Goal: Task Accomplishment & Management: Use online tool/utility

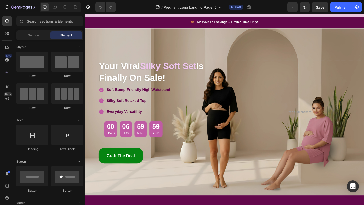
scroll to position [36, 0]
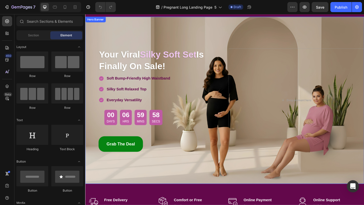
click at [237, 34] on div "Overlay" at bounding box center [236, 108] width 303 height 182
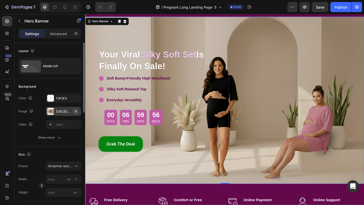
scroll to position [0, 0]
click at [75, 112] on icon "button" at bounding box center [76, 111] width 4 height 4
type input "100"
type input "Auto"
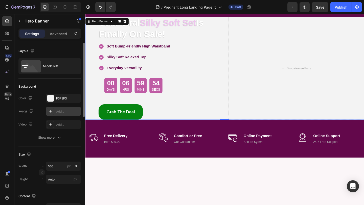
click at [65, 113] on div "Add..." at bounding box center [68, 111] width 24 height 5
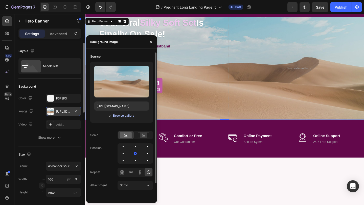
click at [122, 117] on div "Browse gallery" at bounding box center [123, 116] width 21 height 5
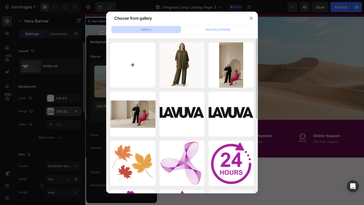
click at [138, 81] on input "file" at bounding box center [132, 64] width 45 height 45
type input "C:\fakepath\Womens banner mac.png"
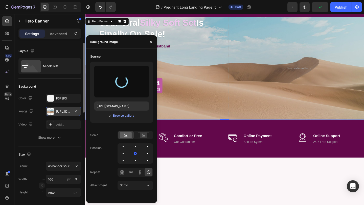
type input "[URL][DOMAIN_NAME]"
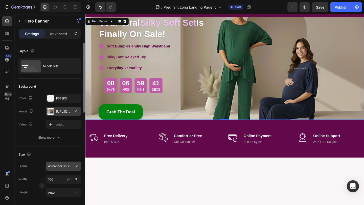
click at [60, 166] on span "As banner source" at bounding box center [60, 166] width 25 height 5
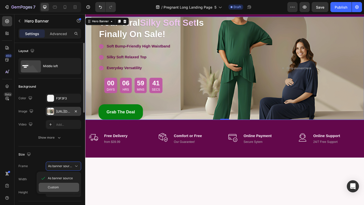
click at [64, 184] on div "Custom" at bounding box center [59, 187] width 40 height 9
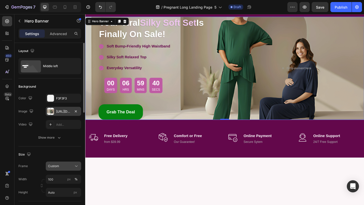
click at [63, 166] on div "Custom" at bounding box center [60, 166] width 25 height 5
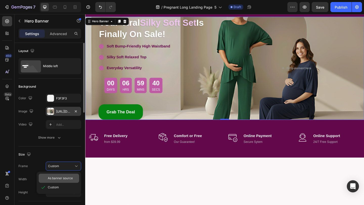
click at [63, 177] on span "As banner source" at bounding box center [60, 178] width 25 height 5
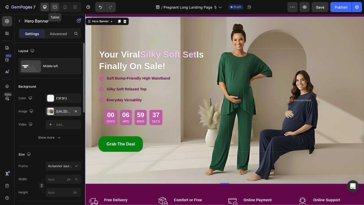
click at [55, 8] on icon at bounding box center [55, 7] width 4 height 3
type input "100%"
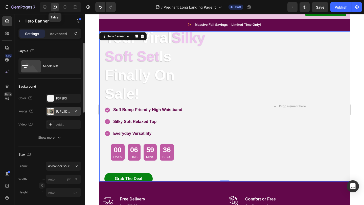
scroll to position [21, 0]
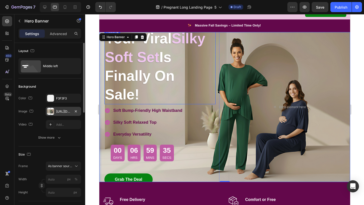
click at [127, 79] on strong "Is Finally On Sale!" at bounding box center [140, 76] width 70 height 54
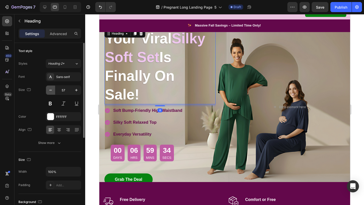
click at [51, 91] on icon "button" at bounding box center [50, 90] width 5 height 5
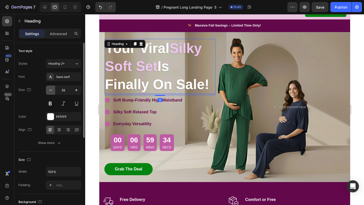
click at [51, 91] on icon "button" at bounding box center [50, 90] width 5 height 5
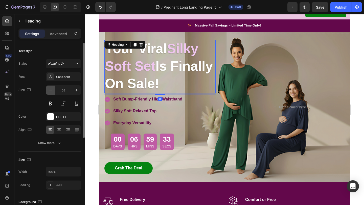
click at [51, 91] on icon "button" at bounding box center [50, 90] width 5 height 5
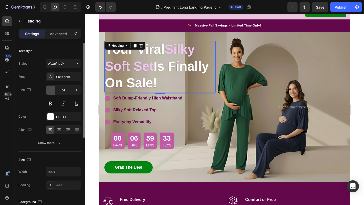
click at [51, 91] on icon "button" at bounding box center [50, 90] width 5 height 5
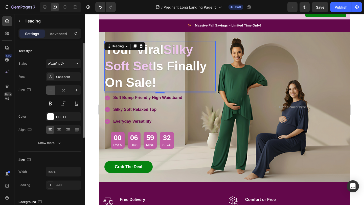
click at [51, 91] on icon "button" at bounding box center [50, 90] width 5 height 5
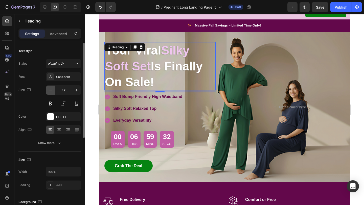
click at [51, 91] on icon "button" at bounding box center [50, 90] width 5 height 5
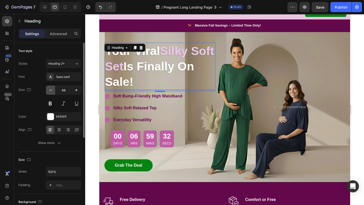
click at [51, 91] on icon "button" at bounding box center [50, 90] width 5 height 5
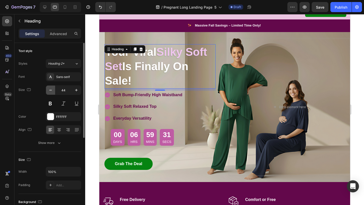
click at [51, 91] on icon "button" at bounding box center [50, 90] width 5 height 5
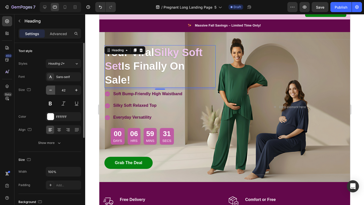
click at [51, 91] on icon "button" at bounding box center [50, 90] width 5 height 5
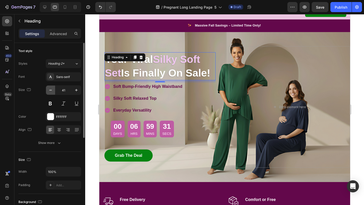
click at [51, 91] on icon "button" at bounding box center [50, 90] width 5 height 5
type input "39"
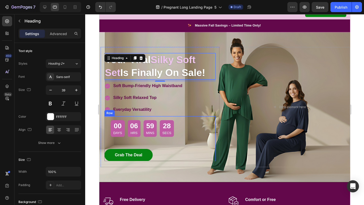
click at [195, 129] on div "00 Days 06 Hrs 59 Mins 28 Secs Countdown Timer Row Grab The Deal Button Grab Th…" at bounding box center [159, 138] width 111 height 45
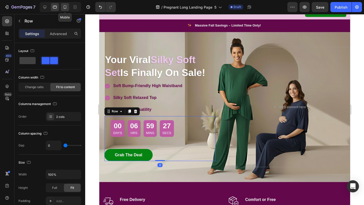
click at [64, 9] on icon at bounding box center [64, 7] width 5 height 5
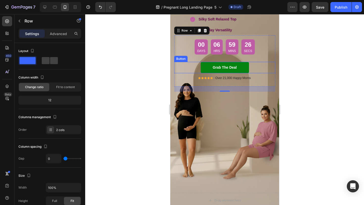
scroll to position [78, 0]
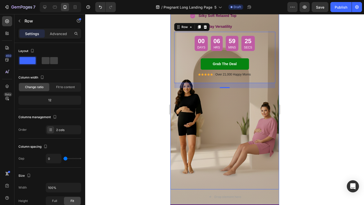
click at [173, 98] on div "Your Viral Silky Soft Set Is Finally On Sale! Heading Soft Bump-Friendly High W…" at bounding box center [224, 74] width 109 height 231
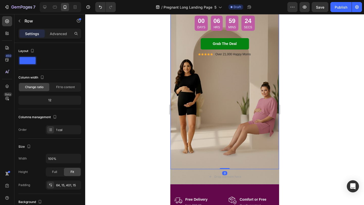
scroll to position [137, 0]
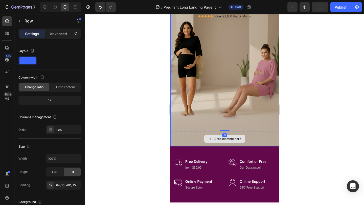
click at [175, 143] on div "Drop element here" at bounding box center [224, 138] width 109 height 15
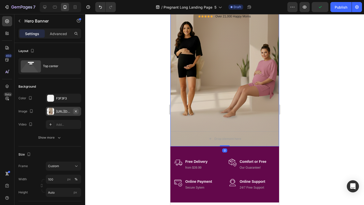
click at [76, 110] on icon "button" at bounding box center [76, 111] width 4 height 4
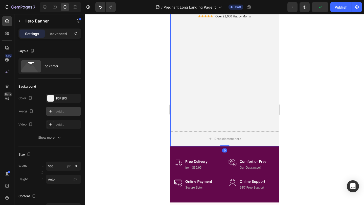
click at [62, 111] on div "Add..." at bounding box center [68, 111] width 24 height 5
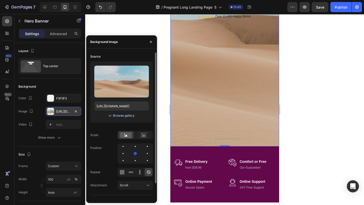
click at [118, 116] on div "Browse gallery" at bounding box center [123, 116] width 21 height 5
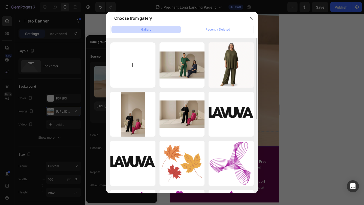
click at [140, 73] on input "file" at bounding box center [132, 64] width 45 height 45
type input "C:\fakepath\banner iphone.png"
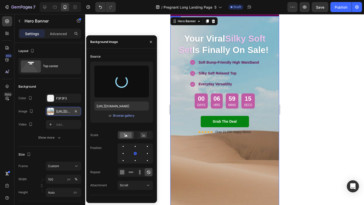
scroll to position [19, 0]
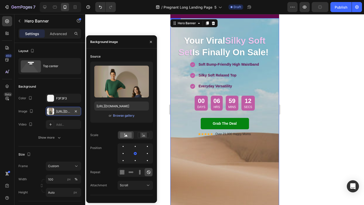
type input "https://cdn.shopify.com/s/files/1/0919/4691/0003/files/gempages_569939489498071…"
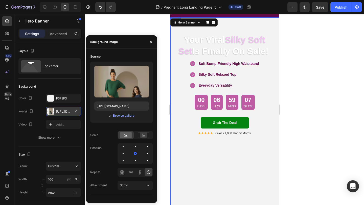
scroll to position [32, 0]
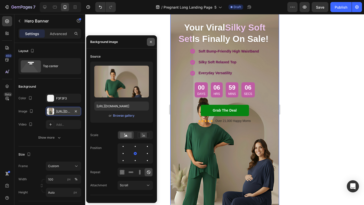
click at [153, 44] on button "button" at bounding box center [151, 42] width 8 height 8
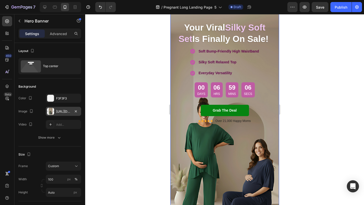
click at [153, 44] on div at bounding box center [224, 109] width 279 height 191
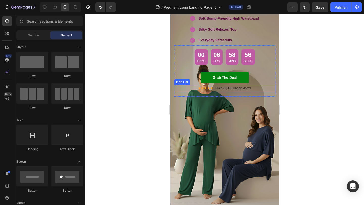
scroll to position [76, 0]
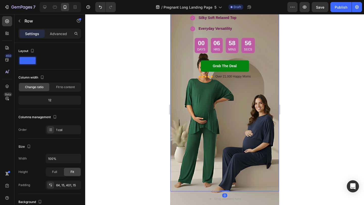
click at [211, 120] on div "Your Viral Silky Soft Set Is Finally On Sale! Heading Soft Bump-Friendly High W…" at bounding box center [224, 76] width 109 height 231
click at [181, 117] on div "Your Viral Silky Soft Set Is Finally On Sale! Heading Soft Bump-Friendly High W…" at bounding box center [224, 76] width 109 height 231
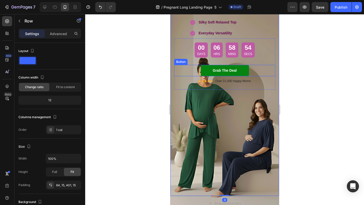
click at [181, 64] on div "00 Days 06 Hrs 58 Mins 54 Secs Countdown Timer Row Grab The Deal Button Grab Th…" at bounding box center [224, 63] width 101 height 51
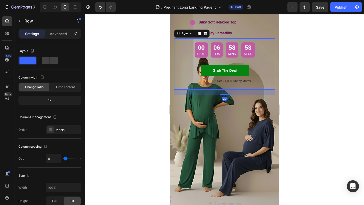
click at [181, 45] on div "00 Days 06 Hrs 58 Mins 53 Secs Countdown Timer Row Grab The Deal Button" at bounding box center [224, 51] width 101 height 26
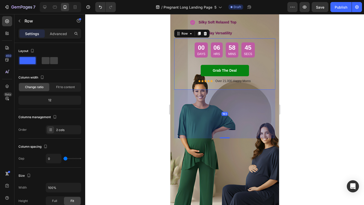
drag, startPoint x: 222, startPoint y: 94, endPoint x: 215, endPoint y: 137, distance: 44.3
click at [215, 90] on div "193" at bounding box center [224, 90] width 101 height 0
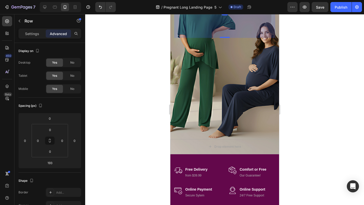
click at [147, 122] on div at bounding box center [224, 109] width 279 height 191
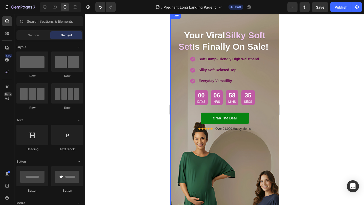
scroll to position [34, 0]
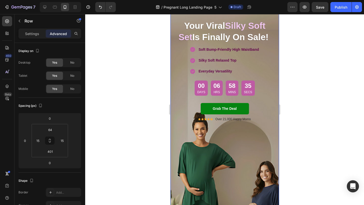
click at [214, 143] on div "Your Viral Silky Soft Set Is Finally On Sale! Heading Soft Bump-Friendly High W…" at bounding box center [224, 97] width 101 height 157
click at [183, 87] on div "00 Days 06 Hrs 58 Mins 33 Secs Countdown Timer Row Grab The Deal Button" at bounding box center [224, 90] width 101 height 26
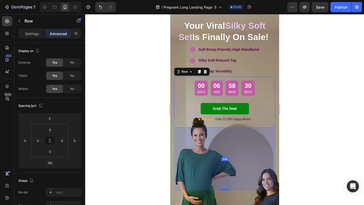
drag, startPoint x: 226, startPoint y: 175, endPoint x: 227, endPoint y: 189, distance: 13.9
click at [227, 189] on div at bounding box center [224, 190] width 10 height 2
type input "248"
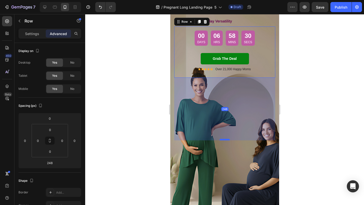
scroll to position [90, 0]
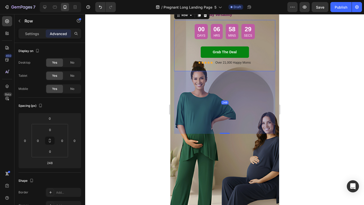
click at [138, 143] on div at bounding box center [224, 109] width 279 height 191
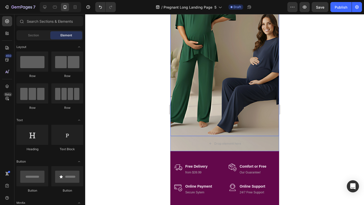
scroll to position [190, 0]
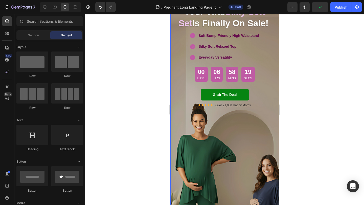
click at [214, 156] on div "Your Viral Silky Soft Set Is Finally On Sale! Heading Soft Bump-Friendly High W…" at bounding box center [224, 91] width 101 height 171
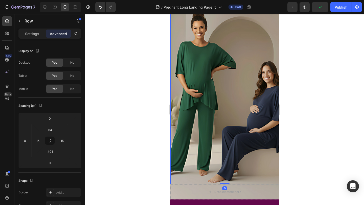
scroll to position [143, 0]
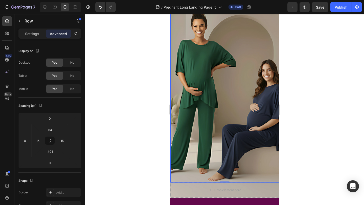
click at [202, 90] on div "Your Viral Silky Soft Set Is Finally On Sale! Heading Soft Bump-Friendly High W…" at bounding box center [224, 38] width 109 height 289
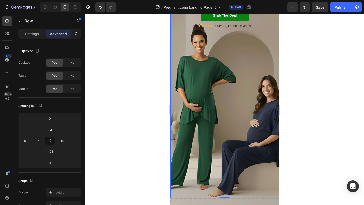
scroll to position [96, 0]
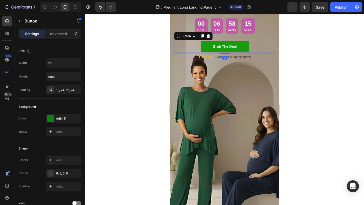
click at [210, 47] on link "Grab The Deal" at bounding box center [224, 46] width 48 height 11
click at [215, 65] on div "Grab The Deal Button 7 Icon Icon Icon Icon Icon Icon List Hoz Over 21,000 Happy…" at bounding box center [224, 53] width 101 height 25
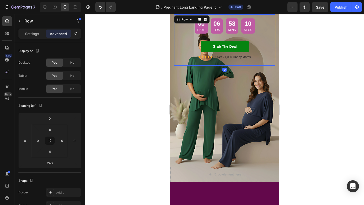
drag, startPoint x: 223, startPoint y: 127, endPoint x: 219, endPoint y: 60, distance: 66.9
click at [219, 60] on div "00 Days 06 Hrs 58 Mins 10 Secs Countdown Timer Row Grab The Deal Button Grab Th…" at bounding box center [224, 39] width 101 height 51
type input "0"
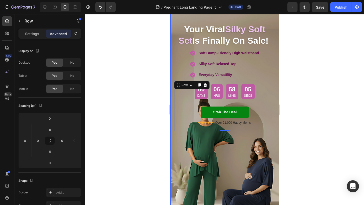
scroll to position [41, 0]
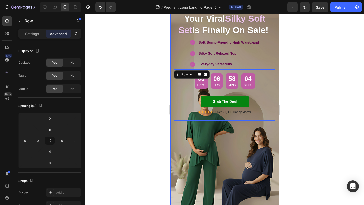
click at [223, 136] on div "Your Viral Silky Soft Set Is Finally On Sale! Heading Soft Bump-Friendly High W…" at bounding box center [224, 109] width 109 height 226
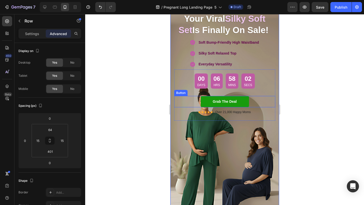
click at [207, 105] on link "Grab The Deal" at bounding box center [224, 101] width 48 height 11
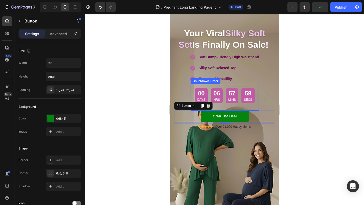
scroll to position [20, 0]
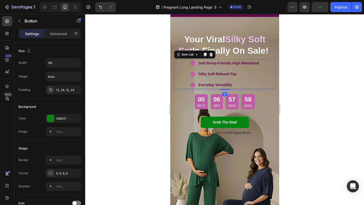
click at [187, 71] on div "Soft Bump-Friendly High Waistband Silky Soft Relaxed Top Everyday Versatility" at bounding box center [224, 74] width 101 height 30
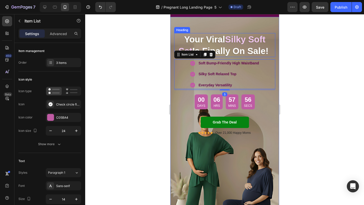
click at [192, 42] on strong "Your Viral" at bounding box center [204, 39] width 41 height 10
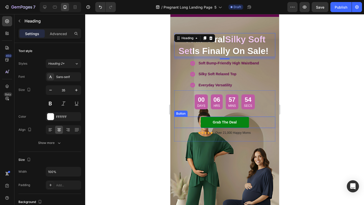
click at [185, 110] on div "00 Days 06 Hrs 57 Mins 54 Secs Countdown Timer Row Grab The Deal Button" at bounding box center [224, 104] width 101 height 26
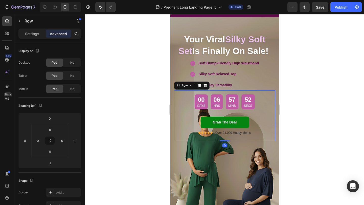
click at [213, 138] on div "Grab The Deal Button Icon Icon Icon Icon Icon Icon List Hoz Over 21,000 Happy M…" at bounding box center [224, 129] width 101 height 25
click at [184, 96] on div "00 Days 06 Hrs 57 Mins 52 Secs Countdown Timer Row Grab The Deal Button" at bounding box center [224, 104] width 101 height 26
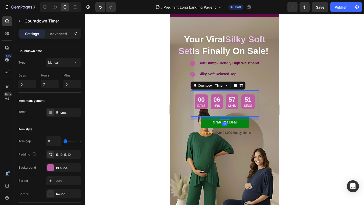
click at [216, 111] on div "00 Days 06 Hrs 57 Mins 51 Secs Countdown Timer 13" at bounding box center [224, 102] width 68 height 23
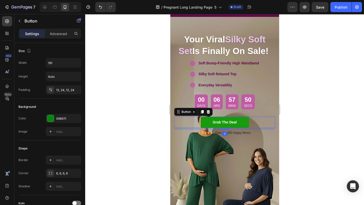
click at [222, 126] on link "Grab The Deal" at bounding box center [224, 122] width 48 height 11
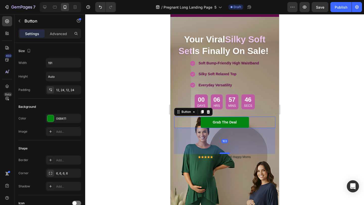
drag, startPoint x: 224, startPoint y: 129, endPoint x: 225, endPoint y: 153, distance: 24.3
click at [225, 153] on div at bounding box center [224, 154] width 10 height 2
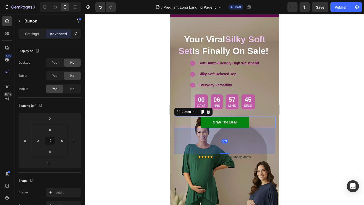
click at [146, 134] on div at bounding box center [224, 109] width 279 height 191
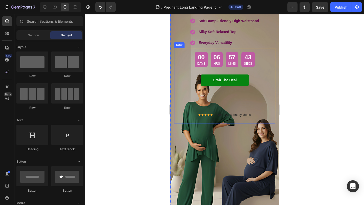
scroll to position [66, 0]
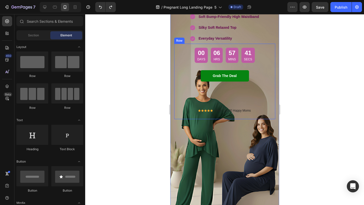
click at [211, 90] on div "Grab The Deal Button" at bounding box center [224, 88] width 101 height 37
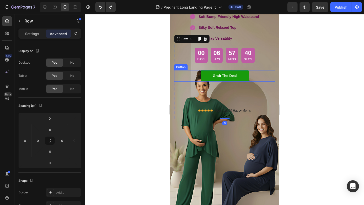
click at [213, 80] on link "Grab The Deal" at bounding box center [224, 75] width 48 height 11
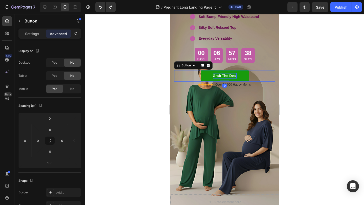
drag, startPoint x: 224, startPoint y: 107, endPoint x: 223, endPoint y: 75, distance: 32.9
click at [223, 75] on div "Grab The Deal Button 0" at bounding box center [224, 75] width 101 height 11
type input "0"
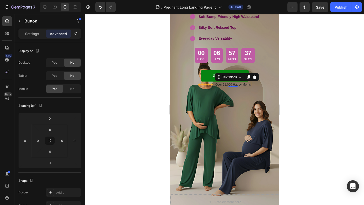
click at [215, 85] on div "Over 21,000 Happy Moms" at bounding box center [233, 85] width 36 height 6
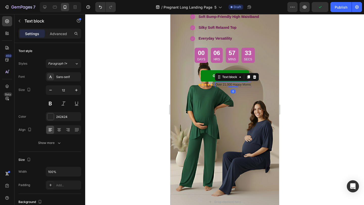
click at [227, 85] on div "Over 21,000 Happy Moms Text block 0" at bounding box center [233, 85] width 36 height 6
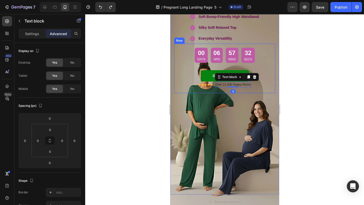
click at [211, 94] on div "Your Viral Silky Soft Set Is Finally On Sale! Heading Soft Bump-Friendly High W…" at bounding box center [224, 82] width 109 height 224
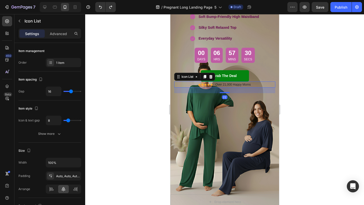
click at [188, 85] on div "Icon Icon Icon Icon Icon Icon List Hoz Over 21,000 Happy Moms Text block" at bounding box center [224, 85] width 101 height 6
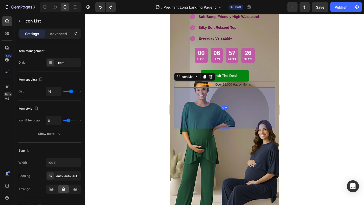
drag, startPoint x: 223, startPoint y: 93, endPoint x: 223, endPoint y: 128, distance: 35.4
click at [223, 128] on div at bounding box center [224, 128] width 10 height 2
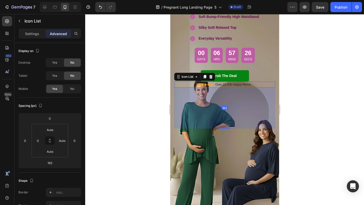
click at [149, 95] on div at bounding box center [224, 109] width 279 height 191
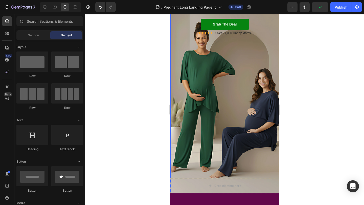
scroll to position [121, 0]
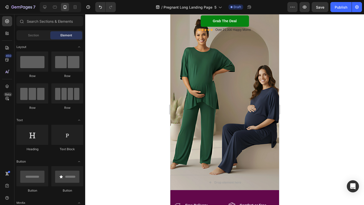
click at [152, 135] on div at bounding box center [224, 109] width 279 height 191
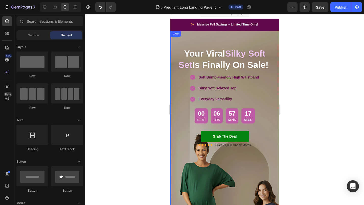
scroll to position [0, 0]
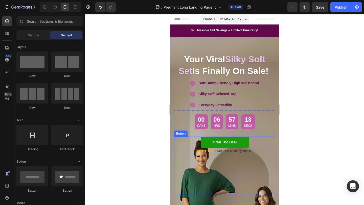
click at [205, 140] on link "Grab The Deal" at bounding box center [224, 142] width 48 height 11
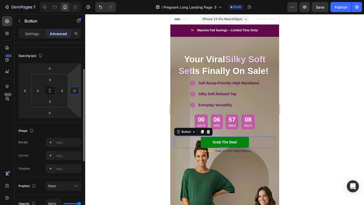
scroll to position [51, 0]
click at [61, 171] on div "Add..." at bounding box center [63, 168] width 35 height 9
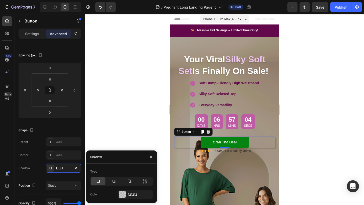
click at [121, 125] on div at bounding box center [224, 109] width 279 height 191
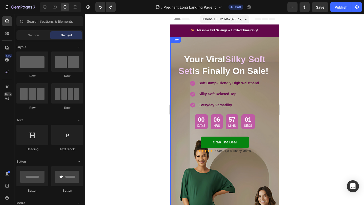
click at [149, 154] on div at bounding box center [224, 109] width 279 height 191
click at [305, 122] on div at bounding box center [224, 109] width 279 height 191
click at [327, 140] on div at bounding box center [224, 109] width 279 height 191
click at [227, 130] on div "00 Days 06 Hrs 56 Mins 58 Secs Countdown Timer" at bounding box center [224, 121] width 68 height 23
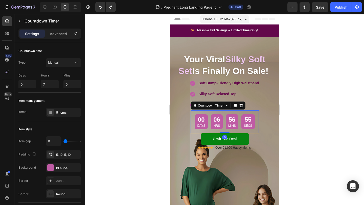
drag, startPoint x: 224, startPoint y: 140, endPoint x: 224, endPoint y: 129, distance: 10.4
click at [224, 129] on div "00 Days 06 Hrs 56 Mins 55 Secs Countdown Timer 0" at bounding box center [224, 121] width 68 height 23
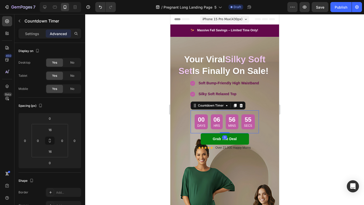
click at [153, 126] on div at bounding box center [224, 109] width 279 height 191
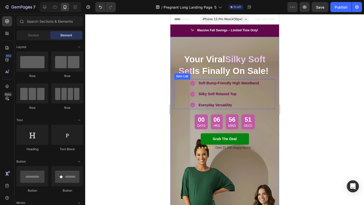
click at [238, 103] on p "Everyday Versatility" at bounding box center [228, 105] width 60 height 6
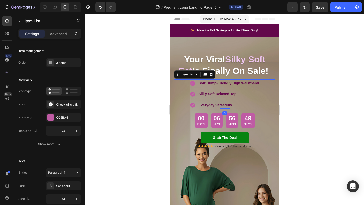
drag, startPoint x: 225, startPoint y: 109, endPoint x: 225, endPoint y: 101, distance: 8.3
click at [225, 101] on div "Soft Bump-Friendly High Waistband Silky Soft Relaxed Top Everyday Versatility I…" at bounding box center [224, 94] width 101 height 30
type input "100%"
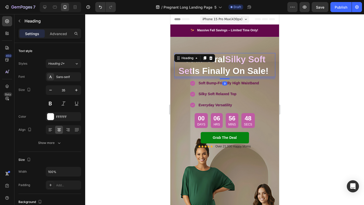
click at [231, 72] on strong "Is Finally On Sale!" at bounding box center [230, 71] width 76 height 10
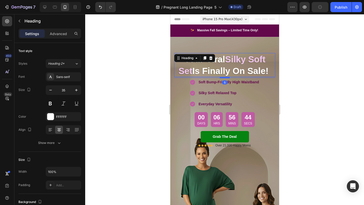
click at [226, 78] on div at bounding box center [224, 78] width 10 height 2
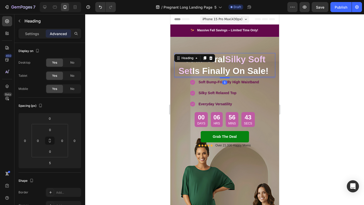
click at [143, 121] on div at bounding box center [224, 109] width 279 height 191
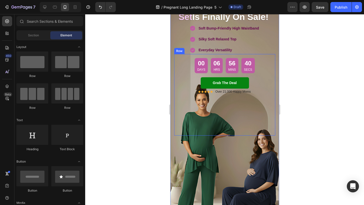
scroll to position [43, 0]
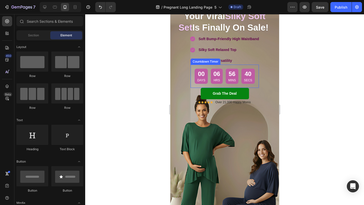
click at [222, 83] on div "00 Days 06 Hrs 56 Mins 40 Secs" at bounding box center [224, 76] width 60 height 15
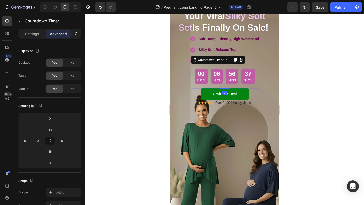
click at [223, 87] on div "00 Days 06 Hrs 56 Mins 37 Secs Countdown Timer 2" at bounding box center [224, 76] width 68 height 23
type input "2"
click at [184, 86] on div "00 Days 06 Hrs 56 Mins 37 Secs Countdown Timer 2 Row Grab The Deal Button" at bounding box center [224, 77] width 101 height 24
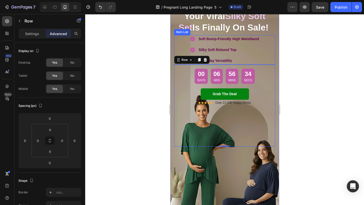
scroll to position [0, 0]
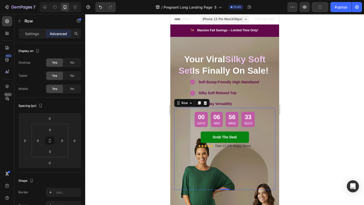
click at [226, 20] on span "iPhone 15 Pro Max ( 430 px)" at bounding box center [222, 19] width 40 height 5
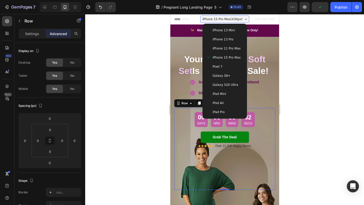
click at [215, 74] on span "Galaxy S8+" at bounding box center [221, 75] width 18 height 5
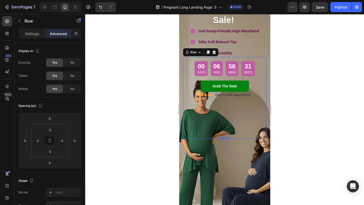
scroll to position [71, 0]
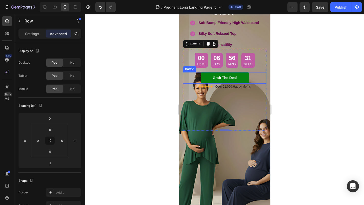
click at [153, 87] on div at bounding box center [224, 109] width 279 height 191
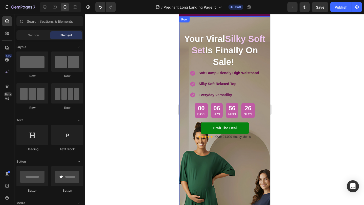
scroll to position [0, 0]
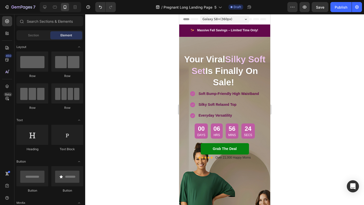
click at [222, 18] on span "Galaxy S8+ ( 360 px)" at bounding box center [217, 19] width 30 height 5
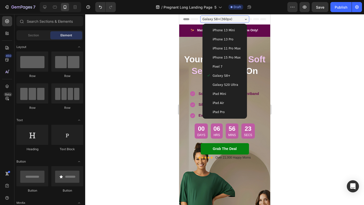
click at [220, 48] on span "iPhone 11 Pro Max" at bounding box center [226, 48] width 28 height 5
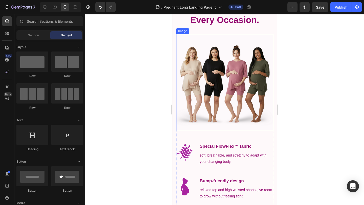
scroll to position [382, 0]
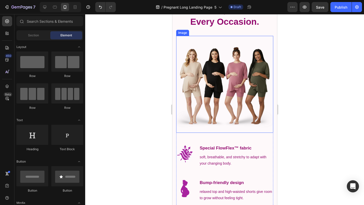
click at [230, 99] on img at bounding box center [224, 84] width 97 height 97
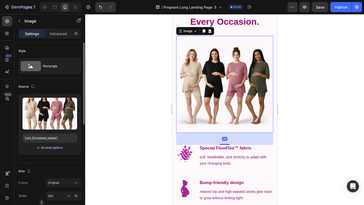
click at [57, 147] on div "Browse gallery" at bounding box center [51, 148] width 21 height 5
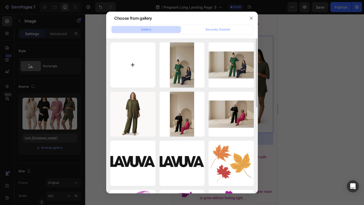
click at [134, 68] on input "file" at bounding box center [132, 64] width 45 height 45
type input "C:\fakepath\10.png"
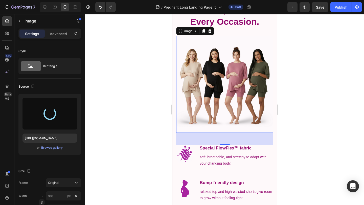
type input "[URL][DOMAIN_NAME]"
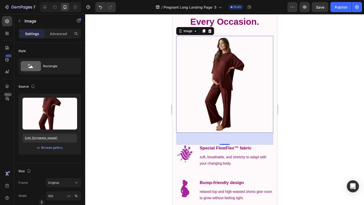
click at [147, 101] on div at bounding box center [224, 109] width 279 height 191
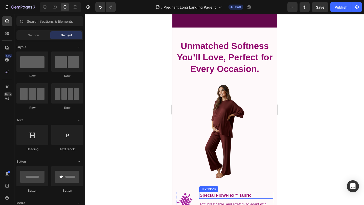
scroll to position [335, 0]
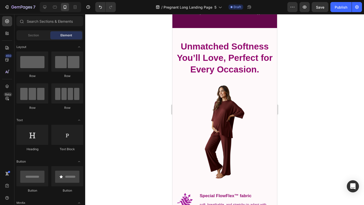
click at [323, 119] on div at bounding box center [224, 109] width 279 height 191
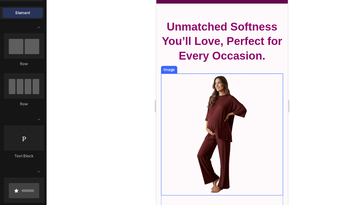
click at [153, 116] on div at bounding box center [224, 109] width 279 height 191
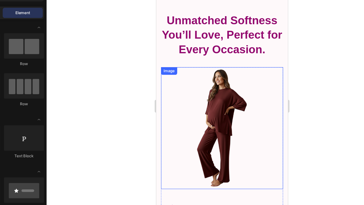
scroll to position [338, 0]
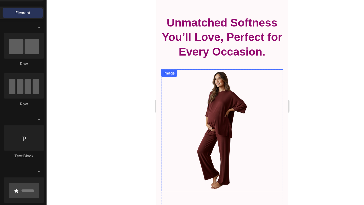
click at [206, 94] on img at bounding box center [208, 101] width 97 height 97
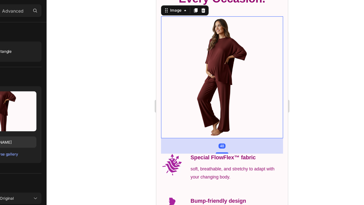
scroll to position [387, 0]
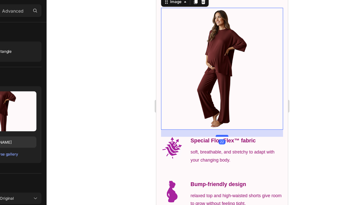
drag, startPoint x: 208, startPoint y: 112, endPoint x: 208, endPoint y: 105, distance: 6.6
click at [208, 105] on div at bounding box center [208, 106] width 10 height 2
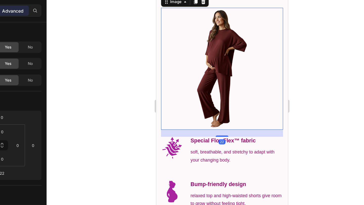
click at [150, 117] on div at bounding box center [224, 109] width 279 height 191
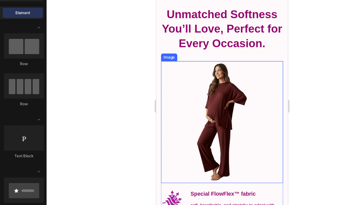
scroll to position [342, 0]
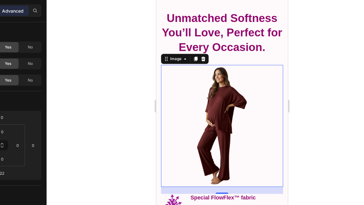
click at [205, 92] on img at bounding box center [208, 97] width 97 height 97
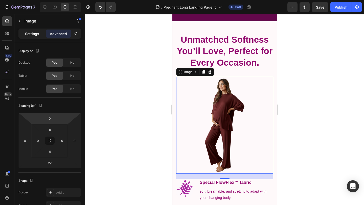
click at [34, 34] on p "Settings" at bounding box center [32, 33] width 14 height 5
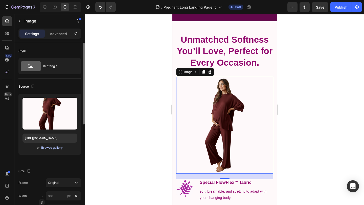
click at [53, 148] on div "Browse gallery" at bounding box center [51, 148] width 21 height 5
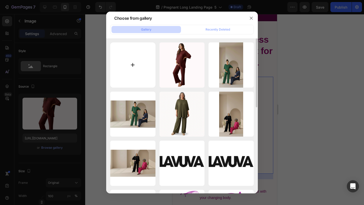
click at [136, 65] on input "file" at bounding box center [132, 64] width 45 height 45
type input "C:\fakepath\9.png"
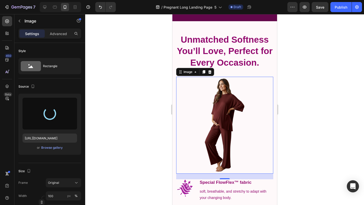
type input "[URL][DOMAIN_NAME]"
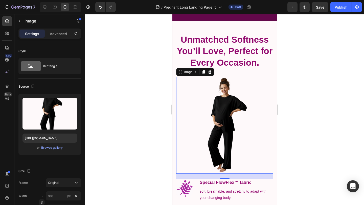
click at [136, 139] on div at bounding box center [224, 109] width 279 height 191
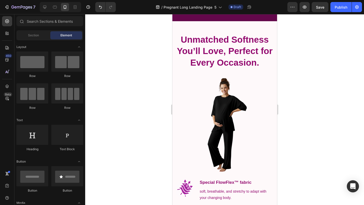
click at [136, 139] on div at bounding box center [224, 109] width 279 height 191
click at [215, 132] on img at bounding box center [224, 125] width 97 height 97
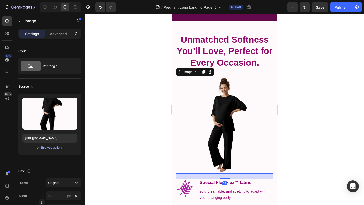
click at [153, 136] on div at bounding box center [224, 109] width 279 height 191
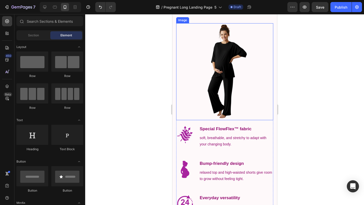
scroll to position [397, 0]
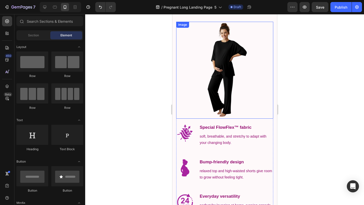
click at [244, 111] on img at bounding box center [224, 70] width 97 height 97
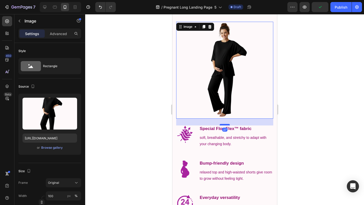
click at [226, 125] on div at bounding box center [224, 125] width 10 height 2
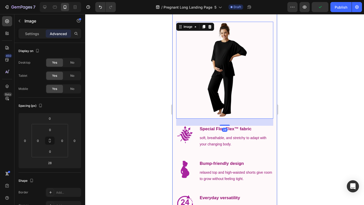
click at [317, 129] on div at bounding box center [224, 109] width 279 height 191
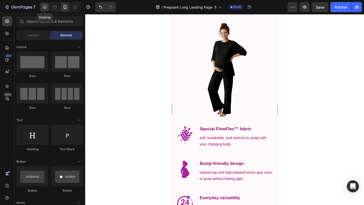
click at [42, 8] on div at bounding box center [45, 7] width 8 height 8
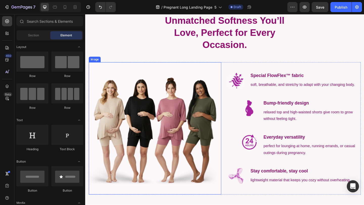
click at [138, 93] on img at bounding box center [161, 138] width 144 height 144
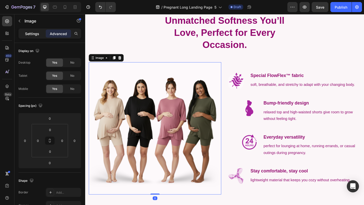
click at [36, 35] on p "Settings" at bounding box center [32, 33] width 14 height 5
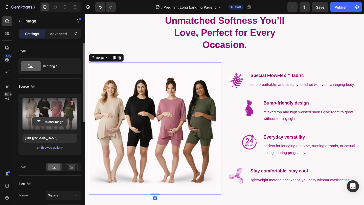
click at [56, 123] on input "file" at bounding box center [49, 122] width 35 height 9
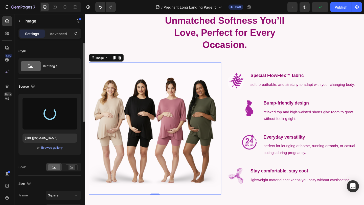
type input "[URL][DOMAIN_NAME]"
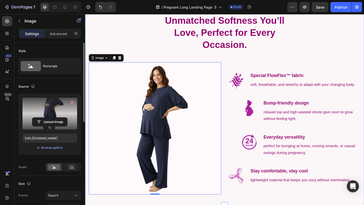
click at [123, 50] on div "Unmatched Softness You’ll Love, Perfect for Every Occasion. Heading Row Image 0…" at bounding box center [237, 114] width 296 height 201
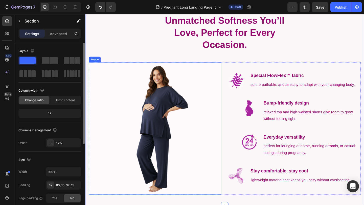
click at [159, 127] on img at bounding box center [161, 138] width 144 height 144
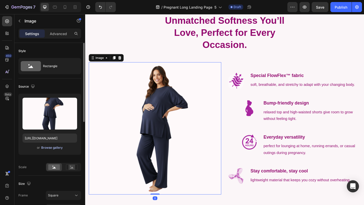
click at [58, 148] on div "Browse gallery" at bounding box center [51, 148] width 21 height 5
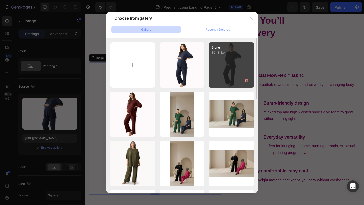
click at [224, 64] on div "9.png 301.81 kb" at bounding box center [231, 64] width 45 height 45
type input "[URL][DOMAIN_NAME]"
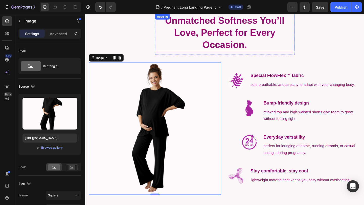
click at [167, 45] on h2 "Unmatched Softness You’ll Love, Perfect for Every Occasion." at bounding box center [237, 34] width 152 height 40
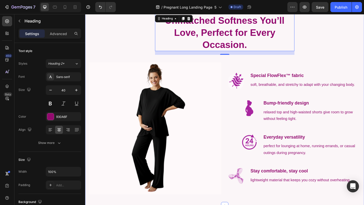
click at [127, 30] on div "Unmatched Softness You’ll Love, Perfect for Every Occasion. Heading 16 Row Imag…" at bounding box center [237, 114] width 296 height 201
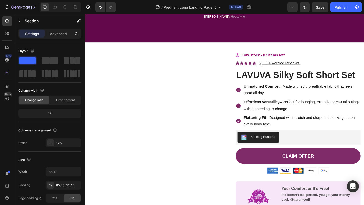
scroll to position [649, 0]
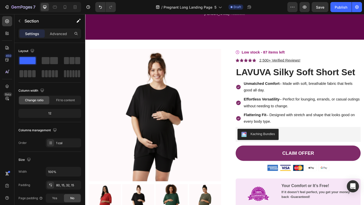
click at [165, 92] on img at bounding box center [161, 124] width 144 height 144
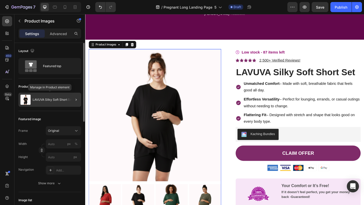
click at [29, 99] on img at bounding box center [25, 100] width 10 height 10
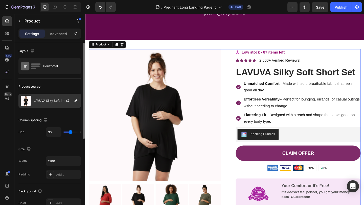
click at [51, 101] on p "LAVUVA Silky Soft Short Set" at bounding box center [54, 101] width 40 height 4
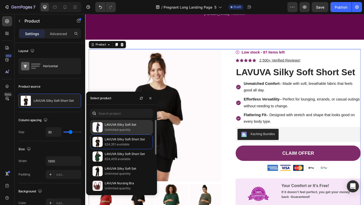
click at [114, 131] on p "Unlimited quantity" at bounding box center [128, 129] width 46 height 5
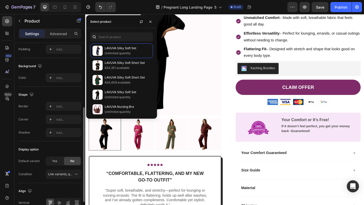
scroll to position [126, 0]
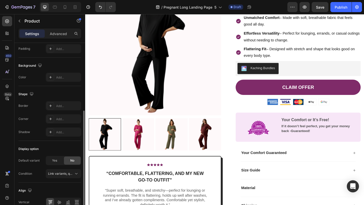
click at [35, 151] on div "Display option" at bounding box center [28, 149] width 20 height 5
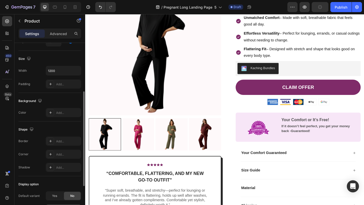
scroll to position [99, 0]
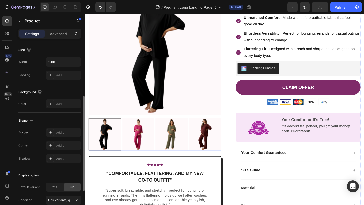
click at [153, 47] on img at bounding box center [161, 52] width 144 height 144
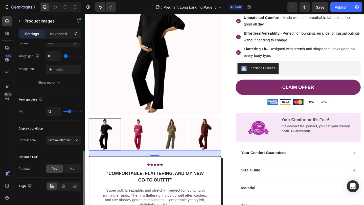
scroll to position [219, 0]
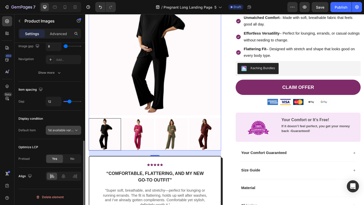
click at [61, 130] on span "1st available variant" at bounding box center [62, 130] width 28 height 4
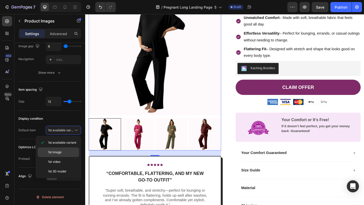
click at [61, 154] on span "1st image" at bounding box center [54, 152] width 13 height 5
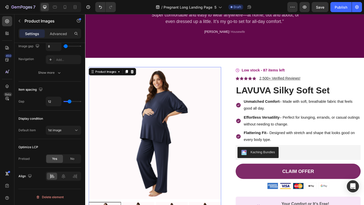
scroll to position [625, 0]
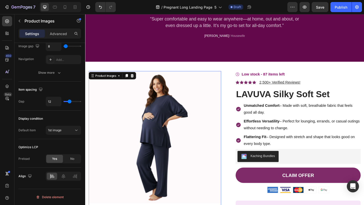
click at [178, 76] on img at bounding box center [161, 148] width 144 height 144
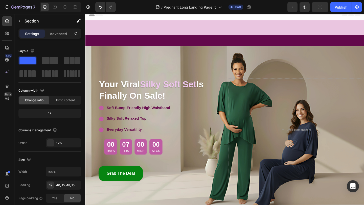
scroll to position [0, 0]
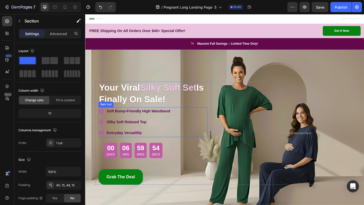
click at [156, 130] on p "Silky Soft Relaxed Top" at bounding box center [142, 131] width 69 height 7
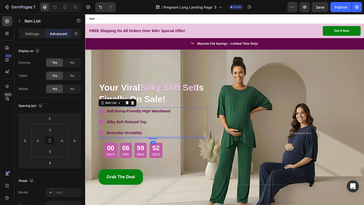
click at [158, 131] on p "Silky Soft Relaxed Top" at bounding box center [142, 131] width 69 height 7
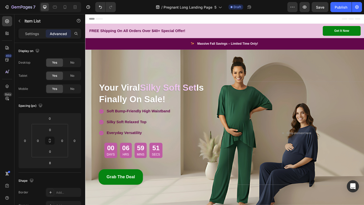
click at [158, 132] on p "Silky Soft Relaxed Top" at bounding box center [142, 131] width 69 height 7
click at [163, 131] on p "Silky Soft Relaxed Top" at bounding box center [142, 131] width 69 height 7
click at [112, 133] on strong "dnSilky Soft Relaxed Top a" at bounding box center [134, 131] width 52 height 4
click at [165, 132] on p "Silky Soft Relaxed Top a" at bounding box center [142, 131] width 69 height 7
click at [165, 132] on p "Silky Soft Relaxed Top an" at bounding box center [142, 131] width 69 height 7
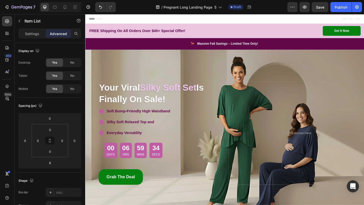
click at [164, 133] on p "Silky Soft Relaxed Top and" at bounding box center [142, 131] width 69 height 7
click at [205, 152] on div "00 Days 06 Hrs 59 Mins 30 Secs Countdown Timer Row Grab The Deal Button Grab Th…" at bounding box center [159, 175] width 119 height 50
click at [226, 157] on div "Your Viral Silky Soft Set Is Finally On Sale! Heading Soft Bump-Friendly High W…" at bounding box center [159, 143] width 148 height 112
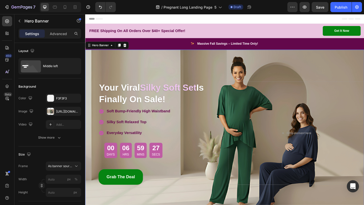
click at [209, 71] on div "Overlay" at bounding box center [236, 144] width 303 height 182
click at [337, 9] on div "Publish" at bounding box center [341, 7] width 13 height 5
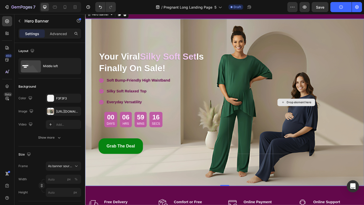
scroll to position [35, 0]
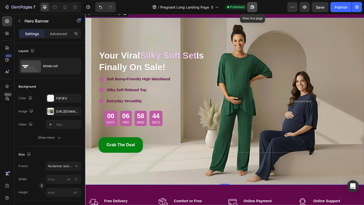
click at [252, 10] on button "button" at bounding box center [252, 7] width 10 height 10
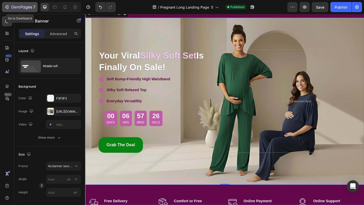
click at [6, 6] on icon "button" at bounding box center [6, 7] width 5 height 5
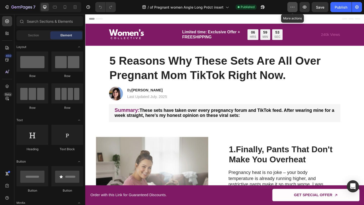
click at [293, 10] on button "button" at bounding box center [292, 7] width 10 height 10
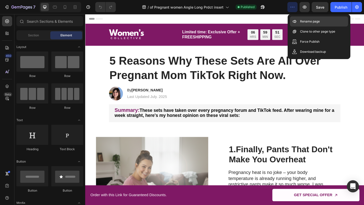
click at [299, 21] on div "Rename page" at bounding box center [319, 21] width 58 height 10
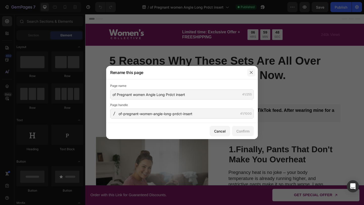
click at [250, 71] on icon "button" at bounding box center [251, 73] width 4 height 4
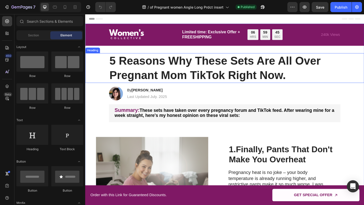
click at [182, 74] on h1 "5 Reasons Why These Sets Are All Over Pregnant Mom TikTok Right Now." at bounding box center [237, 73] width 252 height 33
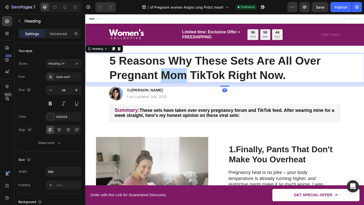
click at [182, 74] on h1 "5 Reasons Why These Sets Are All Over Pregnant Mom TikTok Right Now." at bounding box center [237, 73] width 252 height 33
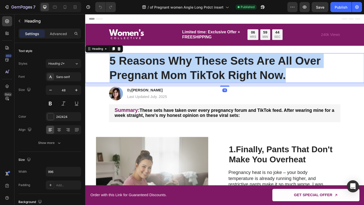
click at [182, 74] on p "5 Reasons Why These Sets Are All Over Pregnant Mom TikTok Right Now." at bounding box center [236, 73] width 251 height 32
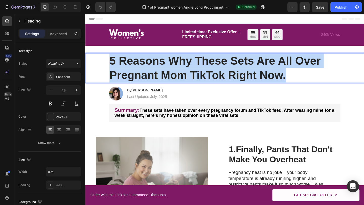
click at [182, 74] on p "5 Reasons Why These Sets Are All Over Pregnant Mom TikTok Right Now." at bounding box center [236, 73] width 251 height 32
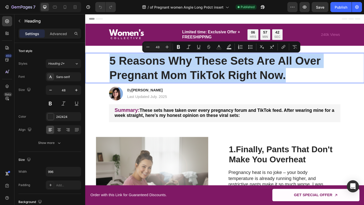
click at [131, 73] on p "5 Reasons Why These Sets Are All Over Pregnant Mom TikTok Right Now." at bounding box center [236, 73] width 251 height 32
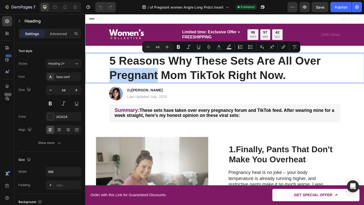
click at [131, 73] on p "5 Reasons Why These Sets Are All Over Pregnant Mom TikTok Right Now." at bounding box center [236, 73] width 251 height 32
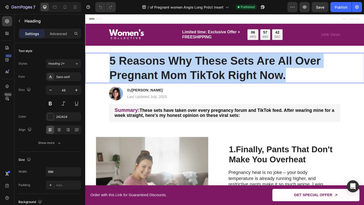
click at [131, 73] on p "5 Reasons Why These Sets Are All Over Pregnant Mom TikTok Right Now." at bounding box center [236, 73] width 251 height 32
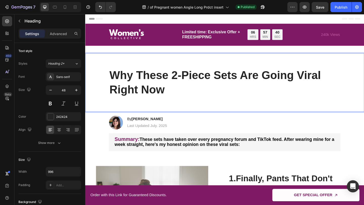
click at [110, 77] on div "Why These 2-Piece Sets Are Going Viral Right Now" at bounding box center [236, 89] width 293 height 64
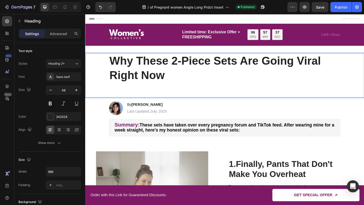
click at [117, 99] on p "Rich Text Editor. Editing area: main" at bounding box center [236, 96] width 251 height 16
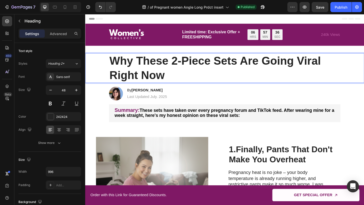
click at [139, 67] on strong "Why These 2-Piece Sets Are Going Viral Right Now" at bounding box center [226, 72] width 230 height 29
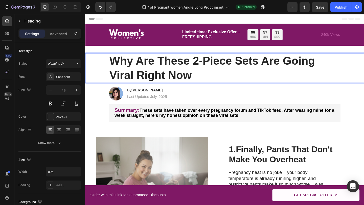
click at [223, 82] on p "Why Are These 2-Piece Sets Are Going Viral Right Now" at bounding box center [236, 73] width 251 height 32
click at [295, 68] on strong "Why Are These 2-Piece Sets Are Going Viral Right Now" at bounding box center [223, 72] width 224 height 29
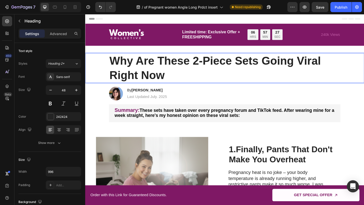
click at [315, 67] on strong "Why Are These 2-Piece Sets Going Viral Right Now" at bounding box center [226, 72] width 230 height 29
click at [230, 80] on p "Why Are These 2-Piece Sets Going So Viral Right Now" at bounding box center [236, 73] width 251 height 32
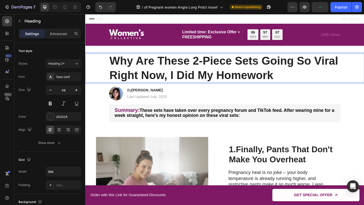
click at [177, 83] on strong "Why Are These 2-Piece Sets Going So Viral Right Now, I Did My Homework" at bounding box center [235, 72] width 249 height 29
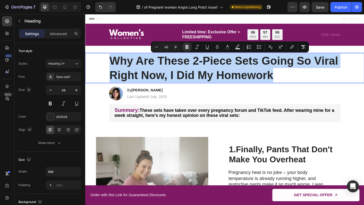
drag, startPoint x: 292, startPoint y: 85, endPoint x: 111, endPoint y: 67, distance: 182.1
click at [111, 67] on h1 "Why Are These 2-Piece Sets Going So Viral Right Now, I Did My Homework" at bounding box center [237, 73] width 252 height 33
copy strong "Why Are These 2-Piece Sets Going So Viral Right Now, I Did My Homework"
click at [135, 73] on p "Why Are These 2-Piece Sets Going So Viral Right Now, I Did My Homework" at bounding box center [236, 73] width 251 height 32
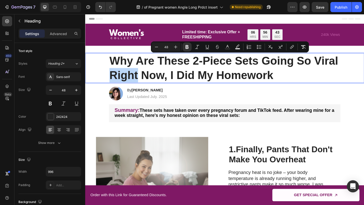
click at [135, 73] on p "Why Are These 2-Piece Sets Going So Viral Right Now, I Did My Homework" at bounding box center [236, 73] width 251 height 32
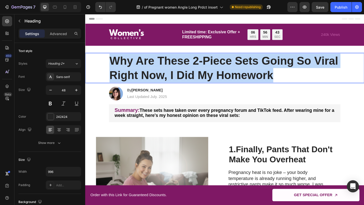
click at [135, 73] on p "Why Are These 2-Piece Sets Going So Viral Right Now, I Did My Homework" at bounding box center [236, 73] width 251 height 32
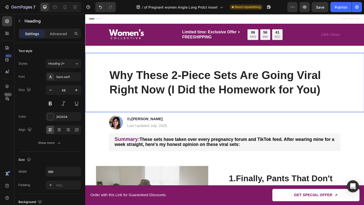
click at [111, 81] on div "Why These 2-Piece Sets Are Going Viral Right Now (I Did the Homework for You)" at bounding box center [236, 89] width 293 height 64
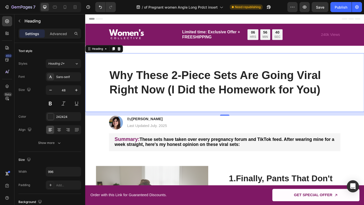
click at [111, 81] on div "Why These 2-Piece Sets Are Going Viral Right Now (I Did the Homework for You)" at bounding box center [236, 89] width 293 height 64
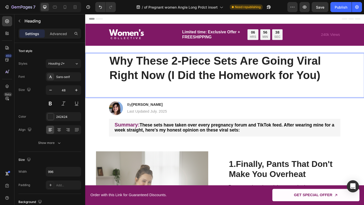
click at [142, 98] on p "Rich Text Editor. Editing area: main" at bounding box center [236, 96] width 251 height 16
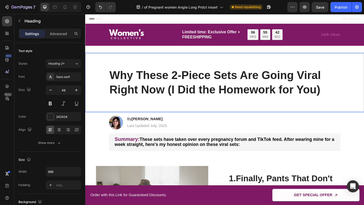
click at [145, 84] on strong "Why These 2-Piece Sets Are Going Viral Right Now (I Did the Homework for You)" at bounding box center [226, 88] width 230 height 29
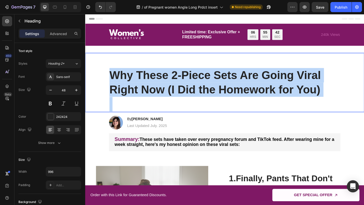
click at [145, 84] on strong "Why These 2-Piece Sets Are Going Viral Right Now (I Did the Homework for You)" at bounding box center [226, 88] width 230 height 29
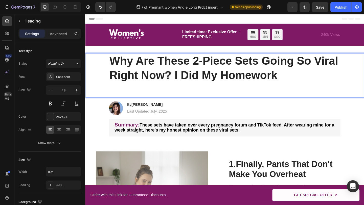
click at [125, 95] on p "Rich Text Editor. Editing area: main" at bounding box center [236, 96] width 251 height 16
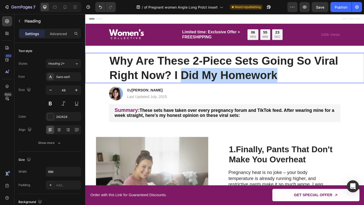
drag, startPoint x: 294, startPoint y: 79, endPoint x: 193, endPoint y: 78, distance: 101.1
click at [193, 78] on strong "Why Are These 2-Piece Sets Going So Viral Right Now? I Did My Homework" at bounding box center [235, 72] width 249 height 29
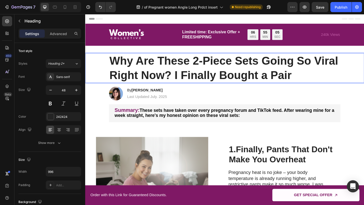
click at [180, 81] on strong "Why Are These 2-Piece Sets Going So Viral Right Now? I Finally Bought a Pair" at bounding box center [235, 72] width 249 height 29
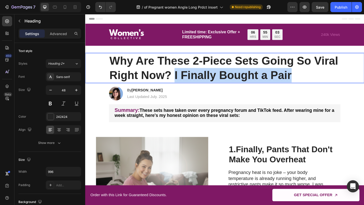
drag, startPoint x: 182, startPoint y: 81, endPoint x: 308, endPoint y: 80, distance: 126.2
click at [308, 80] on strong "Why Are These 2-Piece Sets Going So Viral Right Now? I Finally Bought a Pair" at bounding box center [235, 72] width 249 height 29
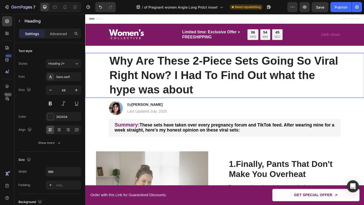
click at [285, 90] on p "Why Are These 2-Piece Sets Going So Viral Right Now? I Had To Find Out what the…" at bounding box center [236, 80] width 251 height 47
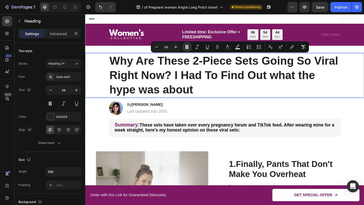
copy strong "Why Are These 2-Piece Sets Going So Viral Right Now? I Had To Find Out what the…"
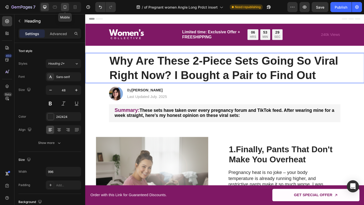
click at [63, 8] on icon at bounding box center [64, 7] width 5 height 5
type input "35"
type input "100%"
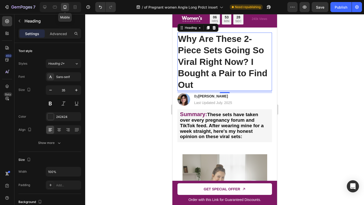
scroll to position [14, 0]
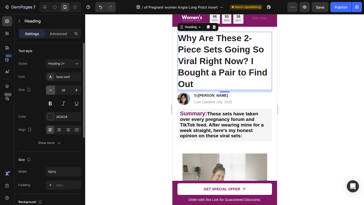
click at [49, 91] on icon "button" at bounding box center [50, 90] width 5 height 5
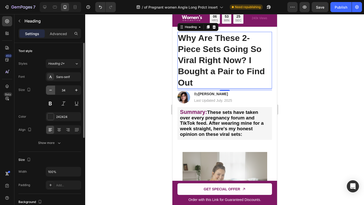
click at [49, 91] on icon "button" at bounding box center [50, 90] width 5 height 5
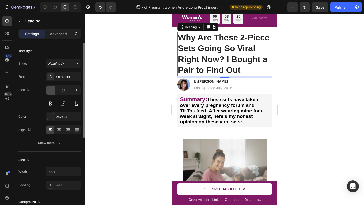
type input "32"
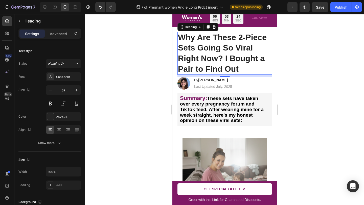
click at [140, 112] on div at bounding box center [224, 109] width 279 height 191
click at [242, 69] on p "⁠⁠⁠⁠⁠⁠⁠ Why Are These 2-Piece Sets Going So Viral Right Now? I Bought a Pair to…" at bounding box center [225, 53] width 94 height 42
click at [164, 79] on div at bounding box center [224, 109] width 279 height 191
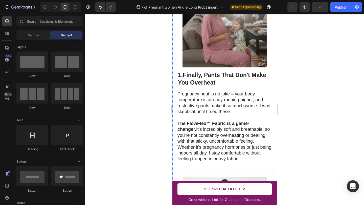
scroll to position [168, 0]
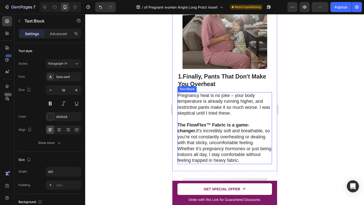
click at [197, 105] on p "Pregnancy heat is no joke – your body temperature is already running higher, an…" at bounding box center [224, 105] width 94 height 24
click at [178, 112] on p "Pregnancy heat is no joke – your body temperature is already running higher, an…" at bounding box center [224, 105] width 94 height 24
click at [178, 113] on p "Pregnancy heat is no joke – your body temperature is already running higher, an…" at bounding box center [224, 105] width 94 height 24
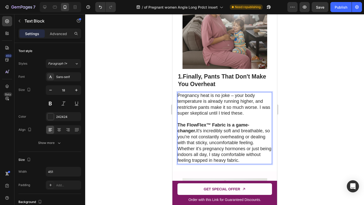
click at [208, 113] on p "Pregnancy heat is no joke – your body temperature is already running higher, an…" at bounding box center [224, 105] width 94 height 24
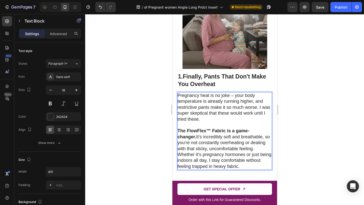
click at [204, 119] on p "Pregnancy heat is no joke – your body temperature is already running higher, an…" at bounding box center [224, 108] width 94 height 30
click at [198, 119] on p "Pregnancy heat is no joke – your body temperature is already running higher, an…" at bounding box center [224, 108] width 94 height 30
click at [208, 125] on p "Rich Text Editor. Editing area: main" at bounding box center [224, 125] width 94 height 6
click at [242, 113] on p "Pregnancy heat is no joke – your body temperature is already running higher, an…" at bounding box center [224, 108] width 94 height 30
click at [203, 120] on p "Pregnancy heat is no joke – your body temperature is already running higher, an…" at bounding box center [224, 108] width 94 height 30
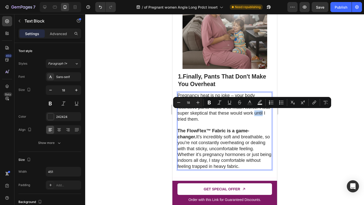
drag, startPoint x: 254, startPoint y: 114, endPoint x: 262, endPoint y: 114, distance: 8.6
click at [262, 114] on p "Pregnancy heat is no joke – your body temperature is already running higher, an…" at bounding box center [224, 108] width 94 height 30
click at [258, 116] on p "Pregnancy heat is no joke – your body temperature is already running higher, an…" at bounding box center [224, 108] width 94 height 30
drag, startPoint x: 254, startPoint y: 112, endPoint x: 263, endPoint y: 113, distance: 8.7
click at [263, 113] on p "Pregnancy heat is no joke – your body temperature is already running higher, an…" at bounding box center [224, 108] width 94 height 30
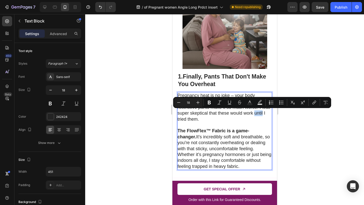
click at [256, 114] on p "Pregnancy heat is no joke – your body temperature is already running higher, an…" at bounding box center [224, 108] width 94 height 30
drag, startPoint x: 254, startPoint y: 114, endPoint x: 268, endPoint y: 116, distance: 13.7
click at [268, 116] on p "Pregnancy heat is no joke – your body temperature is already running higher, an…" at bounding box center [224, 108] width 94 height 30
click at [265, 117] on p "Pregnancy heat is no joke – your body temperature is already running higher, an…" at bounding box center [224, 108] width 94 height 30
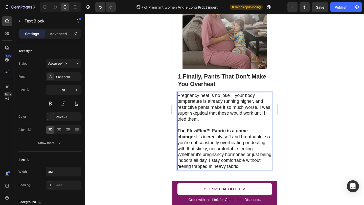
click at [242, 120] on p "Pregnancy heat is no joke – your body temperature is already running higher, an…" at bounding box center [224, 108] width 94 height 30
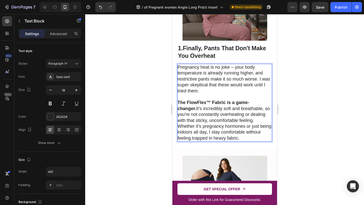
scroll to position [197, 0]
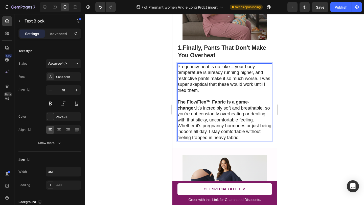
click at [262, 120] on p "The FlowFlex™ Fabric is a game-changer. It's incredibly soft and breathable, so…" at bounding box center [224, 119] width 94 height 41
click at [202, 132] on p "The FlowFlex™ Fabric is a game-changer. It's incredibly soft and breathable, so…" at bounding box center [224, 119] width 94 height 41
click at [235, 135] on p "The FlowFlex™ Fabric is a game-changer. It's incredibly soft and breathable, so…" at bounding box center [224, 119] width 94 height 41
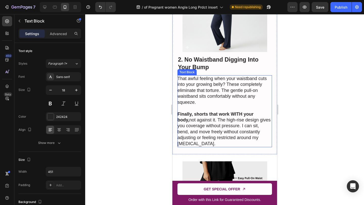
scroll to position [387, 0]
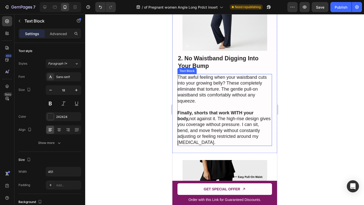
click at [221, 99] on p "That awful feeling when your waistband cuts into your growing belly? These comp…" at bounding box center [224, 90] width 94 height 30
click at [207, 103] on p "That awful feeling when your waistband cuts into your growing belly? These comp…" at bounding box center [224, 90] width 94 height 30
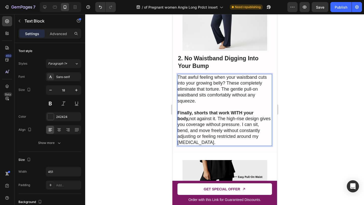
click at [257, 95] on p "That awful feeling when your waistband cuts into your growing belly? These comp…" at bounding box center [224, 90] width 94 height 30
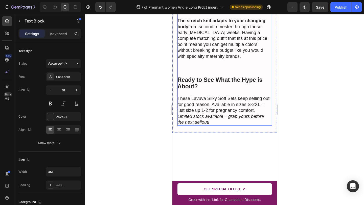
scroll to position [1035, 0]
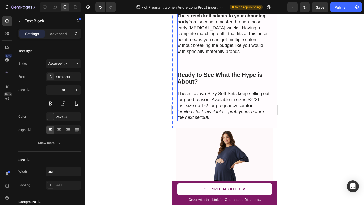
click at [222, 116] on p "Limited stock available – grab yours before the next sellout!" at bounding box center [224, 115] width 94 height 12
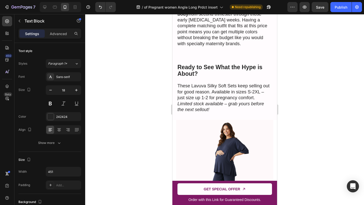
scroll to position [1043, 0]
click at [215, 109] on p "Limited stock available – grab yours before the next sellout!" at bounding box center [224, 107] width 94 height 12
click at [212, 99] on p "These Lavuva Silky Soft Sets keep selling out for good reason. Available in siz…" at bounding box center [224, 92] width 94 height 18
click at [343, 8] on div "Publish" at bounding box center [341, 7] width 13 height 5
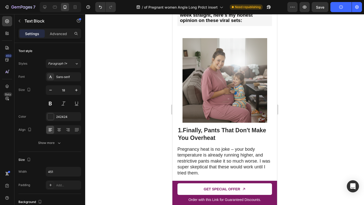
scroll to position [0, 0]
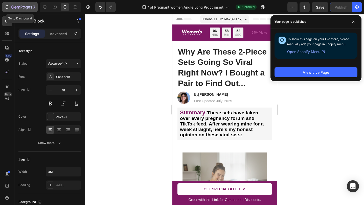
click at [9, 4] on div "7" at bounding box center [19, 7] width 31 height 6
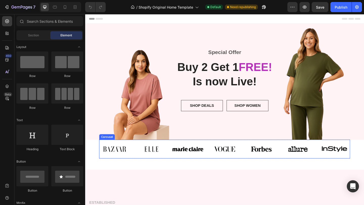
click at [153, 96] on div "Special Offer Text block Buy 2 Get 1 FREE! Is now Live! Heading SHOP DEALS Butt…" at bounding box center [236, 88] width 303 height 73
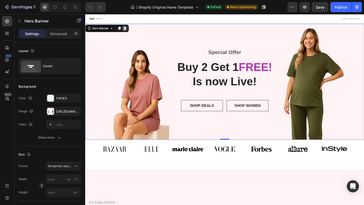
click at [129, 31] on icon at bounding box center [128, 30] width 3 height 4
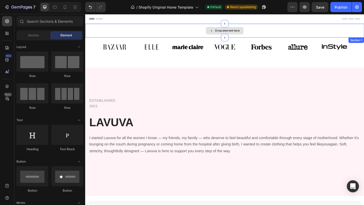
click at [140, 30] on div "Drop element here" at bounding box center [236, 32] width 303 height 15
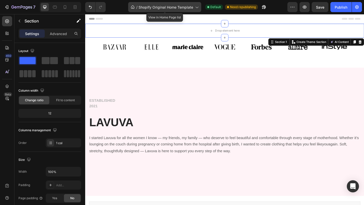
click at [157, 10] on span "Shopify Original Home Template" at bounding box center [166, 7] width 55 height 5
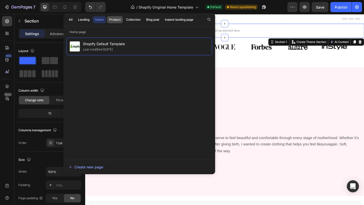
click at [111, 19] on div "Product" at bounding box center [114, 19] width 11 height 5
click at [81, 21] on div "Landing" at bounding box center [83, 19] width 11 height 5
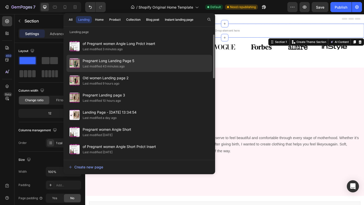
click at [103, 63] on span "Pregnant Long Landing Page 5" at bounding box center [109, 61] width 52 height 6
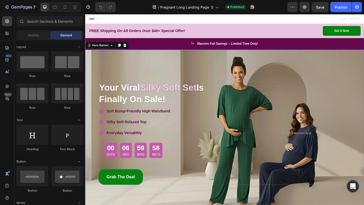
click at [134, 56] on div "Overlay" at bounding box center [236, 144] width 303 height 182
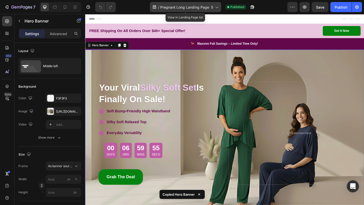
click at [170, 10] on div "/ Pregnant Long Landing Page 5" at bounding box center [185, 7] width 71 height 10
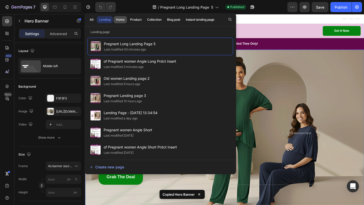
click at [120, 20] on div "Home" at bounding box center [120, 19] width 9 height 5
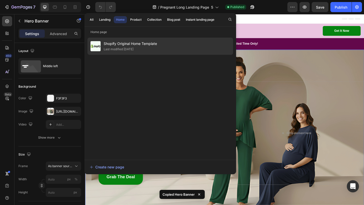
click at [125, 47] on span "Shopify Original Home Template" at bounding box center [130, 44] width 53 height 6
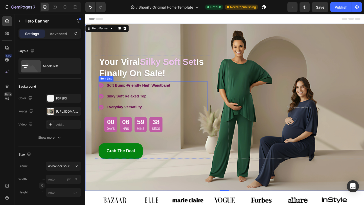
click at [208, 100] on div "Soft Bump-Friendly High Waistband Silky Soft Relaxed Top Everyday Versatility" at bounding box center [159, 103] width 119 height 32
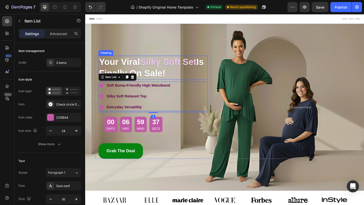
click at [206, 83] on h2 "Your Viral Silky Soft Set Is Finally On Sale!" at bounding box center [159, 72] width 119 height 26
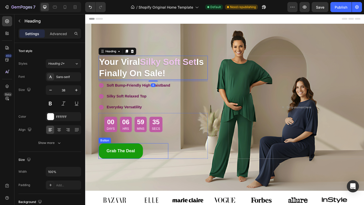
click at [136, 169] on link "Grab The Deal" at bounding box center [124, 163] width 48 height 17
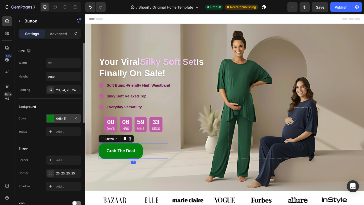
click at [48, 120] on div at bounding box center [50, 118] width 7 height 7
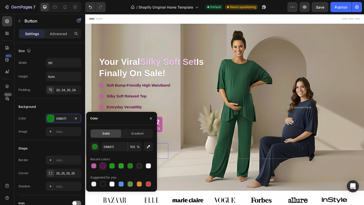
click at [104, 165] on div at bounding box center [102, 166] width 5 height 5
type input "64084B"
click at [211, 196] on div "Overlay" at bounding box center [236, 116] width 303 height 182
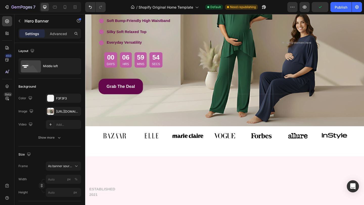
scroll to position [79, 0]
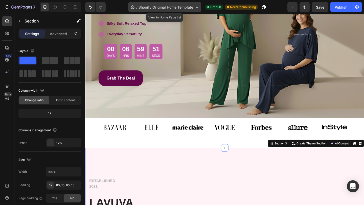
click at [142, 11] on div "/ Shopify Original Home Template" at bounding box center [164, 7] width 73 height 10
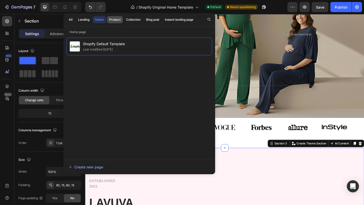
click at [113, 21] on div "Product" at bounding box center [114, 19] width 11 height 5
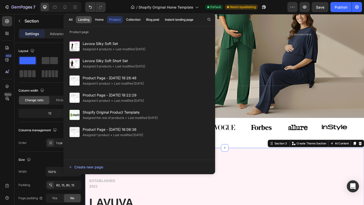
click at [85, 19] on div "Landing" at bounding box center [83, 19] width 11 height 5
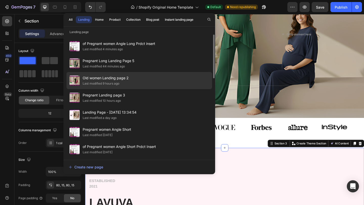
click at [106, 79] on span "Old women Landing page 2" at bounding box center [106, 78] width 46 height 6
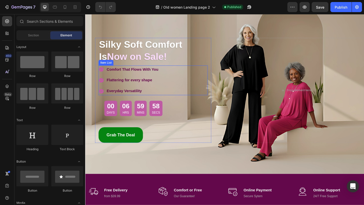
scroll to position [42, 0]
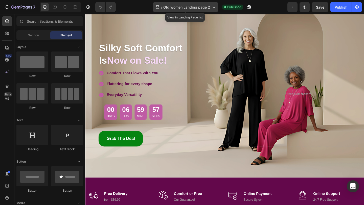
click at [167, 12] on div "/ Old women Landing page 2" at bounding box center [185, 7] width 65 height 10
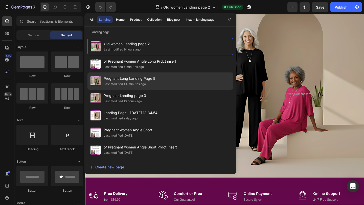
scroll to position [0, 0]
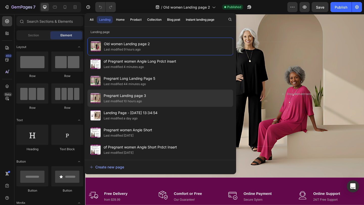
click at [142, 98] on span "Pregnant Landing page 3" at bounding box center [125, 96] width 42 height 6
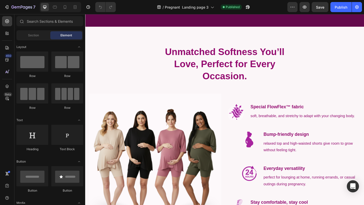
scroll to position [249, 0]
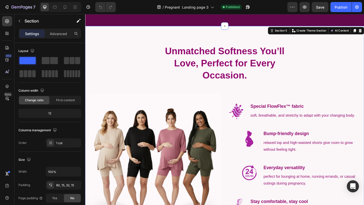
click at [136, 32] on div "Unmatched Softness You’ll Love, Perfect for Every Occasion. Heading Row Image I…" at bounding box center [236, 141] width 303 height 229
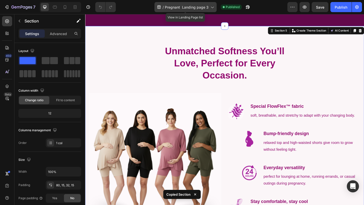
click at [170, 8] on span "Pregnant Landing page 3" at bounding box center [187, 7] width 44 height 5
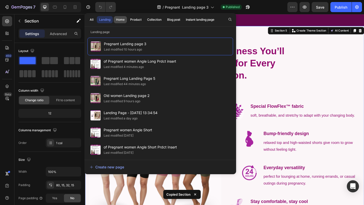
click at [122, 20] on div "Home" at bounding box center [120, 19] width 9 height 5
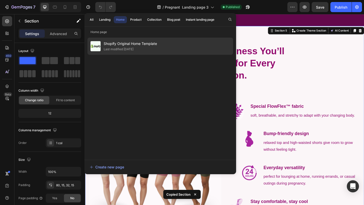
click at [124, 40] on div "Shopify Original Home Template Last modified 10 days ago" at bounding box center [160, 46] width 146 height 17
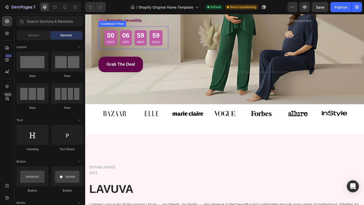
scroll to position [110, 0]
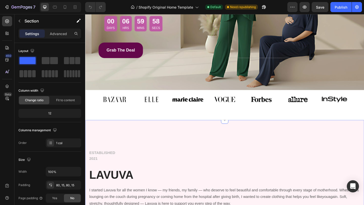
click at [170, 140] on div "ESTABLISHED 2021 Text block LAVUVA Heading I started Lavuva for all the women I…" at bounding box center [236, 199] width 303 height 140
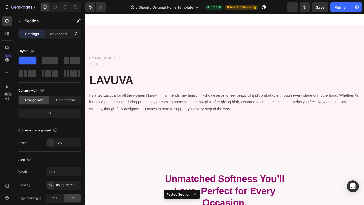
scroll to position [201, 0]
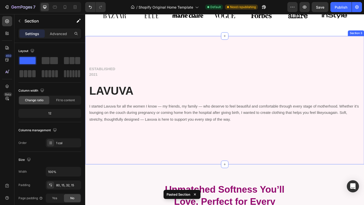
click at [156, 164] on div "ESTABLISHED 2021 Text block LAVUVA Heading I started Lavuva for all the women I…" at bounding box center [236, 108] width 303 height 140
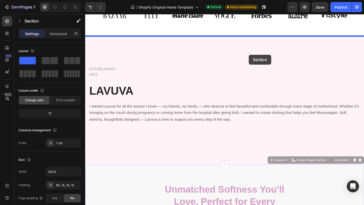
drag, startPoint x: 291, startPoint y: 172, endPoint x: 263, endPoint y: 58, distance: 116.8
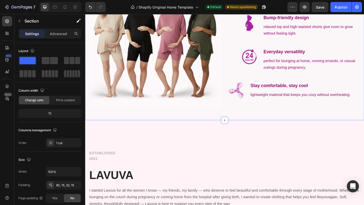
scroll to position [339, 0]
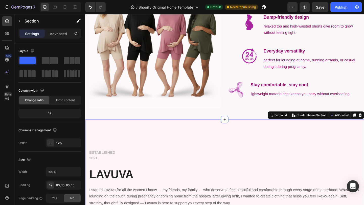
click at [170, 141] on div "ESTABLISHED 2021 Text block LAVUVA Heading I started Lavuva for all the women I…" at bounding box center [236, 199] width 303 height 140
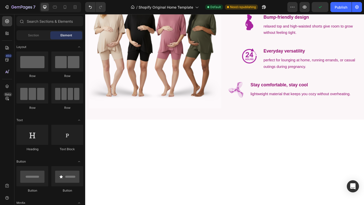
click at [259, 153] on div at bounding box center [236, 142] width 303 height 27
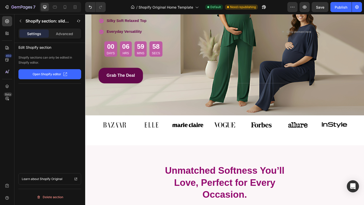
scroll to position [90, 0]
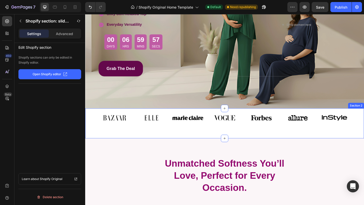
click at [194, 145] on div "Image Image Image Image Image Image Image Carousel Row Section 2" at bounding box center [236, 133] width 303 height 33
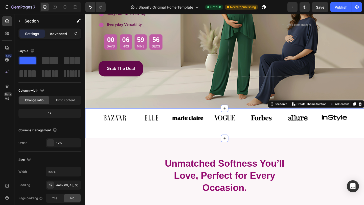
click at [57, 33] on p "Advanced" at bounding box center [58, 33] width 17 height 5
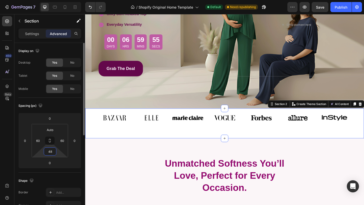
click at [51, 152] on input "48" at bounding box center [50, 152] width 10 height 8
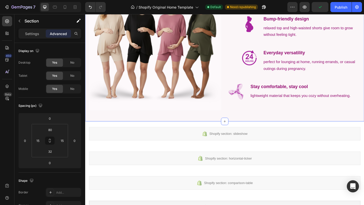
scroll to position [327, 0]
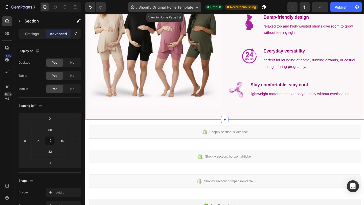
click at [162, 8] on span "Shopify Original Home Template" at bounding box center [166, 7] width 55 height 5
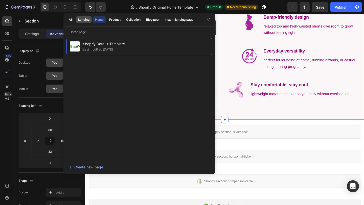
click at [81, 23] on button "Landing" at bounding box center [84, 19] width 16 height 7
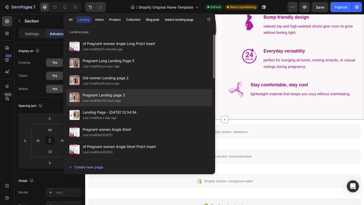
click at [133, 100] on div "Pregnant Landing page 3 Last modified 10 hours ago" at bounding box center [139, 97] width 146 height 17
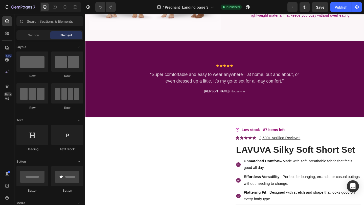
scroll to position [445, 0]
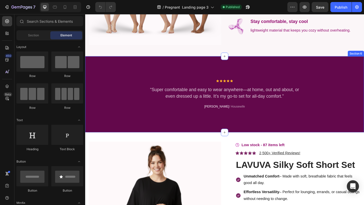
click at [130, 67] on div "Icon Icon Icon Icon Icon Icon List Hoz “Super comfortable and easy to wear anyw…" at bounding box center [236, 101] width 303 height 83
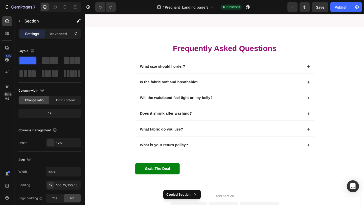
scroll to position [1109, 0]
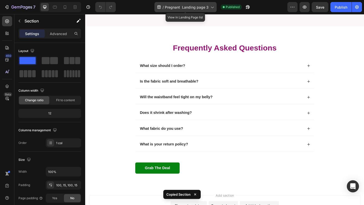
click at [169, 9] on span "Pregnant Landing page 3" at bounding box center [187, 7] width 44 height 5
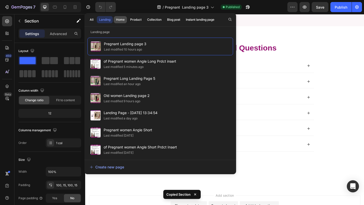
click at [122, 21] on div "Home" at bounding box center [120, 19] width 9 height 5
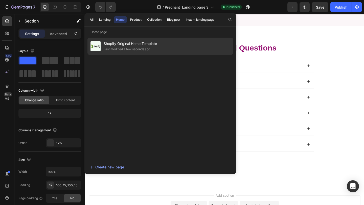
click at [154, 51] on div "Last modified a few seconds ago" at bounding box center [130, 49] width 53 height 5
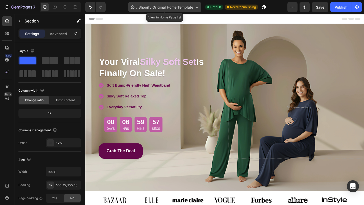
click at [168, 9] on span "Shopify Original Home Template" at bounding box center [166, 7] width 55 height 5
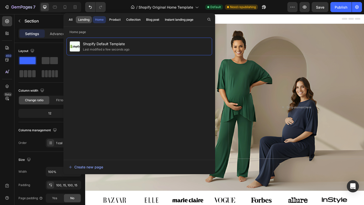
click at [87, 18] on div "Landing" at bounding box center [83, 19] width 11 height 5
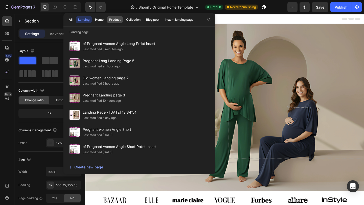
click at [114, 23] on button "Product" at bounding box center [115, 19] width 16 height 7
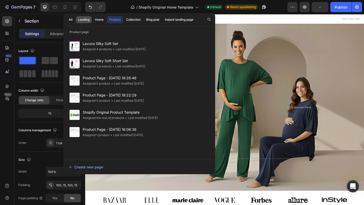
click at [84, 21] on div "Landing" at bounding box center [83, 19] width 11 height 5
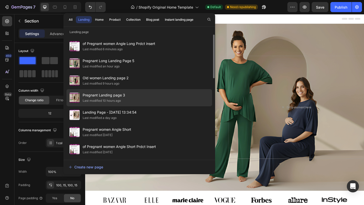
click at [104, 102] on div "Last modified 10 hours ago" at bounding box center [102, 100] width 38 height 5
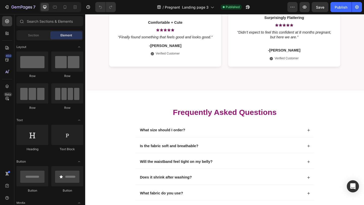
scroll to position [781, 0]
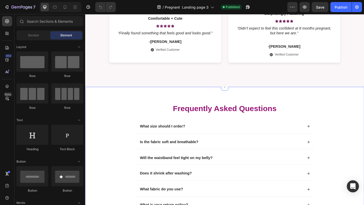
click at [106, 106] on div "Frequently Asked Questions Heading What size should I order? Is the fabric soft…" at bounding box center [236, 180] width 303 height 174
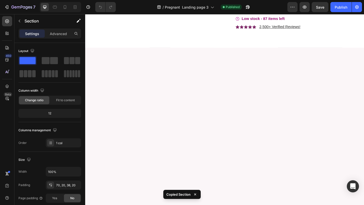
scroll to position [249, 0]
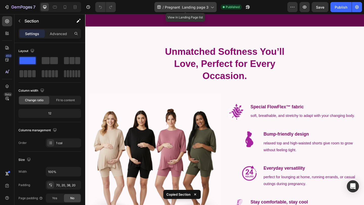
click at [167, 10] on div "/ Pregnant Landing page 3" at bounding box center [185, 7] width 62 height 10
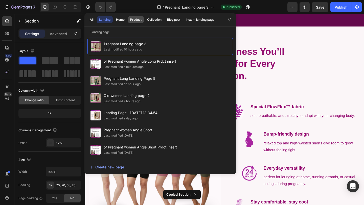
click at [132, 18] on div "Product" at bounding box center [135, 19] width 11 height 5
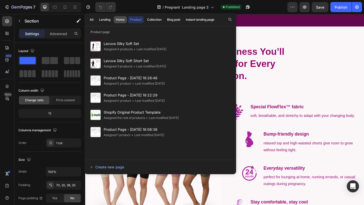
click at [121, 22] on div "Home" at bounding box center [120, 19] width 9 height 5
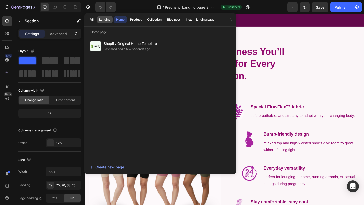
click at [108, 22] on div "Landing" at bounding box center [104, 19] width 11 height 5
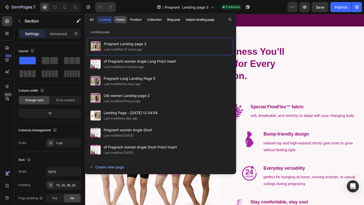
click at [118, 21] on div "Home" at bounding box center [120, 19] width 9 height 5
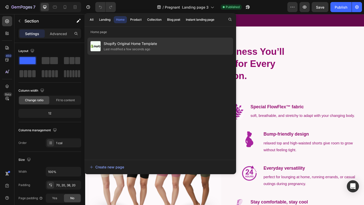
click at [121, 46] on span "Shopify Original Home Template" at bounding box center [130, 44] width 53 height 6
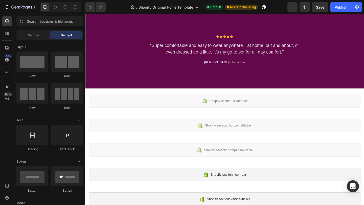
scroll to position [430, 0]
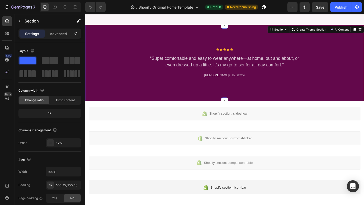
click at [159, 108] on div "Icon Icon Icon Icon Icon Icon List Hoz “Super comfortable and easy to wear anyw…" at bounding box center [236, 67] width 303 height 83
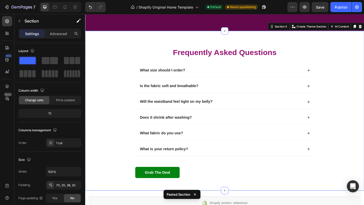
scroll to position [507, 0]
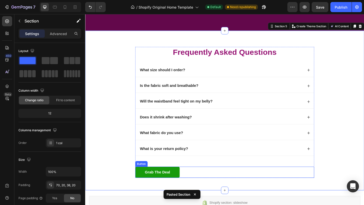
click at [145, 187] on link "Grab The Deal" at bounding box center [164, 186] width 48 height 12
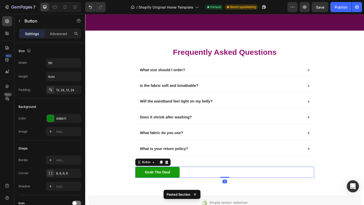
scroll to position [0, 0]
click at [175, 175] on icon at bounding box center [173, 176] width 3 height 4
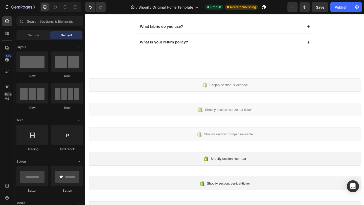
scroll to position [618, 0]
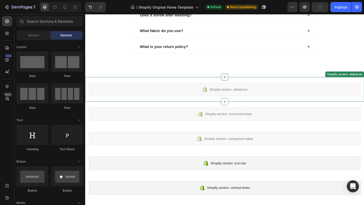
click at [235, 85] on div at bounding box center [237, 83] width 8 height 8
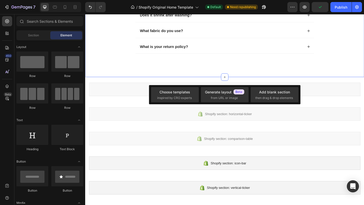
click at [139, 73] on div "Frequently Asked Questions Heading What size should I order? Is the fabric soft…" at bounding box center [236, 6] width 293 height 135
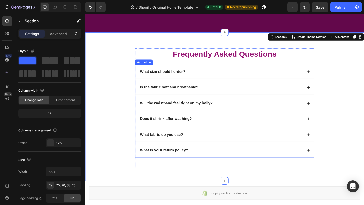
scroll to position [527, 0]
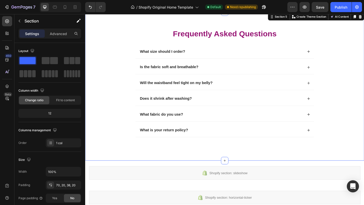
click at [213, 170] on div "Frequently Asked Questions Heading What size should I order? Is the fabric soft…" at bounding box center [236, 93] width 303 height 162
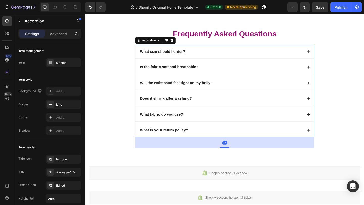
click at [234, 147] on div "What is your return policy?" at bounding box center [237, 140] width 194 height 15
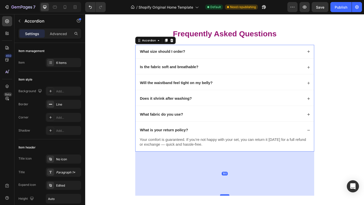
drag, startPoint x: 235, startPoint y: 174, endPoint x: 235, endPoint y: 211, distance: 36.4
type input "100%"
type input "100"
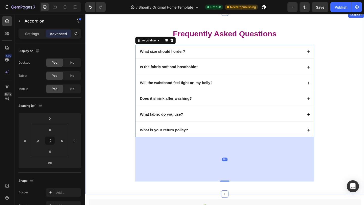
click at [112, 175] on div "Frequently Asked Questions Heading What size should I order? Is the fabric soft…" at bounding box center [236, 115] width 293 height 171
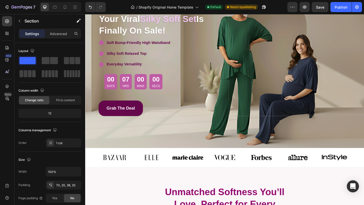
scroll to position [0, 0]
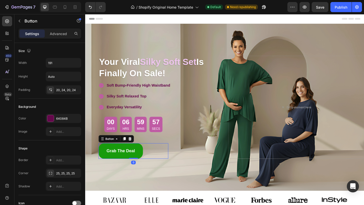
click at [134, 159] on link "Grab The Deal" at bounding box center [124, 163] width 48 height 17
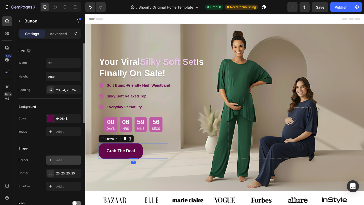
scroll to position [212, 0]
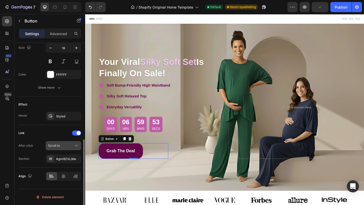
click at [62, 148] on div "Scroll to" at bounding box center [63, 145] width 31 height 5
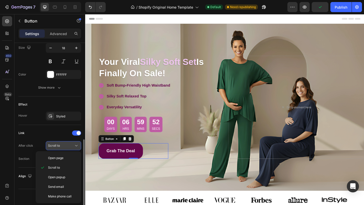
click at [62, 148] on div "Scroll to" at bounding box center [63, 145] width 31 height 5
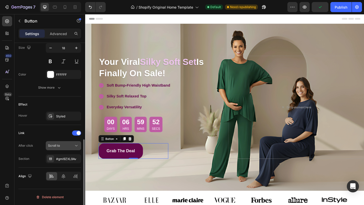
click at [62, 148] on div "Scroll to" at bounding box center [61, 146] width 26 height 5
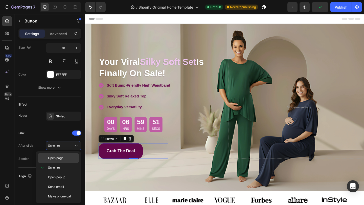
click at [62, 160] on span "Open page" at bounding box center [55, 158] width 15 height 5
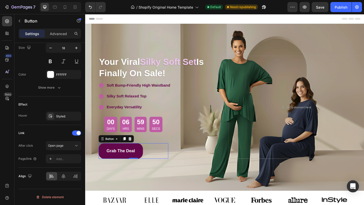
click at [62, 160] on div "Add..." at bounding box center [68, 159] width 24 height 5
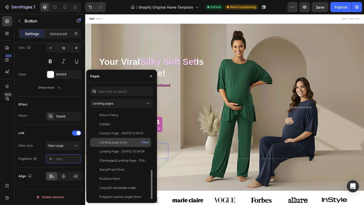
scroll to position [0, 0]
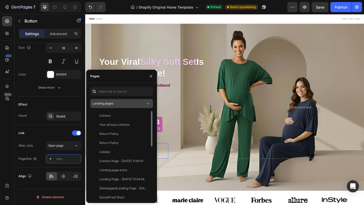
click at [109, 105] on span "Landing pages" at bounding box center [103, 104] width 21 height 4
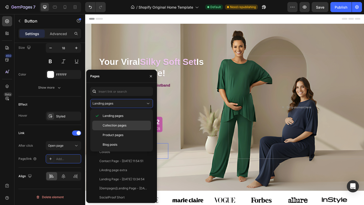
click at [112, 125] on span "Collection pages" at bounding box center [115, 125] width 24 height 5
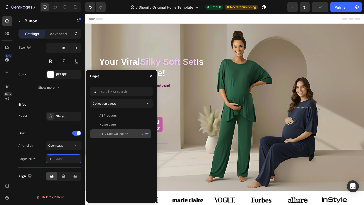
click at [114, 134] on div "Silky Soft Collection" at bounding box center [113, 134] width 29 height 5
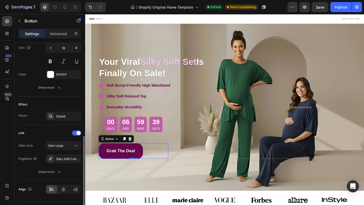
click at [52, 133] on div "Link" at bounding box center [49, 133] width 63 height 8
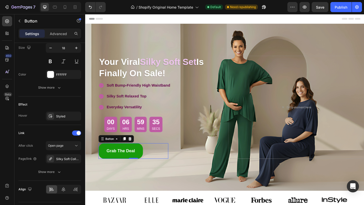
click at [103, 165] on link "Grab The Deal" at bounding box center [124, 163] width 48 height 17
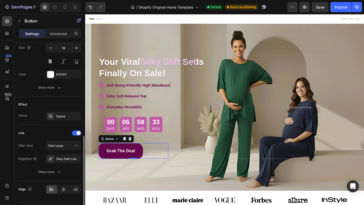
click at [59, 122] on div "Effect Hover Styled" at bounding box center [49, 111] width 63 height 29
click at [60, 120] on div "Styled" at bounding box center [63, 116] width 35 height 9
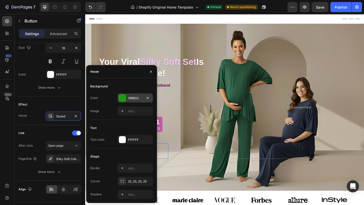
click at [131, 99] on div "189B0C" at bounding box center [135, 98] width 15 height 5
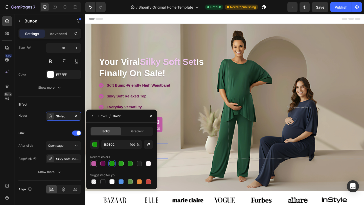
click at [95, 164] on div at bounding box center [93, 163] width 5 height 5
type input "C05BA4"
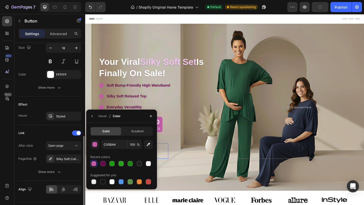
click at [52, 122] on div "Effect Hover Styled" at bounding box center [49, 111] width 63 height 29
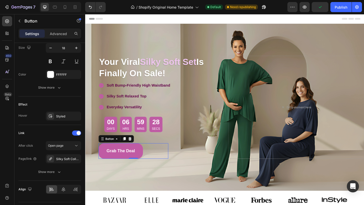
click at [144, 161] on link "Grab The Deal" at bounding box center [124, 163] width 48 height 17
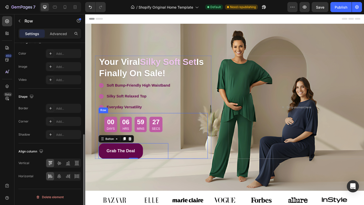
click at [218, 130] on div "00 Days 06 Hrs 59 Mins 27 Secs Countdown Timer Row Grab The Deal Button 0 Grab …" at bounding box center [159, 147] width 119 height 50
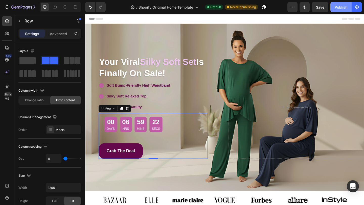
click at [333, 9] on button "Publish" at bounding box center [340, 7] width 21 height 10
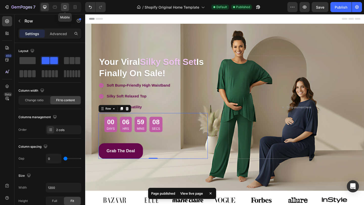
click at [66, 10] on div at bounding box center [65, 7] width 8 height 8
type input "100%"
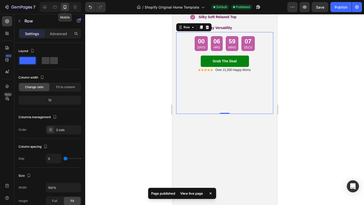
scroll to position [64, 0]
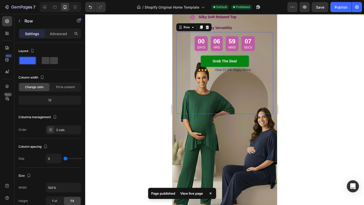
click at [138, 97] on div at bounding box center [224, 109] width 279 height 191
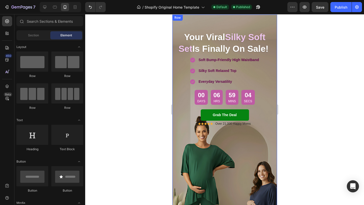
scroll to position [0, 0]
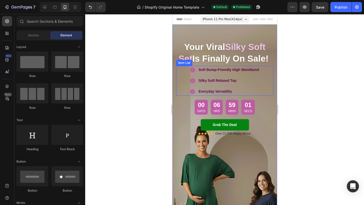
click at [183, 76] on div "Soft Bump-Friendly High Waistband Silky Soft Relaxed Top Everyday Versatility" at bounding box center [224, 81] width 97 height 30
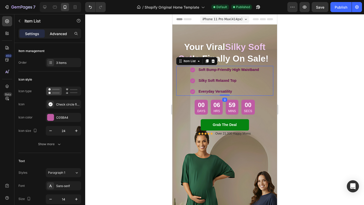
click at [57, 32] on p "Advanced" at bounding box center [58, 33] width 17 height 5
type input "100%"
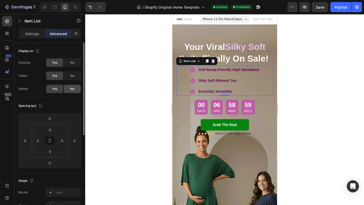
click at [69, 89] on div "No" at bounding box center [72, 89] width 17 height 8
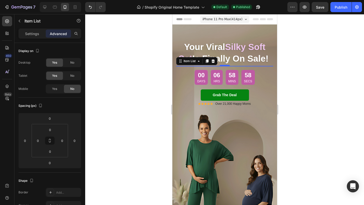
click at [112, 106] on div at bounding box center [224, 109] width 279 height 191
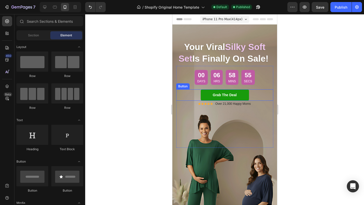
click at [202, 97] on link "Grab The Deal" at bounding box center [224, 94] width 48 height 11
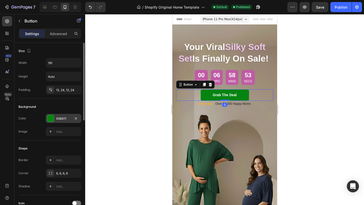
click at [48, 120] on div at bounding box center [50, 118] width 7 height 7
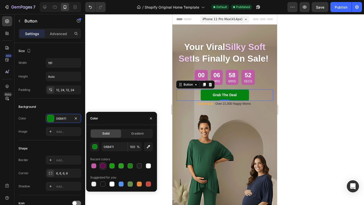
click at [102, 165] on div at bounding box center [102, 166] width 5 height 5
type input "64084B"
click at [116, 72] on div at bounding box center [224, 109] width 279 height 191
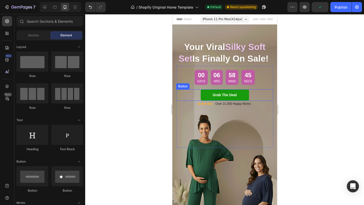
click at [241, 97] on link "Grab The Deal" at bounding box center [224, 94] width 48 height 11
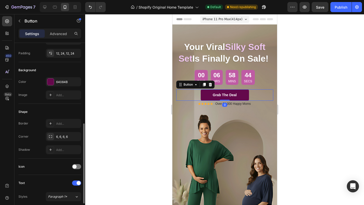
scroll to position [212, 0]
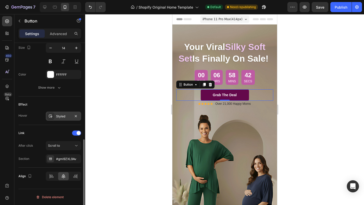
click at [55, 116] on div "Styled" at bounding box center [63, 116] width 35 height 9
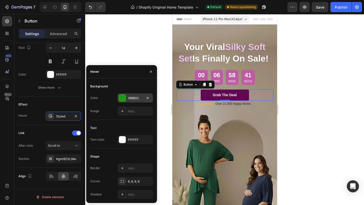
click at [122, 99] on div at bounding box center [122, 98] width 7 height 7
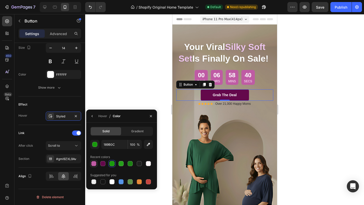
click at [93, 164] on div at bounding box center [93, 163] width 5 height 5
type input "C05BA4"
click at [336, 8] on div "Publish" at bounding box center [341, 7] width 13 height 5
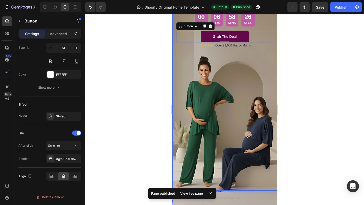
scroll to position [0, 0]
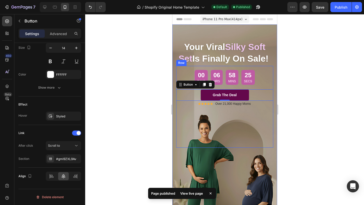
click at [155, 101] on div at bounding box center [224, 109] width 279 height 191
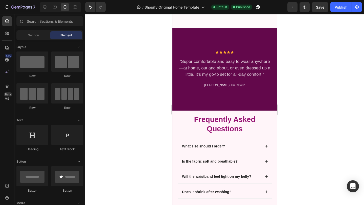
scroll to position [573, 0]
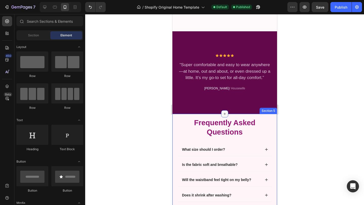
click at [223, 112] on icon at bounding box center [224, 114] width 4 height 4
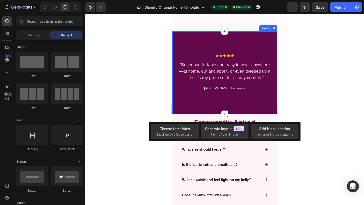
click at [211, 105] on div "Icon Icon Icon Icon Icon Icon List Hoz “Super comfortable and easy to wear anyw…" at bounding box center [224, 72] width 105 height 83
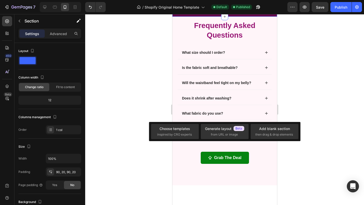
click at [305, 94] on div at bounding box center [224, 109] width 279 height 191
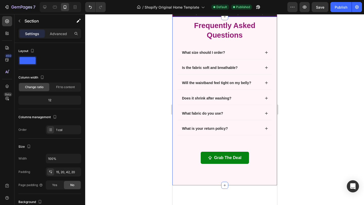
click at [260, 116] on div "Frequently Asked Questions Heading What size should I order? Is the fabric soft…" at bounding box center [224, 101] width 105 height 169
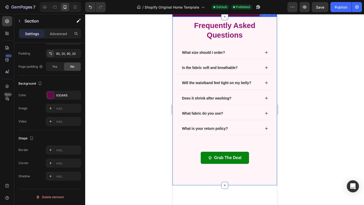
click at [211, 117] on div "Frequently Asked Questions Heading What size should I order? Is the fabric soft…" at bounding box center [224, 101] width 105 height 169
click at [61, 33] on p "Advanced" at bounding box center [58, 33] width 17 height 5
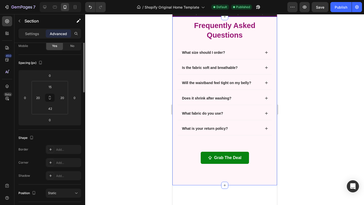
scroll to position [0, 0]
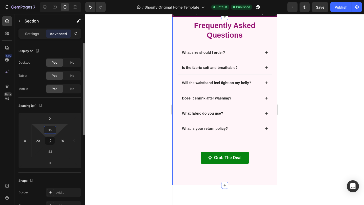
click at [52, 128] on input "15" at bounding box center [50, 130] width 10 height 8
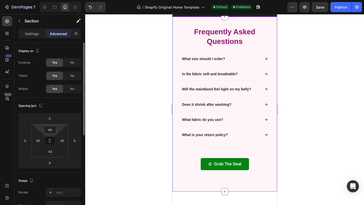
type input "4"
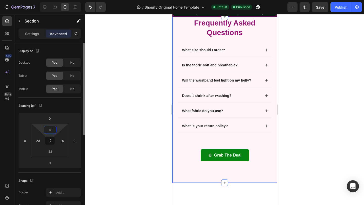
type input "50"
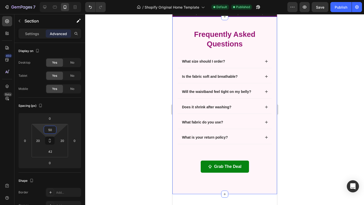
click at [316, 94] on div at bounding box center [224, 109] width 279 height 191
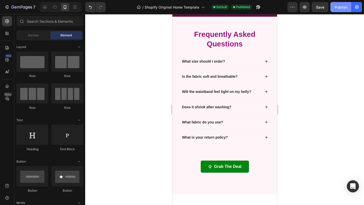
click at [343, 11] on button "Publish" at bounding box center [340, 7] width 21 height 10
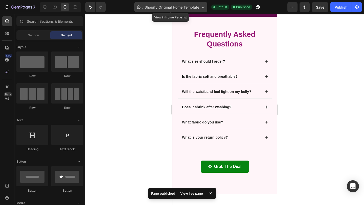
click at [169, 9] on span "Shopify Original Home Template" at bounding box center [172, 7] width 55 height 5
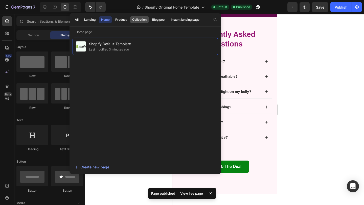
click at [139, 22] on button "Collection" at bounding box center [139, 19] width 19 height 7
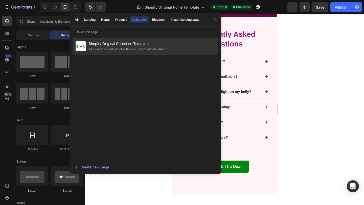
click at [136, 53] on div "Shopify Original Collection Template Assigned the rest of collections • Last mo…" at bounding box center [146, 46] width 146 height 17
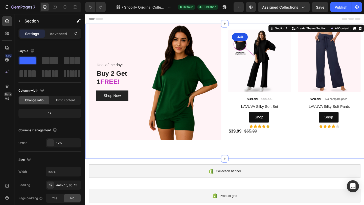
click at [249, 155] on div "Deal of the day! Text block Buy 2 Get 1 FREE! Heading Shop Now Button Row - 33%…" at bounding box center [236, 98] width 303 height 147
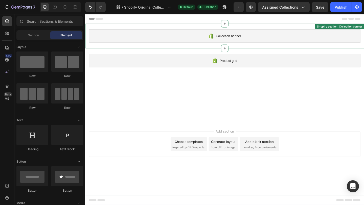
click at [224, 39] on icon at bounding box center [222, 38] width 6 height 6
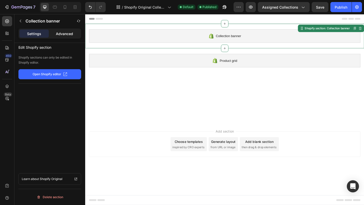
click at [57, 34] on p "Advanced" at bounding box center [64, 33] width 17 height 5
click at [19, 23] on icon "button" at bounding box center [20, 21] width 4 height 4
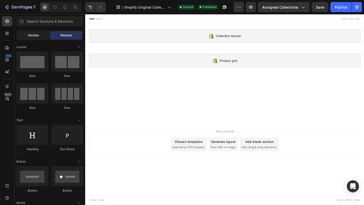
click at [45, 36] on div "Section" at bounding box center [33, 35] width 32 height 8
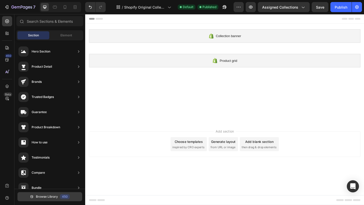
click at [47, 198] on span "Browse Library" at bounding box center [47, 197] width 22 height 5
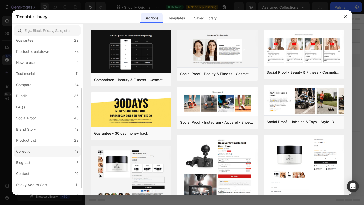
scroll to position [71, 0]
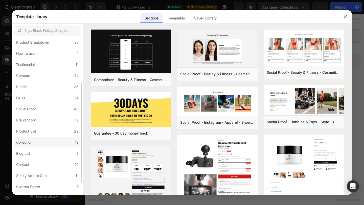
click at [49, 142] on label "Collection 19" at bounding box center [47, 143] width 66 height 10
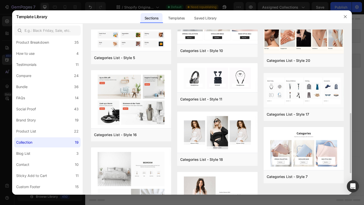
scroll to position [196, 0]
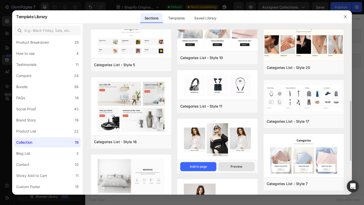
click at [230, 168] on button "Preview" at bounding box center [236, 166] width 36 height 9
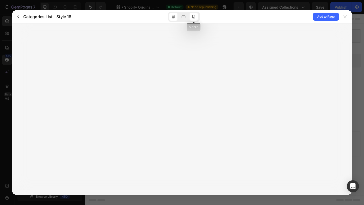
click at [191, 19] on icon at bounding box center [193, 16] width 5 height 5
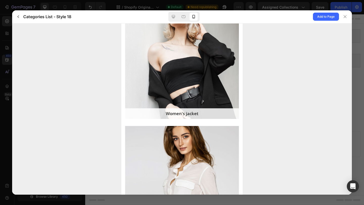
scroll to position [0, 0]
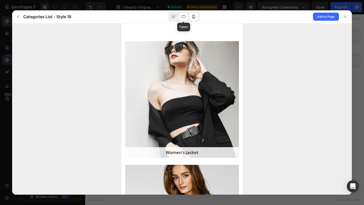
click at [181, 17] on icon at bounding box center [183, 16] width 5 height 5
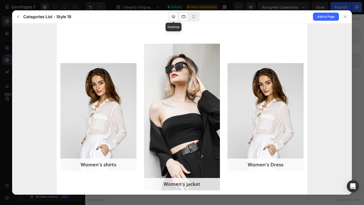
click at [174, 15] on icon at bounding box center [173, 16] width 5 height 5
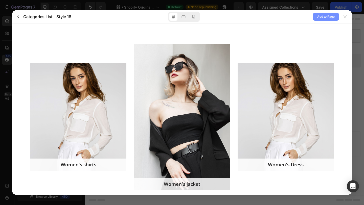
click at [322, 19] on span "Add to Page" at bounding box center [325, 17] width 17 height 6
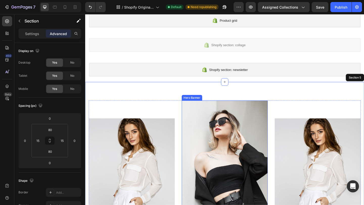
scroll to position [74, 0]
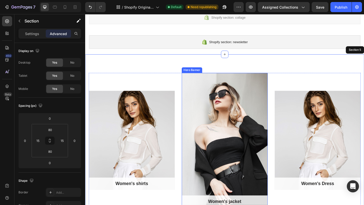
click at [203, 156] on div "Overlay" at bounding box center [237, 151] width 94 height 147
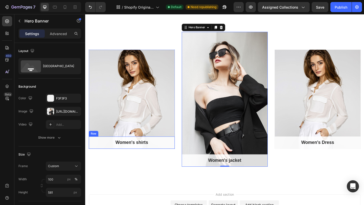
scroll to position [113, 0]
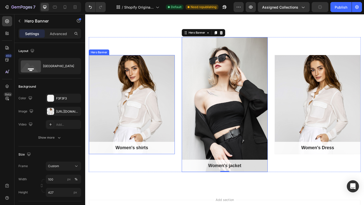
click at [128, 115] on div "Overlay" at bounding box center [136, 113] width 94 height 108
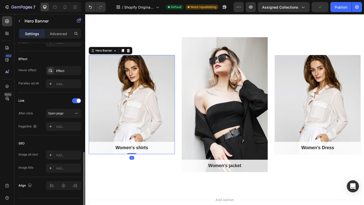
scroll to position [270, 0]
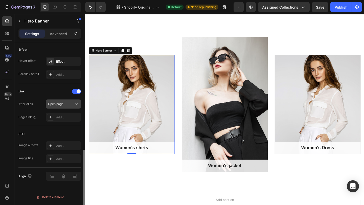
click at [61, 108] on button "Open page" at bounding box center [63, 104] width 35 height 9
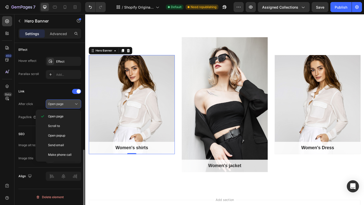
click at [61, 108] on button "Open page" at bounding box center [63, 104] width 35 height 9
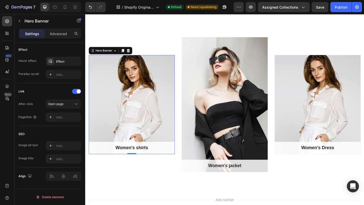
click at [141, 127] on div "Overlay" at bounding box center [136, 113] width 94 height 108
click at [238, 128] on div "Overlay" at bounding box center [237, 112] width 94 height 147
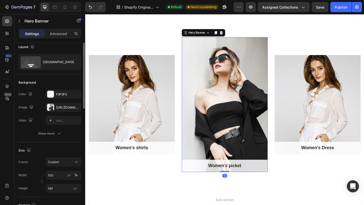
scroll to position [0, 0]
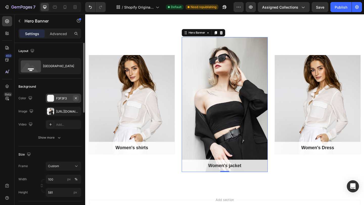
click at [77, 99] on icon "button" at bounding box center [76, 98] width 4 height 4
click at [75, 110] on icon "button" at bounding box center [76, 111] width 2 height 2
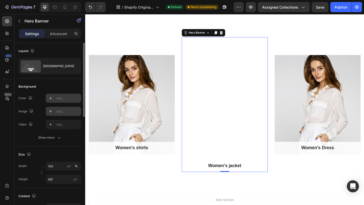
click at [63, 112] on div "Add..." at bounding box center [68, 111] width 24 height 5
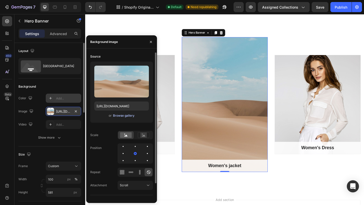
click at [129, 116] on div "Browse gallery" at bounding box center [123, 116] width 21 height 5
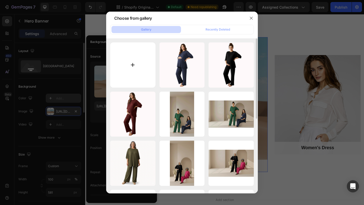
click at [144, 81] on input "file" at bounding box center [132, 64] width 45 height 45
type input "C:\fakepath\Gemini_Generated_Image_3o34dd3o34dd3o34.png"
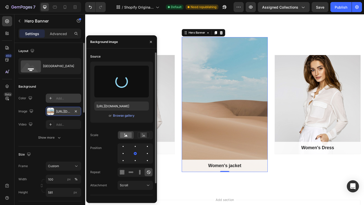
type input "https://cdn.shopify.com/s/files/1/0919/4691/0003/files/gempages_569939489498071…"
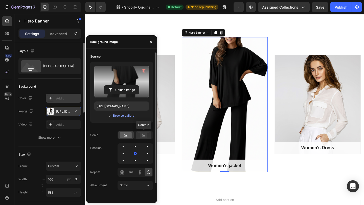
click at [145, 136] on icon at bounding box center [143, 136] width 3 height 2
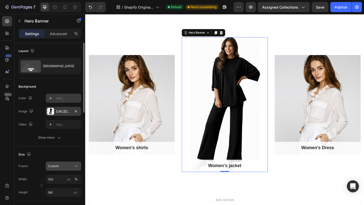
click at [54, 166] on span "Custom" at bounding box center [53, 166] width 11 height 5
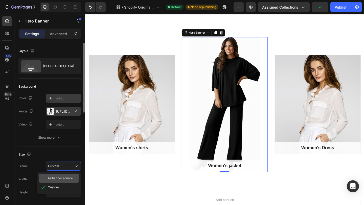
click at [57, 177] on span "As banner source" at bounding box center [60, 178] width 25 height 5
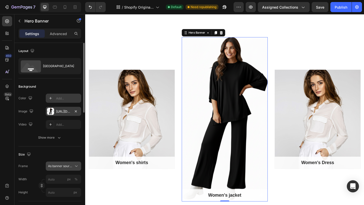
click at [64, 168] on span "As banner source" at bounding box center [60, 166] width 25 height 5
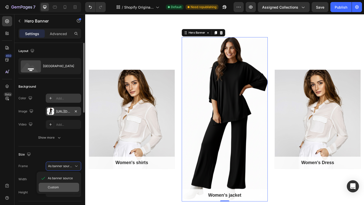
click at [64, 183] on div "Custom" at bounding box center [59, 187] width 40 height 9
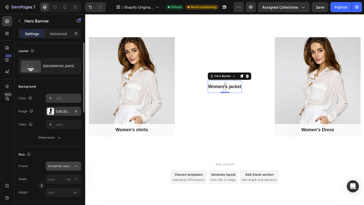
click at [63, 168] on div "As banner source" at bounding box center [60, 166] width 25 height 5
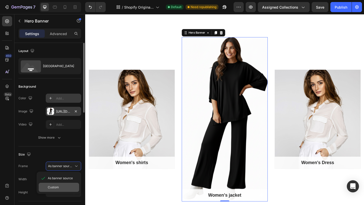
click at [61, 189] on div "Custom" at bounding box center [62, 187] width 29 height 5
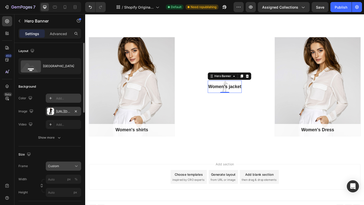
click at [63, 165] on div "Custom" at bounding box center [60, 166] width 25 height 5
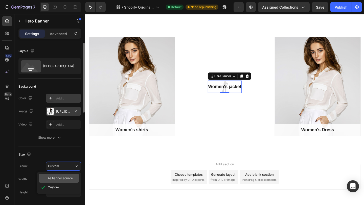
click at [62, 176] on span "As banner source" at bounding box center [60, 178] width 25 height 5
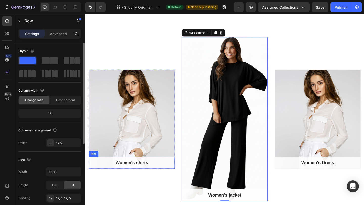
click at [159, 181] on div "Women's shirts Text block Row" at bounding box center [136, 175] width 94 height 13
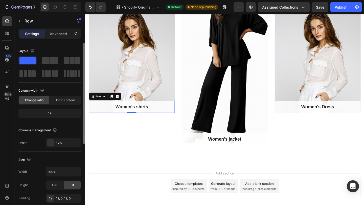
scroll to position [175, 0]
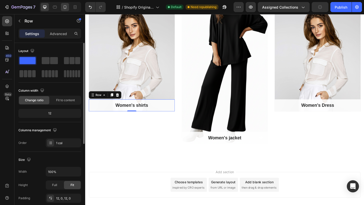
click at [65, 10] on div at bounding box center [65, 7] width 8 height 8
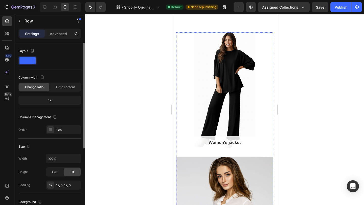
scroll to position [120, 0]
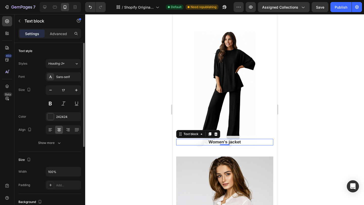
click at [226, 142] on p "Women's jacket" at bounding box center [224, 143] width 96 height 6
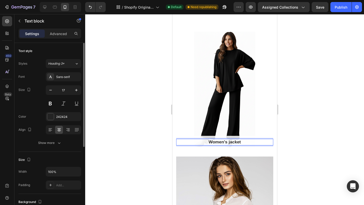
click at [226, 142] on p "Women's jacket" at bounding box center [224, 143] width 96 height 6
click at [157, 132] on div at bounding box center [224, 109] width 279 height 191
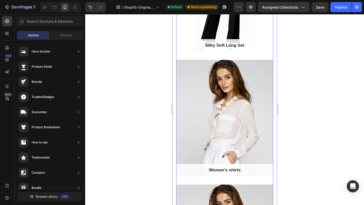
scroll to position [219, 0]
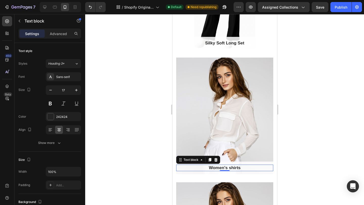
click at [211, 169] on p "Women's shirts" at bounding box center [224, 168] width 96 height 6
click at [215, 169] on p "Women's shirts" at bounding box center [224, 168] width 96 height 6
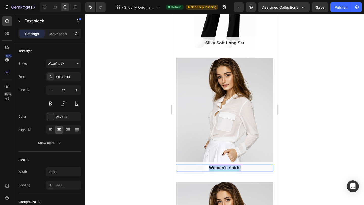
click at [215, 169] on p "Women's shirts" at bounding box center [224, 168] width 96 height 6
click at [231, 143] on div "Overlay" at bounding box center [224, 116] width 97 height 117
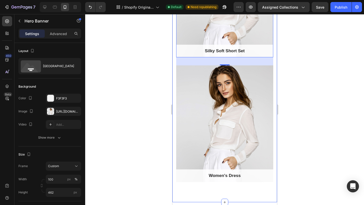
scroll to position [335, 0]
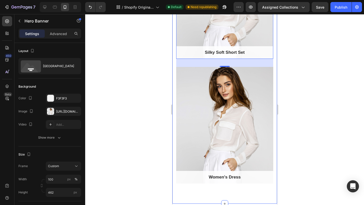
click at [223, 110] on div "Overlay" at bounding box center [224, 125] width 97 height 117
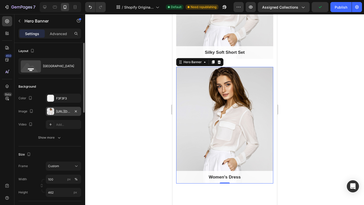
click at [59, 111] on div "https://ucarecdn.com/1b582f77-11d4-454d-980a-99d9f44b8dcb/-/format/auto/" at bounding box center [63, 111] width 15 height 5
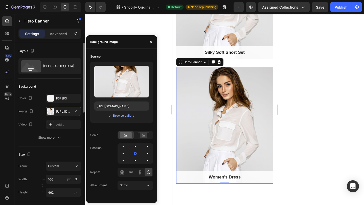
click at [35, 110] on div "Image https://ucarecdn.com/1b582f77-11d4-454d-980a-99d9f44b8dcb/-/format/auto/" at bounding box center [49, 111] width 63 height 9
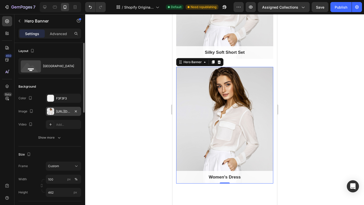
click at [67, 113] on div "https://ucarecdn.com/1b582f77-11d4-454d-980a-99d9f44b8dcb/-/format/auto/" at bounding box center [63, 111] width 15 height 5
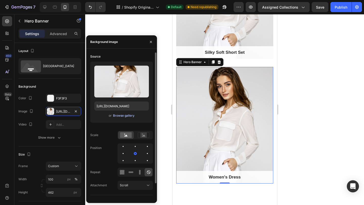
click at [123, 116] on div "Browse gallery" at bounding box center [123, 116] width 21 height 5
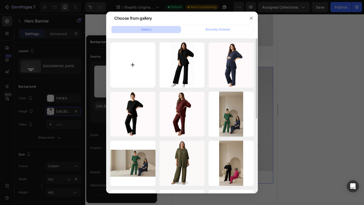
click at [138, 75] on input "file" at bounding box center [132, 64] width 45 height 45
click at [65, 113] on div at bounding box center [182, 102] width 364 height 205
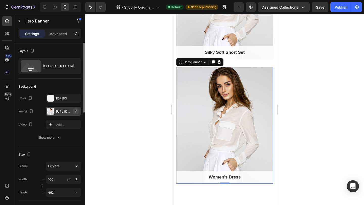
click at [74, 112] on icon "button" at bounding box center [76, 111] width 4 height 4
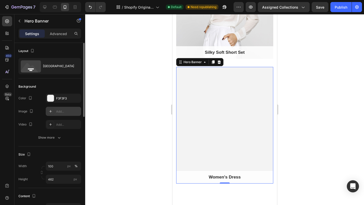
click at [63, 111] on div "Add..." at bounding box center [68, 111] width 24 height 5
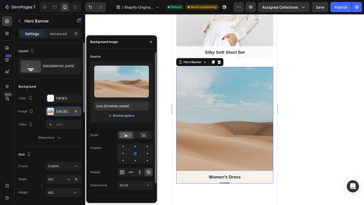
click at [130, 116] on div "Browse gallery" at bounding box center [123, 116] width 21 height 5
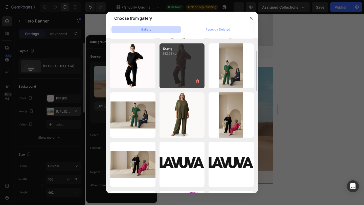
scroll to position [0, 0]
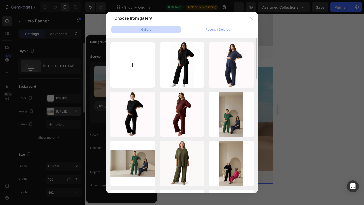
click at [145, 53] on input "file" at bounding box center [132, 64] width 45 height 45
click at [249, 19] on icon "button" at bounding box center [251, 18] width 4 height 4
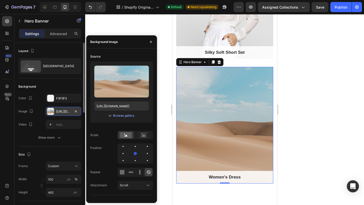
click at [64, 111] on div "https://cdn.shopify.com/s/files/1/2005/9307/files/background_settings.jpg" at bounding box center [63, 111] width 15 height 5
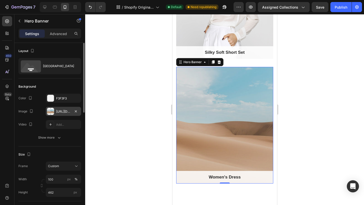
click at [64, 111] on div "https://cdn.shopify.com/s/files/1/2005/9307/files/background_settings.jpg" at bounding box center [63, 111] width 15 height 5
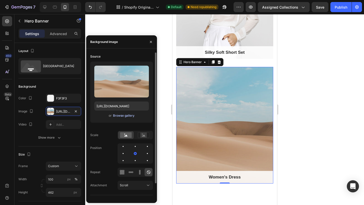
click at [123, 117] on div "Browse gallery" at bounding box center [123, 116] width 21 height 5
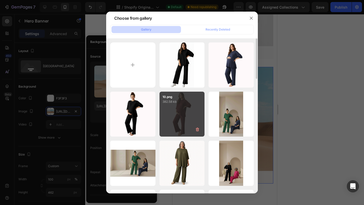
click at [181, 115] on div "10.png 382.58 kb" at bounding box center [182, 114] width 45 height 45
type input "https://cdn.shopify.com/s/files/1/0919/4691/0003/files/gempages_569939489498071…"
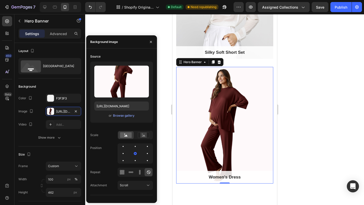
click at [310, 104] on div at bounding box center [224, 109] width 279 height 191
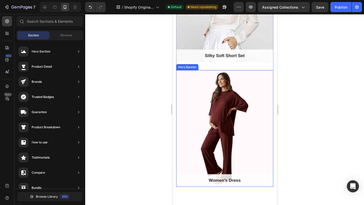
scroll to position [332, 0]
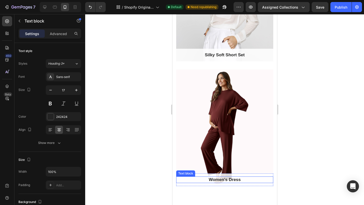
click at [231, 179] on p "Women's Dress" at bounding box center [224, 180] width 96 height 6
click at [232, 180] on p "Silky Soft Set" at bounding box center [224, 180] width 96 height 6
click at [251, 179] on p "Silky Soft Long Set" at bounding box center [224, 180] width 96 height 6
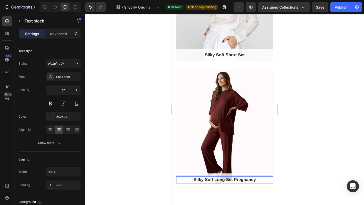
click at [233, 180] on p "Silky Soft Long Set Pregnancy" at bounding box center [224, 180] width 96 height 6
click at [143, 172] on div at bounding box center [224, 109] width 279 height 191
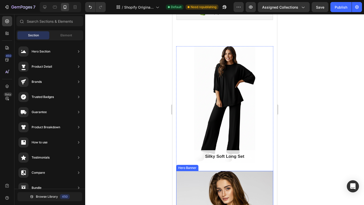
scroll to position [101, 0]
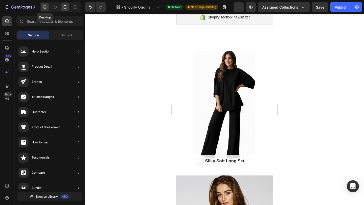
click at [43, 8] on icon at bounding box center [44, 7] width 5 height 5
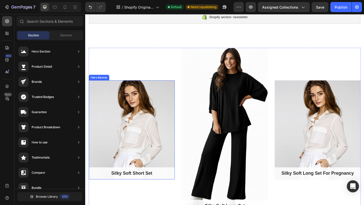
click at [145, 119] on div "Overlay" at bounding box center [136, 140] width 94 height 108
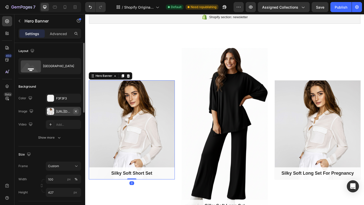
click at [76, 111] on icon "button" at bounding box center [76, 111] width 4 height 4
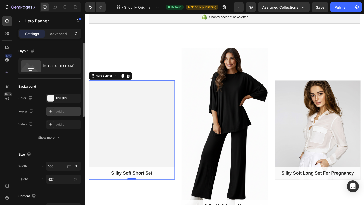
click at [64, 112] on div "Add..." at bounding box center [68, 111] width 24 height 5
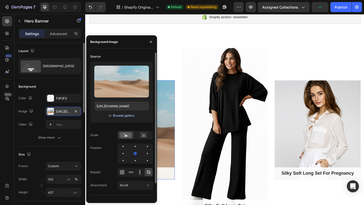
click at [131, 116] on div "Browse gallery" at bounding box center [123, 116] width 21 height 5
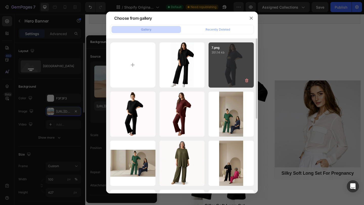
click at [216, 79] on div "7.png 351.14 kb" at bounding box center [231, 64] width 45 height 45
type input "https://cdn.shopify.com/s/files/1/0919/4691/0003/files/gempages_569939489498071…"
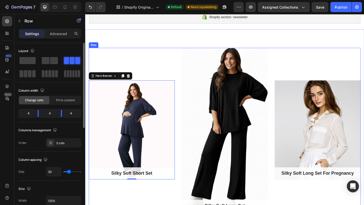
click at [174, 65] on div "Silky Soft Short Set Text block Row Hero Banner 0" at bounding box center [136, 140] width 94 height 179
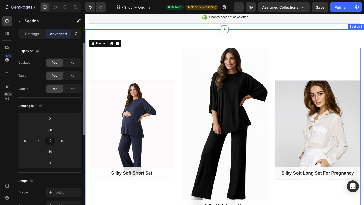
click at [185, 34] on div "Silky Soft Short Set Text block Row Hero Banner Silky Soft Long Set Text block …" at bounding box center [236, 140] width 303 height 219
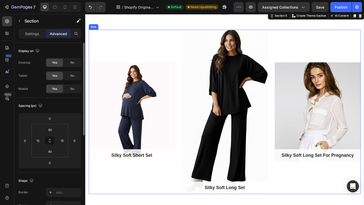
scroll to position [122, 0]
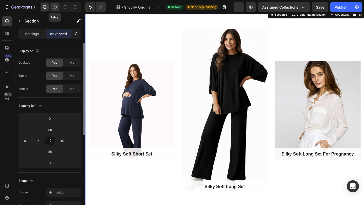
click at [55, 10] on div at bounding box center [55, 7] width 8 height 8
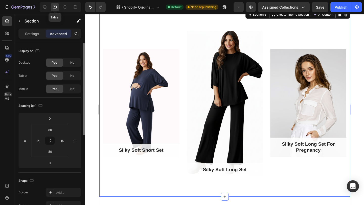
scroll to position [100, 0]
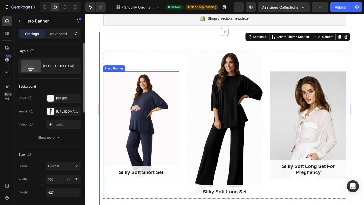
click at [145, 103] on div "Overlay" at bounding box center [141, 126] width 76 height 108
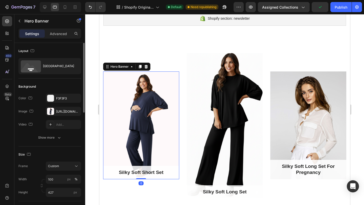
scroll to position [18, 0]
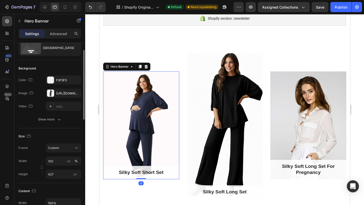
click at [58, 149] on span "Custom" at bounding box center [53, 148] width 11 height 5
click at [59, 161] on span "As banner source" at bounding box center [60, 160] width 25 height 5
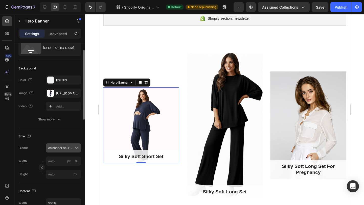
click at [61, 150] on span "As banner source" at bounding box center [60, 148] width 25 height 5
click at [61, 170] on div "Custom" at bounding box center [62, 169] width 29 height 5
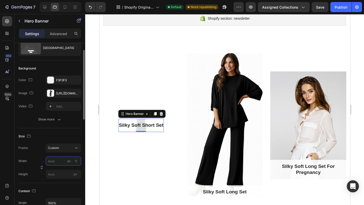
click at [58, 163] on input "px %" at bounding box center [63, 161] width 35 height 9
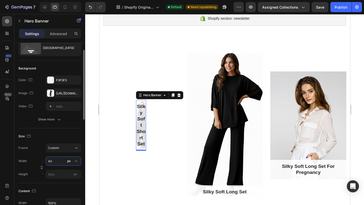
type input "4"
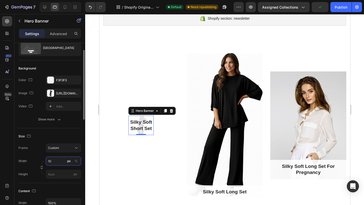
type input "1"
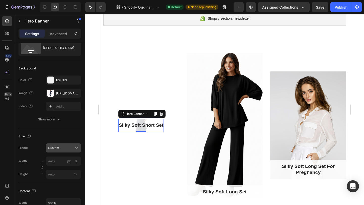
click at [54, 148] on span "Custom" at bounding box center [53, 148] width 11 height 5
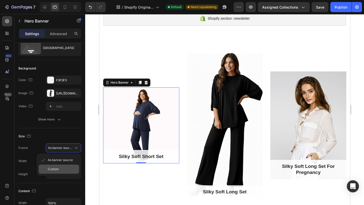
click at [61, 171] on div "Custom" at bounding box center [62, 169] width 29 height 5
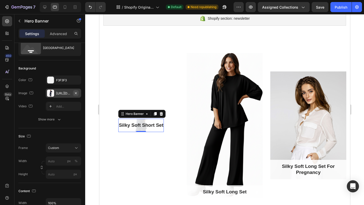
click at [76, 93] on icon "button" at bounding box center [76, 93] width 2 height 2
type input "100"
type input "Auto"
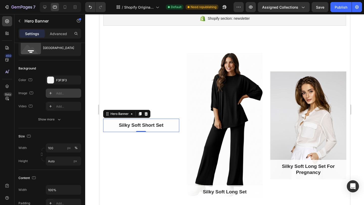
click at [60, 95] on div "Add..." at bounding box center [68, 93] width 24 height 5
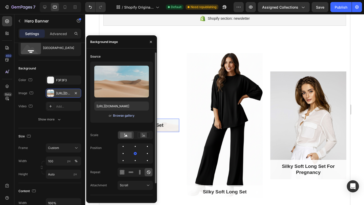
click at [125, 116] on div "Browse gallery" at bounding box center [123, 116] width 21 height 5
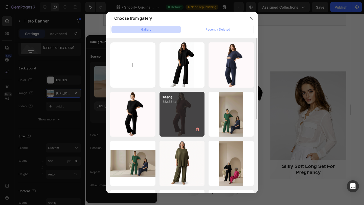
click at [181, 101] on p "382.58 kb" at bounding box center [182, 101] width 39 height 5
type input "https://cdn.shopify.com/s/files/1/0919/4691/0003/files/gempages_569939489498071…"
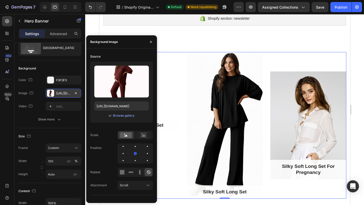
click at [173, 96] on div "Silky Soft Short Set Text block Row Hero Banner" at bounding box center [141, 125] width 76 height 147
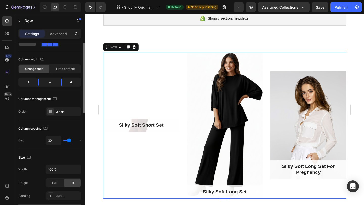
scroll to position [0, 0]
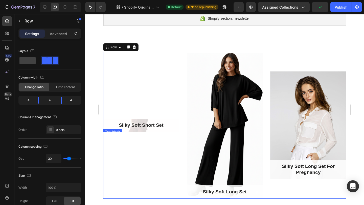
click at [137, 126] on p "Silky Soft Short Set" at bounding box center [140, 125] width 75 height 6
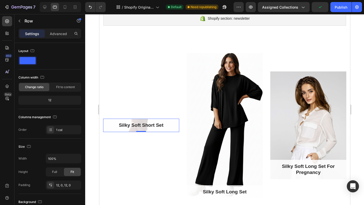
click at [141, 120] on div "Silky Soft Short Set Text block Row 0" at bounding box center [141, 125] width 76 height 13
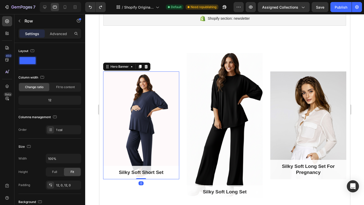
click at [146, 114] on div "Overlay" at bounding box center [141, 126] width 76 height 108
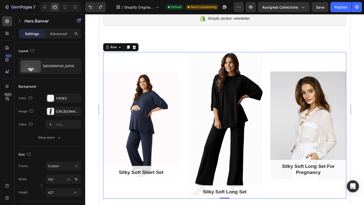
click at [183, 62] on div "Silky Soft Short Set Text block Row Hero Banner Silky Soft Long Set Text block …" at bounding box center [224, 125] width 243 height 147
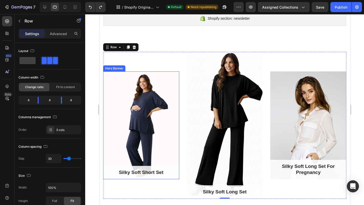
click at [141, 119] on div "Overlay" at bounding box center [141, 126] width 76 height 108
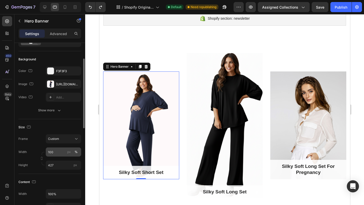
scroll to position [31, 0]
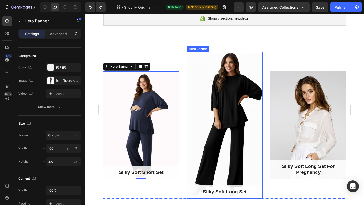
click at [218, 137] on div "Overlay" at bounding box center [225, 125] width 76 height 147
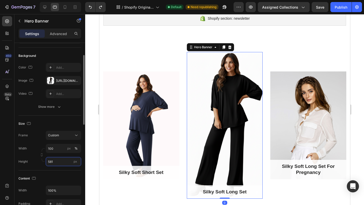
click at [58, 162] on input "581" at bounding box center [63, 161] width 35 height 9
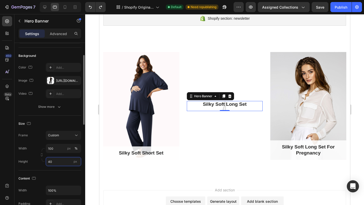
type input "4"
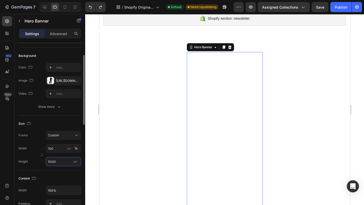
type input "500"
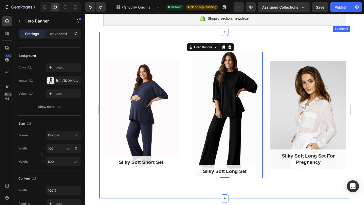
click at [129, 180] on div "Silky Soft Short Set Text block Row Hero Banner Silky Soft Long Set Text block …" at bounding box center [224, 115] width 251 height 167
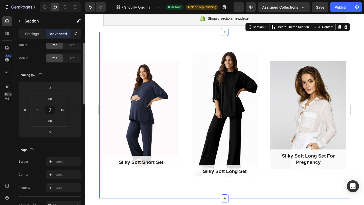
scroll to position [0, 0]
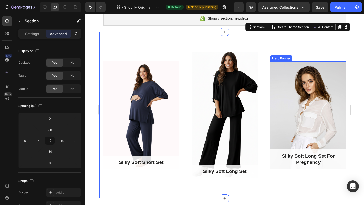
click at [284, 133] on div "Overlay" at bounding box center [308, 115] width 76 height 108
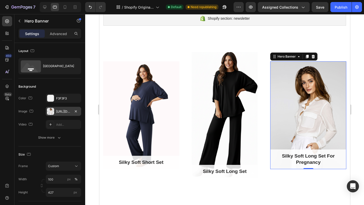
click at [65, 112] on div "https://ucarecdn.com/1b582f77-11d4-454d-980a-99d9f44b8dcb/-/format/auto/" at bounding box center [63, 111] width 15 height 5
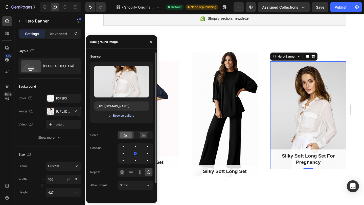
click at [121, 117] on div "Browse gallery" at bounding box center [123, 116] width 21 height 5
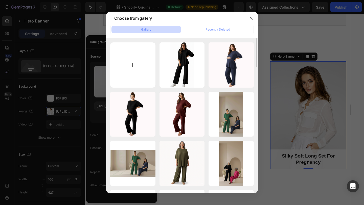
click at [132, 72] on input "file" at bounding box center [132, 64] width 45 height 45
type input "C:\fakepath\New short photos .zip"
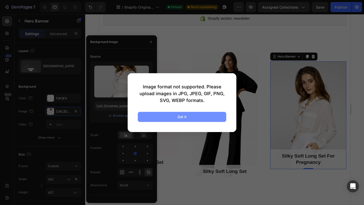
click at [156, 115] on button "Got it" at bounding box center [182, 117] width 88 height 10
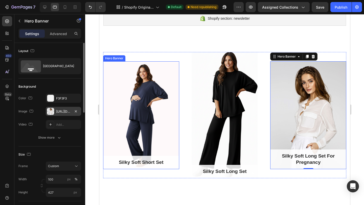
click at [65, 112] on div "https://ucarecdn.com/1b582f77-11d4-454d-980a-99d9f44b8dcb/-/format/auto/" at bounding box center [63, 111] width 15 height 5
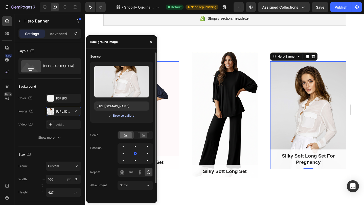
click at [123, 116] on div "Browse gallery" at bounding box center [123, 116] width 21 height 5
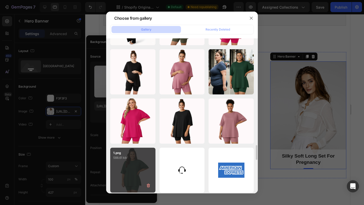
scroll to position [1125, 0]
click at [139, 169] on div "1.png 588.61 kb" at bounding box center [132, 170] width 45 height 45
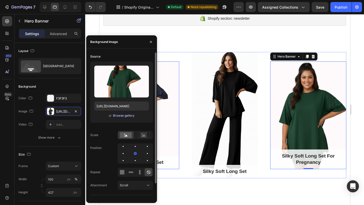
click at [127, 117] on div "Browse gallery" at bounding box center [123, 116] width 21 height 5
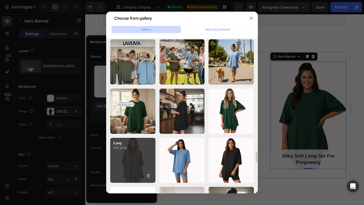
scroll to position [1624, 0]
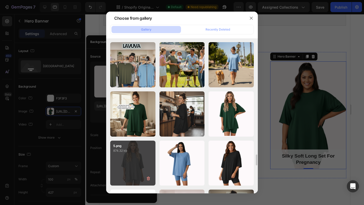
click at [142, 158] on div "5.png 874.32 kb" at bounding box center [132, 163] width 45 height 45
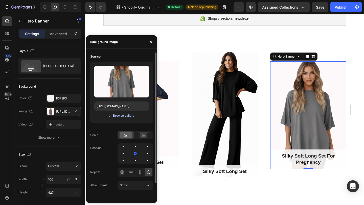
click at [129, 117] on div "Browse gallery" at bounding box center [123, 116] width 21 height 5
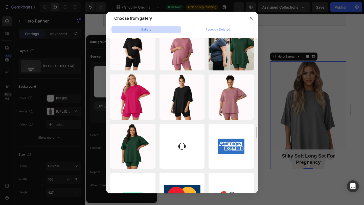
scroll to position [1146, 0]
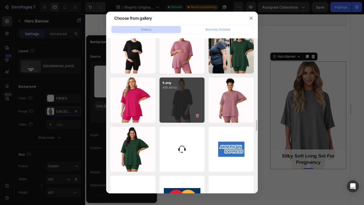
click at [178, 111] on div "6.png 465.49 kb" at bounding box center [182, 100] width 45 height 45
type input "https://cdn.shopify.com/s/files/1/0919/4691/0003/files/gempages_569939489498071…"
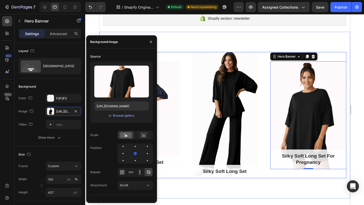
click at [271, 178] on div "Silky Soft Long Set For Pregnancy Text block Row Hero Banner 0" at bounding box center [308, 115] width 76 height 126
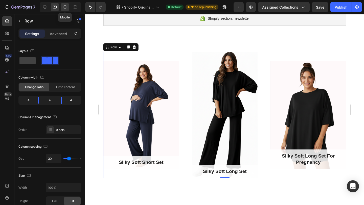
click at [67, 8] on icon at bounding box center [64, 7] width 5 height 5
type input "0"
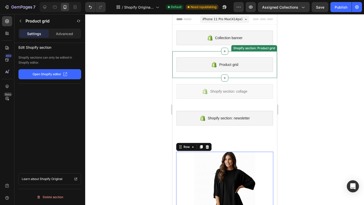
click at [184, 53] on div "Product grid Shopify section: Product grid" at bounding box center [224, 64] width 105 height 27
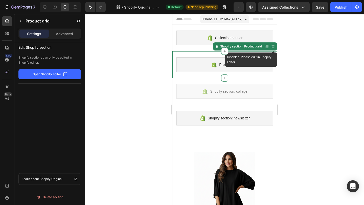
click at [272, 46] on icon at bounding box center [272, 47] width 3 height 4
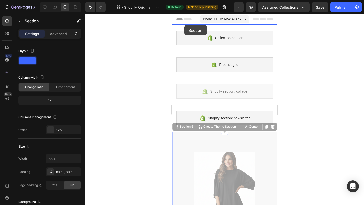
drag, startPoint x: 186, startPoint y: 127, endPoint x: 184, endPoint y: 25, distance: 101.9
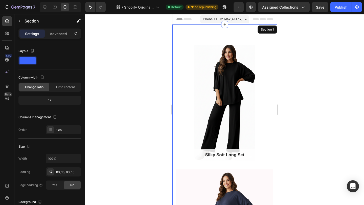
click at [146, 111] on div at bounding box center [224, 109] width 279 height 191
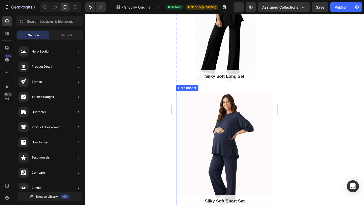
scroll to position [78, 0]
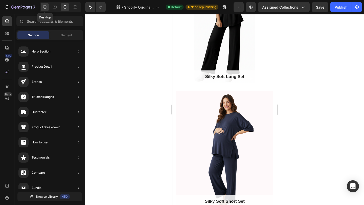
click at [45, 8] on icon at bounding box center [44, 7] width 3 height 3
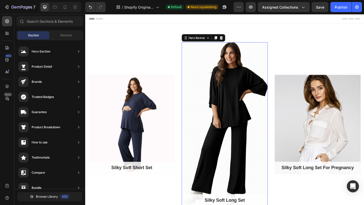
click at [204, 63] on div "Overlay" at bounding box center [237, 134] width 94 height 179
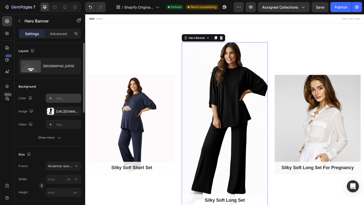
click at [60, 97] on div "Add..." at bounding box center [68, 98] width 24 height 5
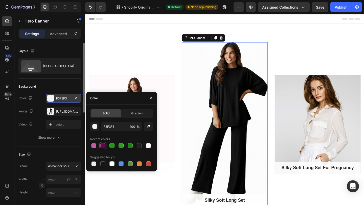
click at [102, 146] on div at bounding box center [102, 145] width 5 height 5
click at [110, 163] on div at bounding box center [111, 164] width 5 height 5
type input "FFFFFF"
click at [75, 99] on icon "button" at bounding box center [76, 98] width 4 height 4
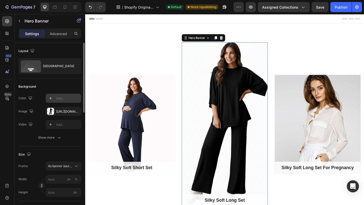
click at [207, 85] on div "Overlay" at bounding box center [237, 134] width 94 height 179
click at [330, 111] on div "Overlay" at bounding box center [338, 134] width 94 height 108
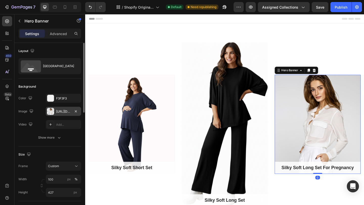
click at [66, 112] on div "https://ucarecdn.com/1b582f77-11d4-454d-980a-99d9f44b8dcb/-/format/auto/" at bounding box center [63, 111] width 15 height 5
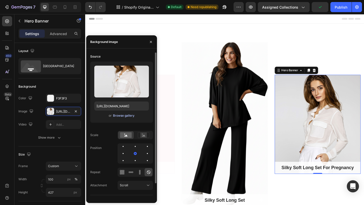
click at [118, 114] on div "Browse gallery" at bounding box center [123, 116] width 21 height 5
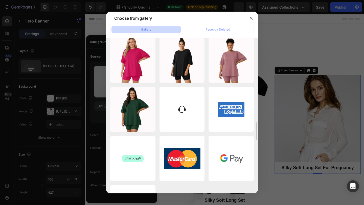
scroll to position [1199, 0]
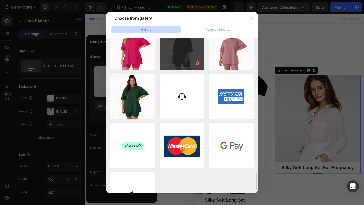
click at [185, 57] on div "6.png 465.49 kb" at bounding box center [182, 47] width 45 height 45
type input "https://cdn.shopify.com/s/files/1/0919/4691/0003/files/gempages_569939489498071…"
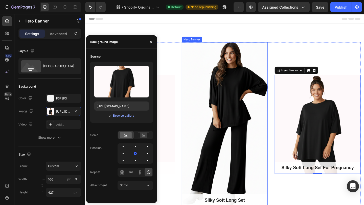
click at [252, 160] on div "Overlay" at bounding box center [237, 134] width 94 height 179
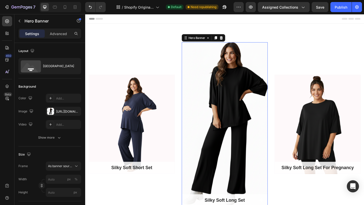
click at [215, 172] on div "Overlay" at bounding box center [237, 134] width 94 height 179
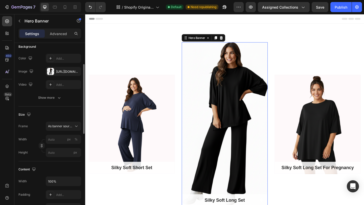
scroll to position [65, 0]
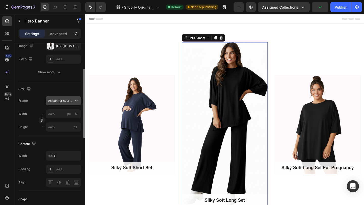
click at [59, 102] on span "As banner source" at bounding box center [60, 101] width 25 height 5
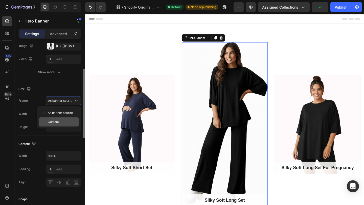
click at [59, 122] on div "Custom" at bounding box center [62, 122] width 29 height 5
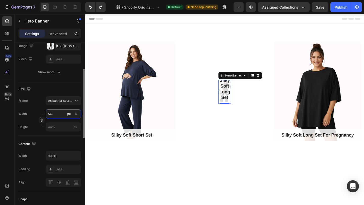
type input "5"
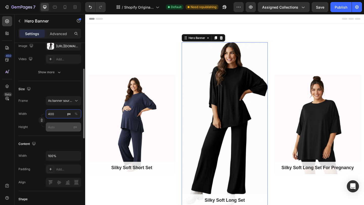
type input "400"
click at [57, 123] on input "px" at bounding box center [63, 127] width 35 height 9
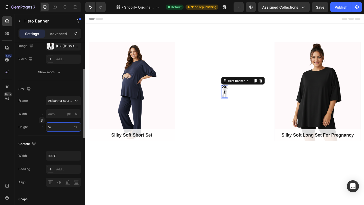
type input "5"
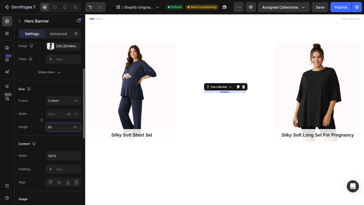
type input "5"
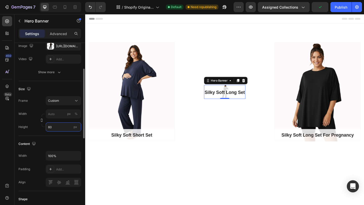
type input "6"
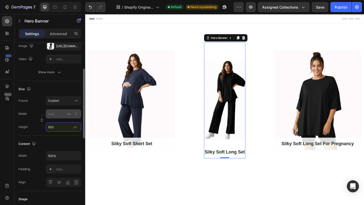
type input "500"
click at [52, 112] on input "px %" at bounding box center [63, 113] width 35 height 9
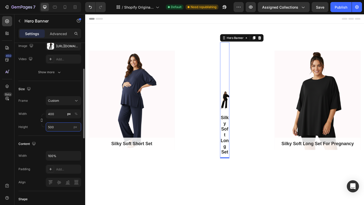
click at [53, 124] on input "500" at bounding box center [63, 127] width 35 height 9
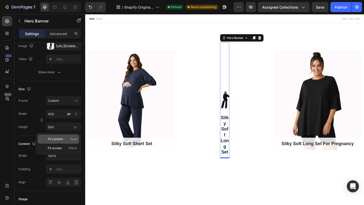
click at [55, 138] on span "Fit content" at bounding box center [55, 139] width 15 height 5
type input "40"
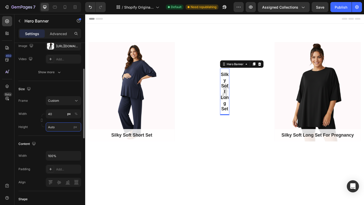
click at [57, 129] on input "Auto" at bounding box center [63, 127] width 35 height 9
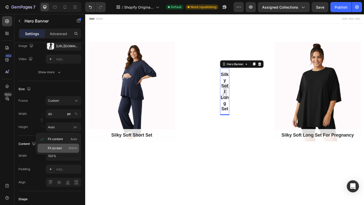
click at [58, 150] on span "Fit screen" at bounding box center [55, 148] width 14 height 5
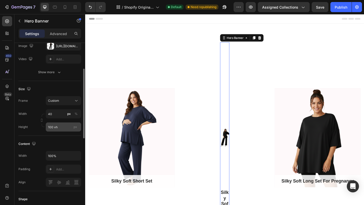
type input "Auto"
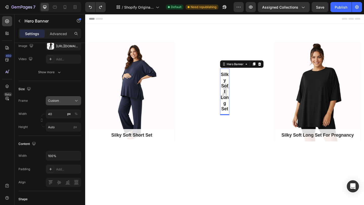
click at [62, 102] on div "Custom" at bounding box center [60, 101] width 25 height 5
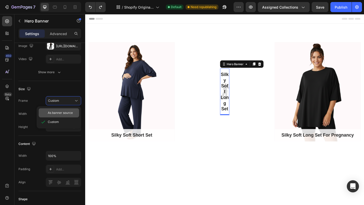
click at [61, 111] on span "As banner source" at bounding box center [60, 113] width 25 height 5
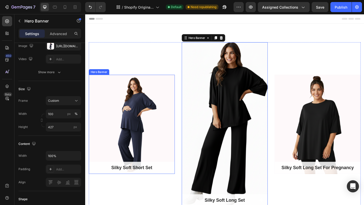
click at [152, 120] on div "Overlay" at bounding box center [136, 134] width 94 height 108
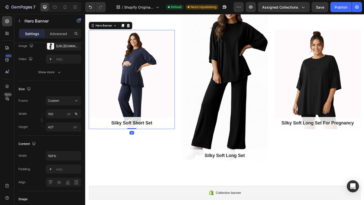
scroll to position [64, 0]
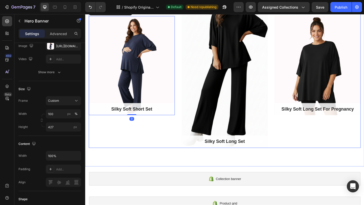
click at [153, 142] on div "Silky Soft Short Set Text block Row Hero Banner 0" at bounding box center [136, 70] width 94 height 179
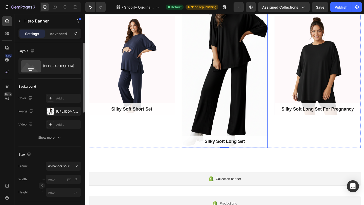
click at [218, 106] on div "Overlay" at bounding box center [237, 70] width 94 height 179
click at [64, 114] on div "https://cdn.shopify.com/s/files/1/0919/4691/0003/files/gempages_569939489498071…" at bounding box center [63, 111] width 35 height 9
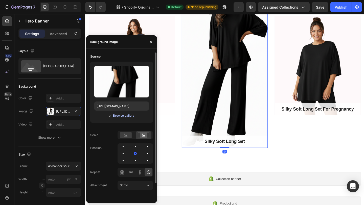
click at [126, 115] on div "Browse gallery" at bounding box center [123, 116] width 21 height 5
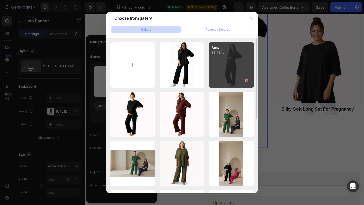
click at [227, 66] on div "7.png 351.14 kb" at bounding box center [231, 64] width 45 height 45
type input "https://cdn.shopify.com/s/files/1/0919/4691/0003/files/gempages_569939489498071…"
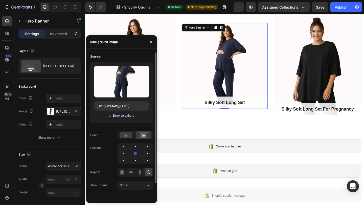
click at [124, 116] on div "Browse gallery" at bounding box center [123, 116] width 21 height 5
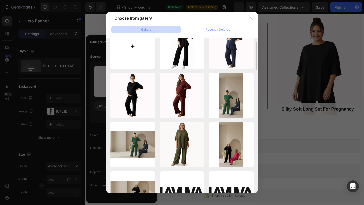
scroll to position [13, 0]
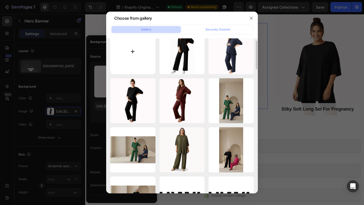
click at [139, 67] on input "file" at bounding box center [132, 51] width 45 height 45
click at [139, 59] on input "file" at bounding box center [132, 51] width 45 height 45
type input "C:\fakepath\6.png"
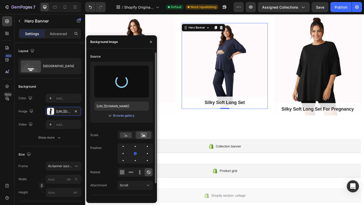
type input "https://cdn.shopify.com/s/files/1/0919/4691/0003/files/gempages_569939489498071…"
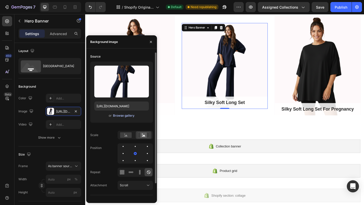
click at [126, 117] on div "Browse gallery" at bounding box center [123, 116] width 21 height 5
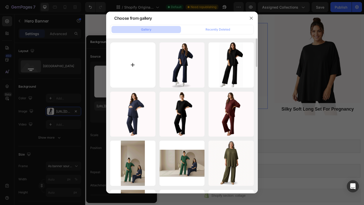
click at [141, 67] on input "file" at bounding box center [132, 64] width 45 height 45
type input "C:\fakepath\8.png"
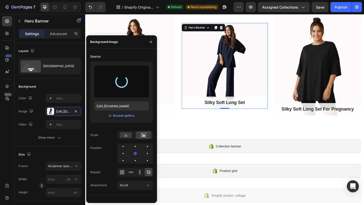
type input "https://cdn.shopify.com/s/files/1/0919/4691/0003/files/gempages_569939489498071…"
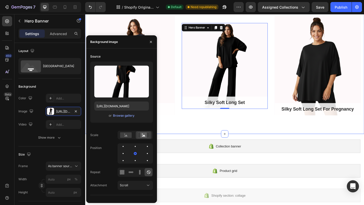
click at [191, 136] on div "Silky Soft Short Set Text block Row Hero Banner Silky Soft Long Set Text block …" at bounding box center [236, 70] width 303 height 148
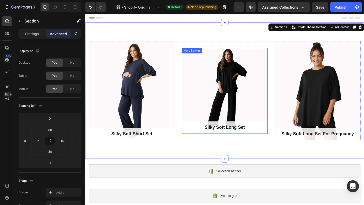
scroll to position [0, 0]
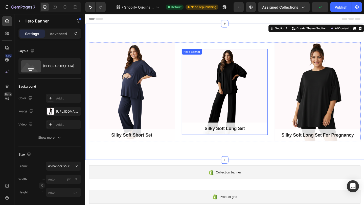
click at [208, 74] on div "Overlay" at bounding box center [237, 99] width 94 height 94
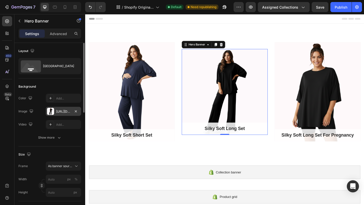
click at [61, 111] on div "https://cdn.shopify.com/s/files/1/0919/4691/0003/files/gempages_569939489498071…" at bounding box center [63, 111] width 15 height 5
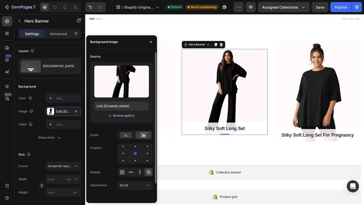
click at [120, 114] on div "Browse gallery" at bounding box center [123, 116] width 21 height 5
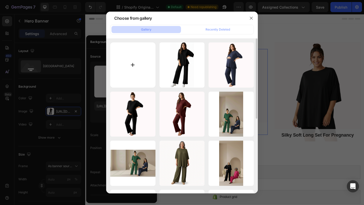
click at [138, 80] on input "file" at bounding box center [132, 64] width 45 height 45
type input "C:\fakepath\2.png"
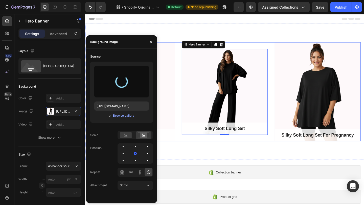
type input "https://cdn.shopify.com/s/files/1/0919/4691/0003/files/gempages_569939489498071…"
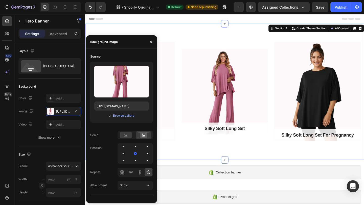
click at [188, 158] on div "Silky Soft Short Set Text block Row Hero Banner Silky Soft Long Set Text block …" at bounding box center [236, 99] width 303 height 148
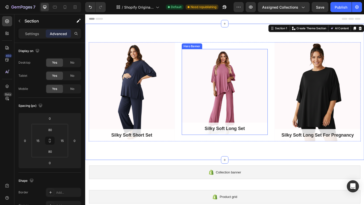
click at [197, 115] on div "Overlay" at bounding box center [237, 99] width 94 height 94
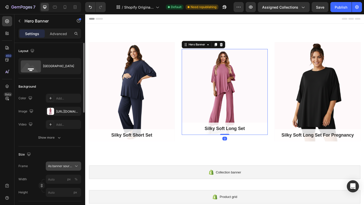
click at [58, 164] on div "As banner source" at bounding box center [63, 166] width 31 height 5
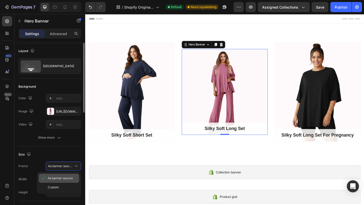
click at [62, 179] on span "As banner source" at bounding box center [60, 178] width 25 height 5
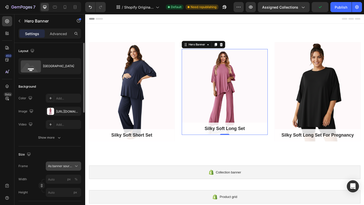
click at [61, 165] on span "As banner source" at bounding box center [60, 166] width 25 height 5
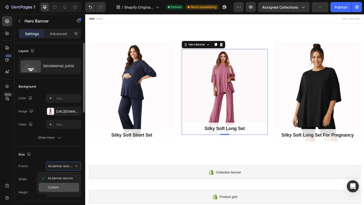
click at [62, 187] on div "Custom" at bounding box center [62, 187] width 29 height 5
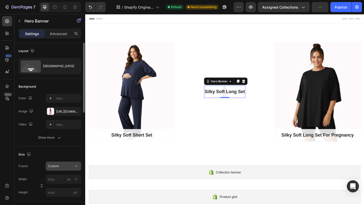
click at [60, 166] on div "Custom" at bounding box center [60, 166] width 25 height 5
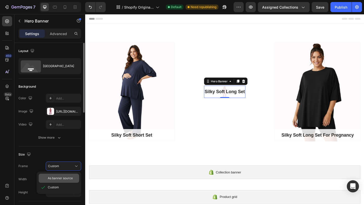
click at [60, 175] on div "As banner source" at bounding box center [59, 178] width 40 height 9
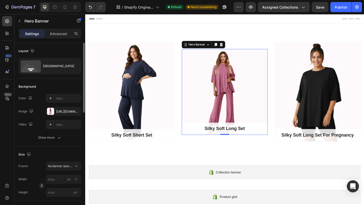
click at [240, 113] on div "Overlay" at bounding box center [237, 99] width 94 height 94
click at [120, 124] on div "Overlay" at bounding box center [136, 99] width 94 height 108
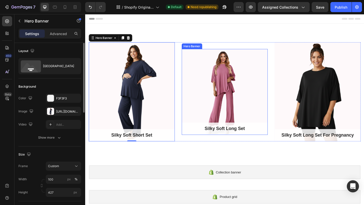
click at [247, 111] on div "Overlay" at bounding box center [237, 99] width 94 height 94
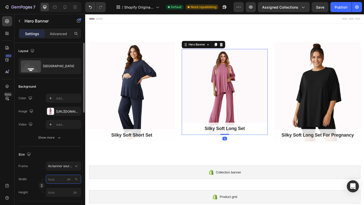
click at [59, 179] on input "px %" at bounding box center [63, 179] width 35 height 9
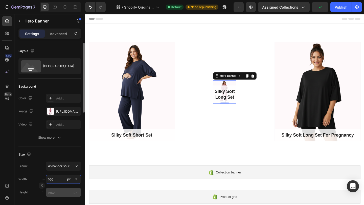
type input "100"
click at [58, 192] on input "px" at bounding box center [63, 192] width 35 height 9
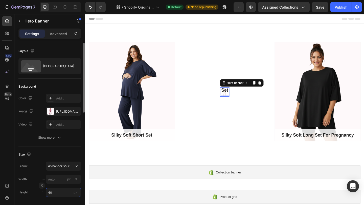
type input "4"
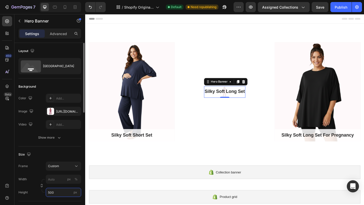
type input "4"
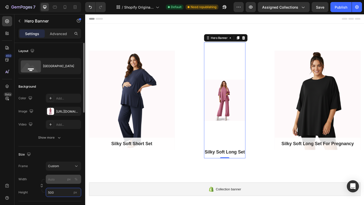
type input "500"
click at [52, 176] on input "px %" at bounding box center [63, 179] width 35 height 9
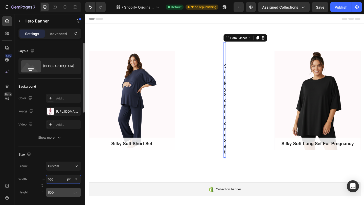
type input "100"
click at [58, 193] on input "500" at bounding box center [63, 192] width 35 height 9
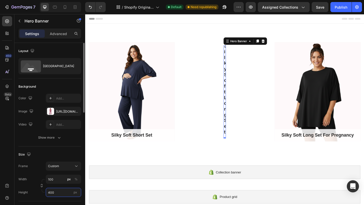
type input "400"
click at [43, 172] on div "Frame Custom Width 100 px % Height 400 px" at bounding box center [49, 179] width 63 height 35
click at [54, 181] on input "10" at bounding box center [63, 179] width 35 height 9
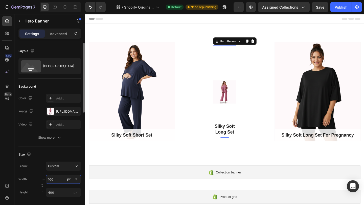
type input "100"
click at [33, 183] on div "Width 100 px %" at bounding box center [49, 179] width 63 height 9
click at [52, 168] on button "Custom" at bounding box center [63, 165] width 35 height 9
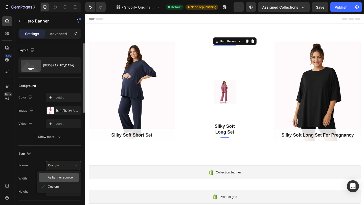
click at [55, 177] on span "As banner source" at bounding box center [60, 177] width 25 height 5
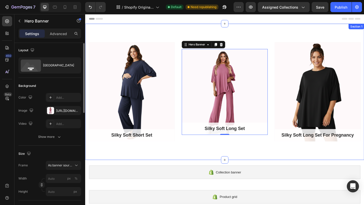
click at [194, 160] on div "Silky Soft Short Set Text block Row Hero Banner Silky Soft Long Set Text block …" at bounding box center [236, 99] width 303 height 148
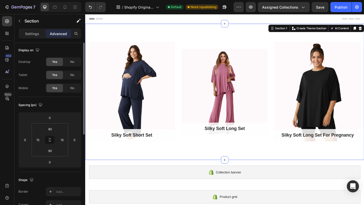
scroll to position [0, 0]
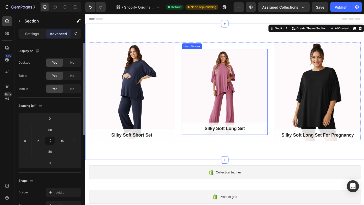
click at [213, 85] on div "Overlay" at bounding box center [237, 99] width 94 height 94
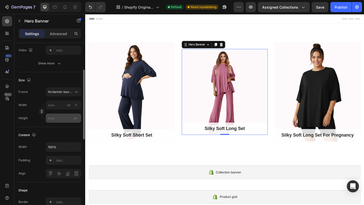
scroll to position [73, 0]
click at [58, 119] on input "px" at bounding box center [63, 120] width 35 height 9
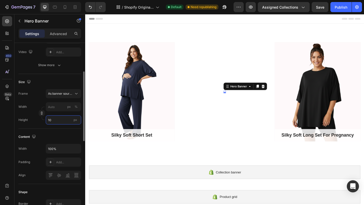
type input "1"
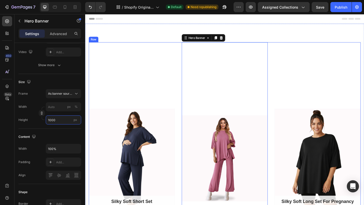
type input "10001"
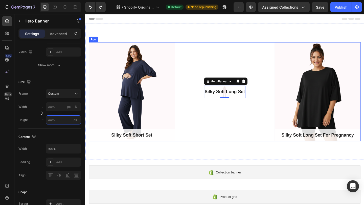
type input "10001"
type input "400"
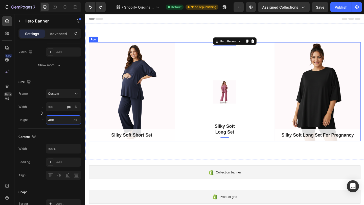
type input "10"
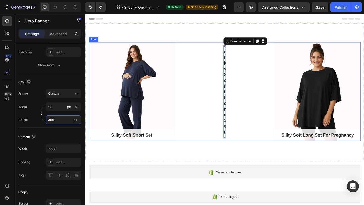
type input "500"
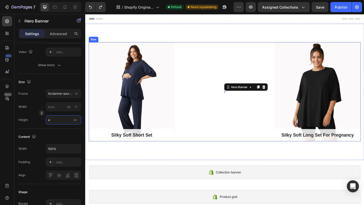
type input "400"
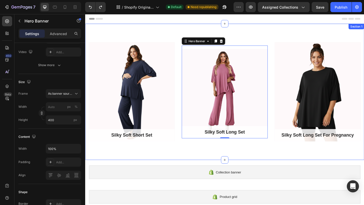
click at [194, 162] on div "Silky Soft Short Set Text block Row Hero Banner Silky Soft Long Set Text block …" at bounding box center [236, 99] width 303 height 148
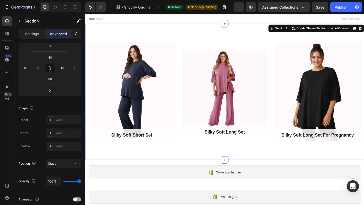
scroll to position [0, 0]
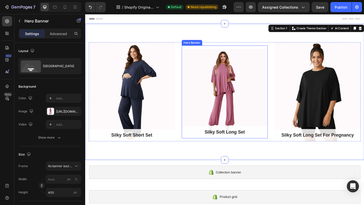
click at [202, 103] on div "Overlay" at bounding box center [237, 98] width 94 height 101
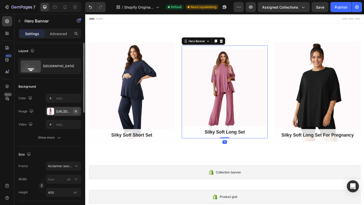
click at [75, 111] on icon "button" at bounding box center [76, 111] width 4 height 4
type input "100"
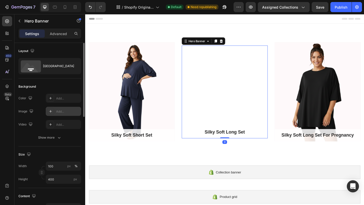
click at [62, 110] on div "Add..." at bounding box center [68, 111] width 24 height 5
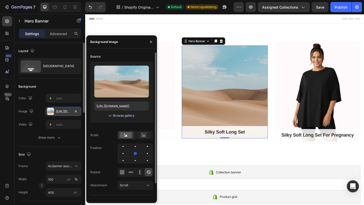
click at [122, 116] on div "Browse gallery" at bounding box center [123, 116] width 21 height 5
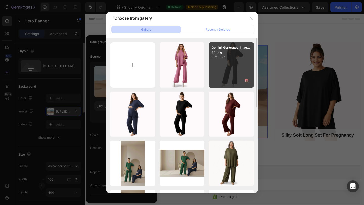
click at [223, 75] on div "Gemini_Generated_Imag...34.png 962.65 kb" at bounding box center [231, 64] width 45 height 45
type input "https://cdn.shopify.com/s/files/1/0919/4691/0003/files/gempages_569939489498071…"
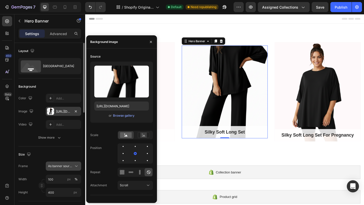
click at [59, 166] on span "As banner source" at bounding box center [60, 166] width 25 height 5
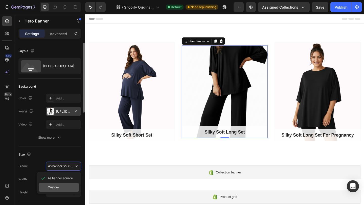
click at [61, 186] on div "Custom" at bounding box center [62, 187] width 29 height 5
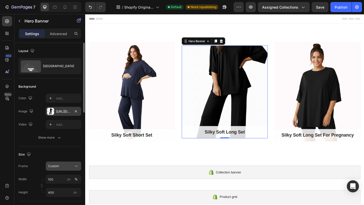
click at [62, 167] on div "Custom" at bounding box center [60, 166] width 25 height 5
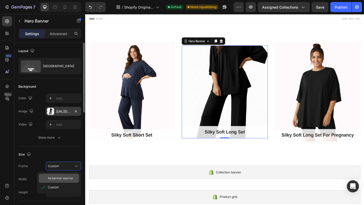
click at [62, 178] on span "As banner source" at bounding box center [60, 178] width 25 height 5
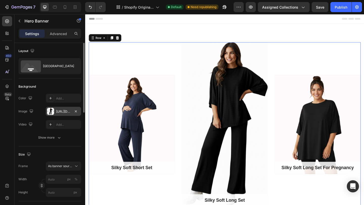
click at [147, 197] on div "Silky Soft Short Set Text block Row Hero Banner" at bounding box center [136, 134] width 94 height 179
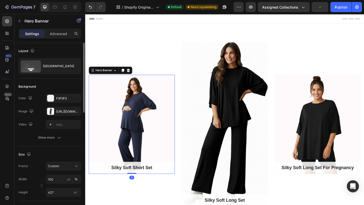
click at [144, 158] on div "Overlay" at bounding box center [136, 134] width 94 height 108
click at [63, 112] on div "https://cdn.shopify.com/s/files/1/0919/4691/0003/files/gempages_569939489498071…" at bounding box center [63, 111] width 15 height 5
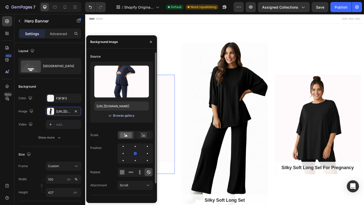
click at [119, 116] on div "Browse gallery" at bounding box center [123, 116] width 21 height 5
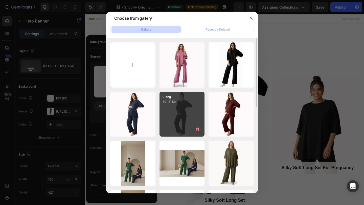
click at [185, 106] on div "9.png 301.81 kb" at bounding box center [182, 114] width 45 height 45
type input "https://cdn.shopify.com/s/files/1/0919/4691/0003/files/gempages_569939489498071…"
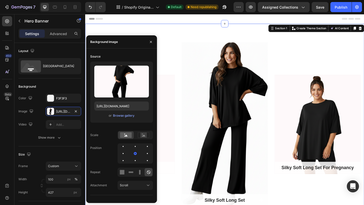
click at [180, 34] on div "Silky Soft Short Set Text block Row Hero Banner Silky Soft Long Set Text block …" at bounding box center [236, 134] width 303 height 219
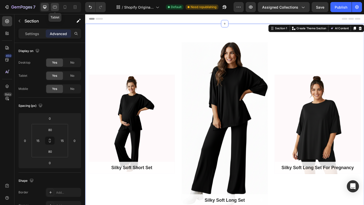
click at [54, 9] on icon at bounding box center [54, 7] width 5 height 5
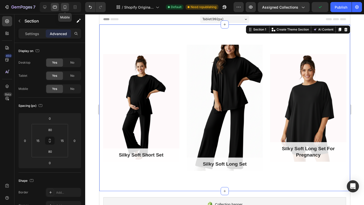
click at [66, 10] on div at bounding box center [65, 7] width 8 height 8
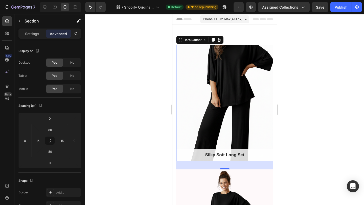
click at [198, 115] on div "Overlay" at bounding box center [224, 103] width 97 height 117
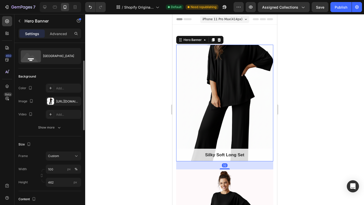
scroll to position [22, 0]
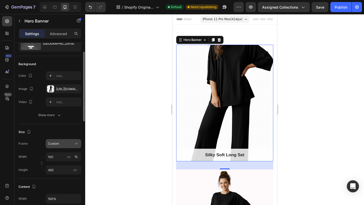
click at [60, 145] on div "Custom" at bounding box center [60, 144] width 25 height 5
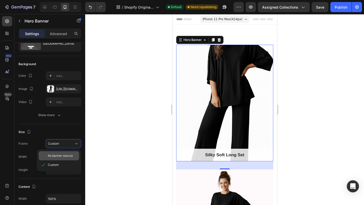
click at [60, 158] on span "As banner source" at bounding box center [60, 156] width 25 height 5
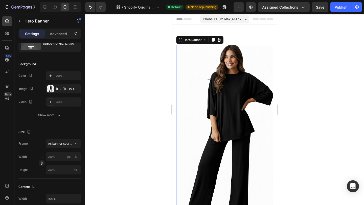
click at [123, 153] on div at bounding box center [224, 109] width 279 height 191
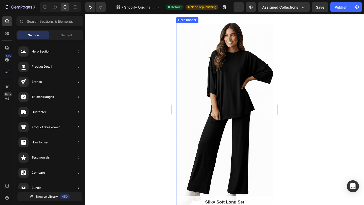
scroll to position [0, 0]
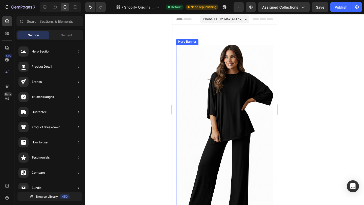
click at [202, 137] on div "Overlay" at bounding box center [224, 138] width 97 height 186
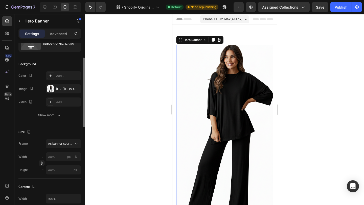
scroll to position [27, 0]
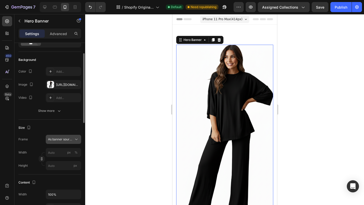
click at [58, 142] on button "As banner source" at bounding box center [63, 139] width 35 height 9
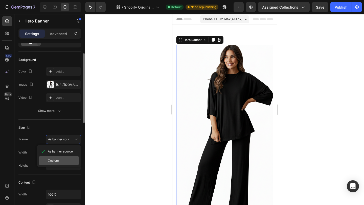
click at [63, 164] on div "Custom" at bounding box center [59, 160] width 40 height 9
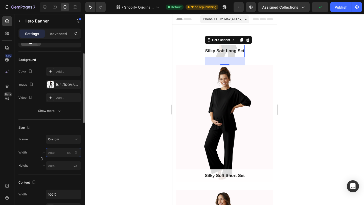
click at [57, 153] on input "px %" at bounding box center [63, 152] width 35 height 9
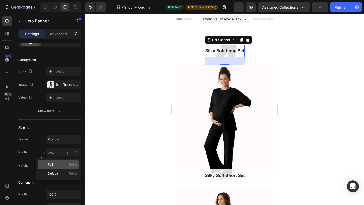
click at [57, 169] on div "Full 100%" at bounding box center [58, 164] width 41 height 9
type input "100"
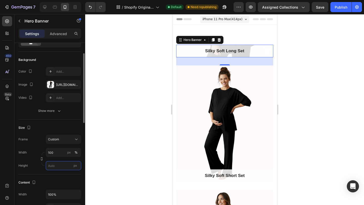
click at [57, 164] on input "px" at bounding box center [63, 165] width 35 height 9
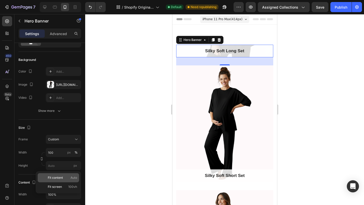
click at [58, 176] on span "Fit content" at bounding box center [55, 178] width 15 height 5
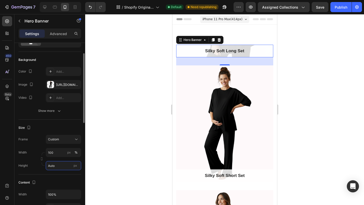
click at [58, 167] on input "Auto" at bounding box center [63, 165] width 35 height 9
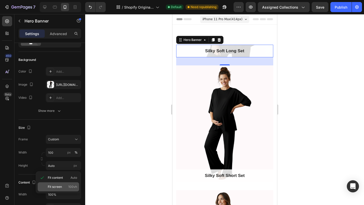
click at [59, 187] on span "Fit screen" at bounding box center [55, 187] width 14 height 5
type input "100 vh"
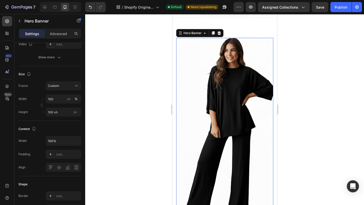
scroll to position [0, 0]
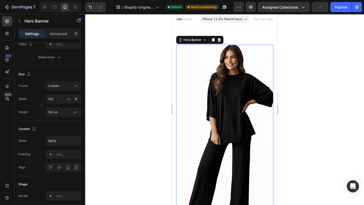
click at [148, 104] on div at bounding box center [224, 109] width 279 height 191
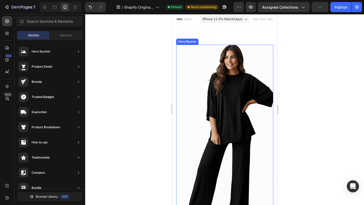
click at [225, 108] on div "Overlay" at bounding box center [224, 140] width 97 height 191
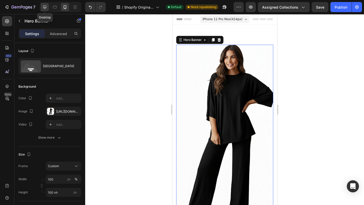
click at [45, 8] on icon at bounding box center [44, 7] width 3 height 3
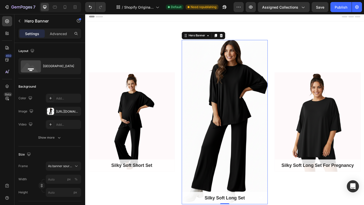
scroll to position [13, 0]
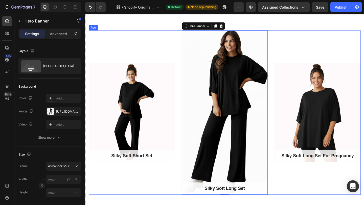
click at [317, 185] on div "Silky Soft Long Set For Pregnancy Text block Row Hero Banner" at bounding box center [338, 121] width 94 height 179
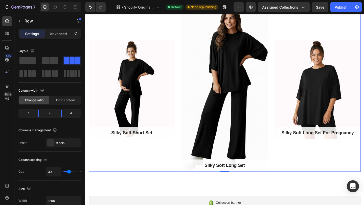
scroll to position [38, 0]
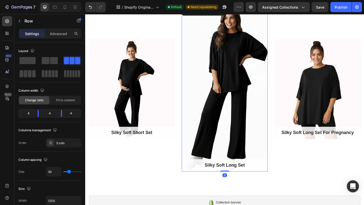
click at [243, 163] on div "Overlay" at bounding box center [237, 96] width 94 height 179
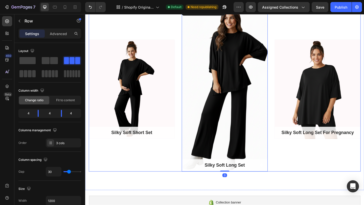
click at [309, 183] on div "Silky Soft Long Set For Pregnancy Text block Row Hero Banner" at bounding box center [338, 96] width 94 height 179
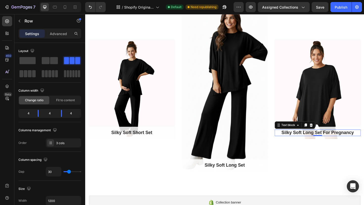
click at [342, 143] on p "Silky Soft Long Set For Pregnancy" at bounding box center [338, 143] width 93 height 6
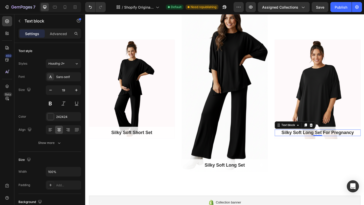
click at [342, 143] on p "Silky Soft Long Set For Pregnancy" at bounding box center [338, 143] width 93 height 6
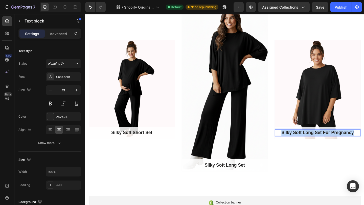
click at [342, 143] on p "Silky Soft Long Set For Pregnancy" at bounding box center [338, 143] width 93 height 6
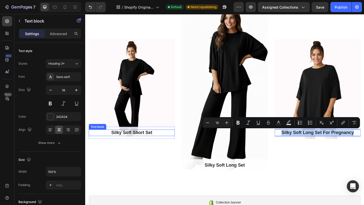
click at [160, 143] on p "Silky Soft Short Set" at bounding box center [135, 143] width 93 height 6
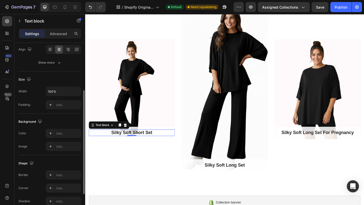
click at [160, 143] on p "Silky Soft Short Set" at bounding box center [135, 143] width 93 height 6
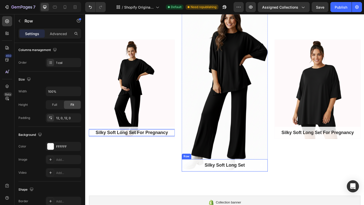
click at [232, 174] on div "Silky Soft Long Set Text block Row" at bounding box center [237, 178] width 94 height 13
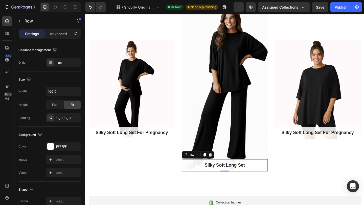
scroll to position [0, 0]
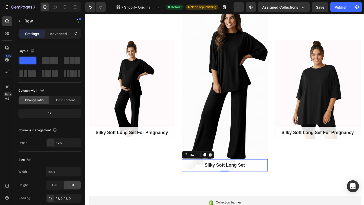
click at [232, 174] on div "Silky Soft Long Set Text block Row 0" at bounding box center [237, 178] width 94 height 13
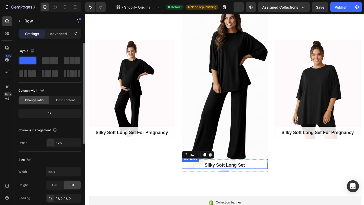
click at [232, 178] on p "Silky Soft Long Set" at bounding box center [237, 179] width 93 height 6
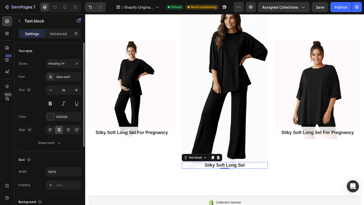
click at [232, 178] on p "Silky Soft Long Set" at bounding box center [237, 179] width 93 height 6
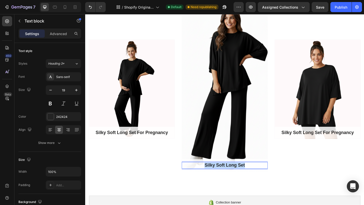
copy p "Silky Soft Long Set"
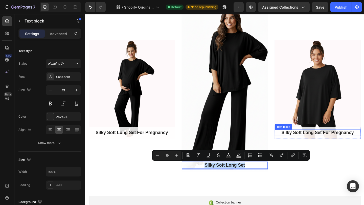
click at [320, 142] on p "Silky Soft Long Set For Pregnancy" at bounding box center [338, 143] width 93 height 6
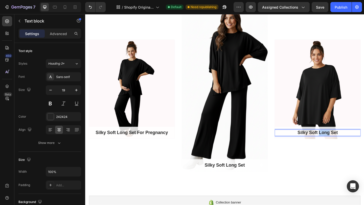
drag, startPoint x: 350, startPoint y: 143, endPoint x: 339, endPoint y: 144, distance: 11.4
click at [339, 144] on p "Silky Soft Long Set" at bounding box center [338, 143] width 93 height 6
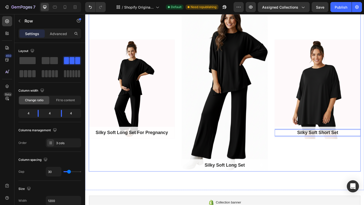
click at [348, 179] on div "Silky Soft Short Set Text block 0 Row Hero Banner" at bounding box center [338, 96] width 94 height 179
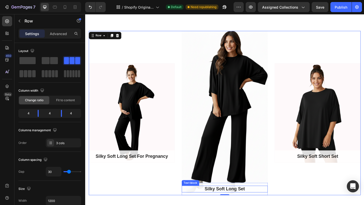
scroll to position [6, 0]
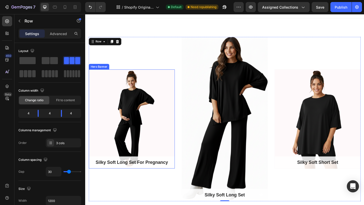
click at [158, 137] on div "Overlay" at bounding box center [136, 128] width 94 height 108
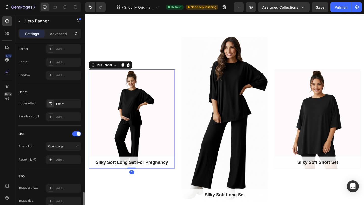
scroll to position [270, 0]
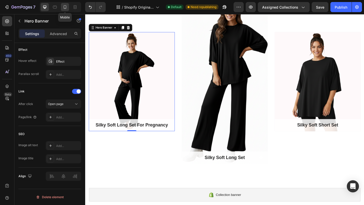
click at [65, 6] on icon at bounding box center [64, 7] width 5 height 5
type input "462"
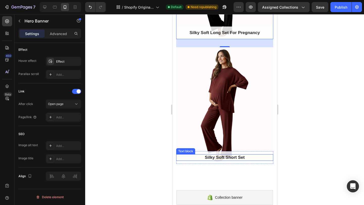
scroll to position [313, 0]
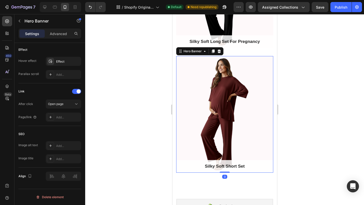
click at [209, 98] on div "Overlay" at bounding box center [224, 114] width 97 height 117
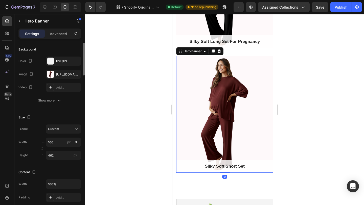
scroll to position [0, 0]
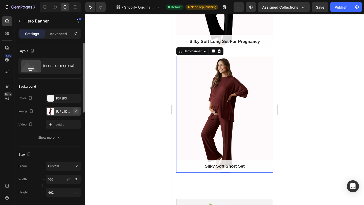
click at [76, 111] on icon "button" at bounding box center [76, 111] width 2 height 2
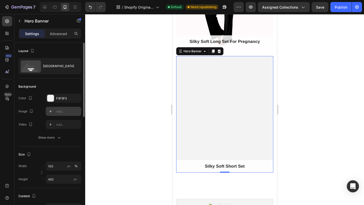
click at [63, 112] on div "Add..." at bounding box center [68, 111] width 24 height 5
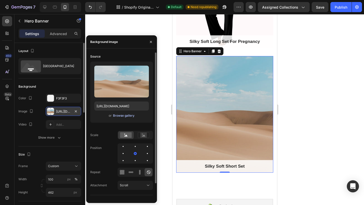
click at [117, 116] on div "Browse gallery" at bounding box center [123, 116] width 21 height 5
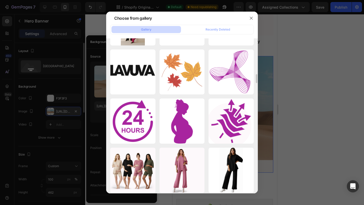
scroll to position [478, 0]
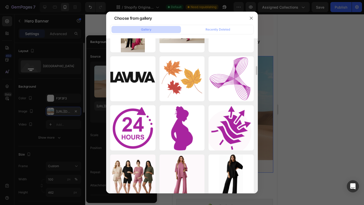
click at [334, 97] on div at bounding box center [182, 102] width 364 height 205
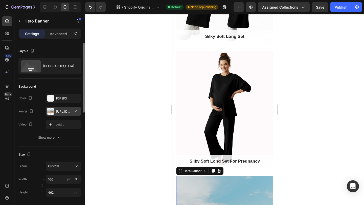
scroll to position [197, 0]
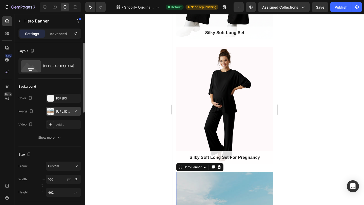
click at [65, 114] on div "https://cdn.shopify.com/s/files/1/2005/9307/files/background_settings.jpg" at bounding box center [63, 111] width 15 height 5
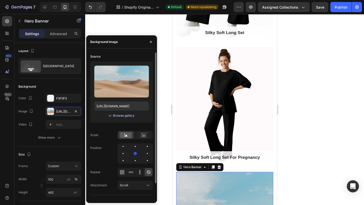
click at [119, 116] on div "Browse gallery" at bounding box center [123, 116] width 21 height 5
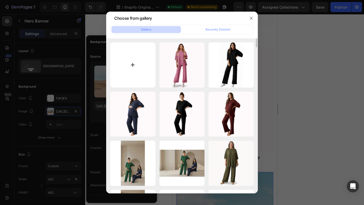
click at [128, 66] on input "file" at bounding box center [132, 64] width 45 height 45
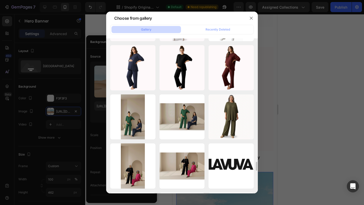
scroll to position [1835, 0]
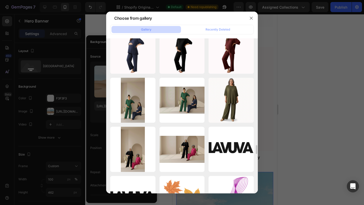
click at [298, 101] on div at bounding box center [182, 102] width 364 height 205
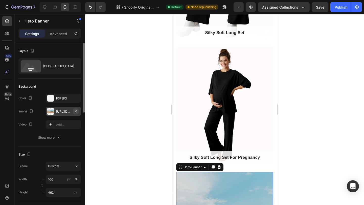
click at [76, 111] on icon "button" at bounding box center [76, 111] width 4 height 4
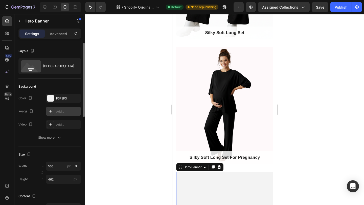
click at [62, 112] on div "Add..." at bounding box center [68, 111] width 24 height 5
type input "https://cdn.shopify.com/s/files/1/2005/9307/files/background_settings.jpg"
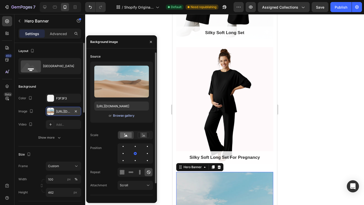
click at [120, 116] on div "Browse gallery" at bounding box center [123, 116] width 21 height 5
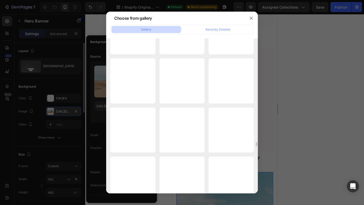
scroll to position [3405, 0]
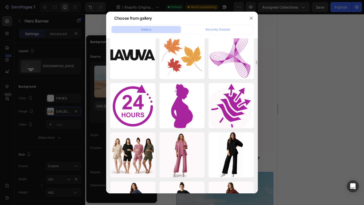
scroll to position [795, 0]
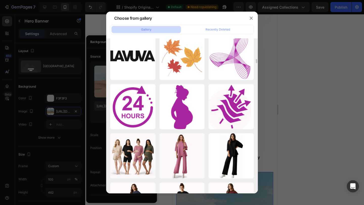
click at [71, 92] on div at bounding box center [182, 102] width 364 height 205
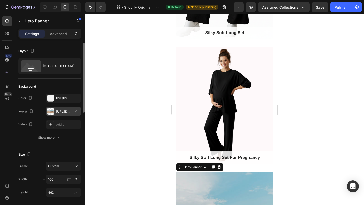
click at [64, 114] on div "[URL][DOMAIN_NAME]" at bounding box center [63, 111] width 35 height 9
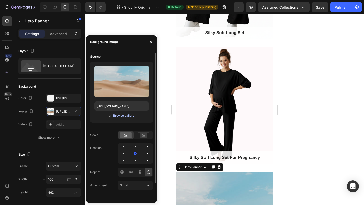
click at [118, 115] on div "Browse gallery" at bounding box center [123, 116] width 21 height 5
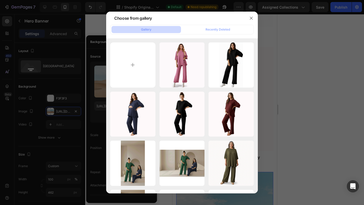
click at [131, 48] on input "file" at bounding box center [132, 64] width 45 height 45
type input "C:\fakepath\1.png"
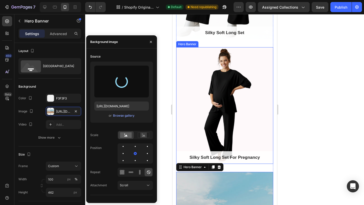
type input "https://cdn.shopify.com/s/files/1/0919/4691/0003/files/gempages_569939489498071…"
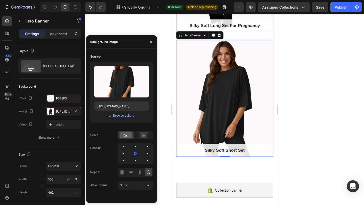
scroll to position [328, 0]
click at [160, 53] on div at bounding box center [224, 109] width 279 height 191
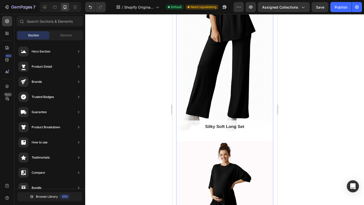
scroll to position [91, 0]
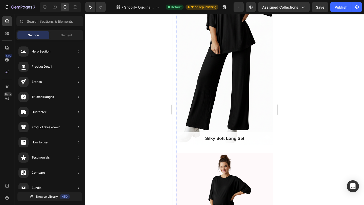
click at [192, 99] on div "Overlay" at bounding box center [224, 49] width 97 height 191
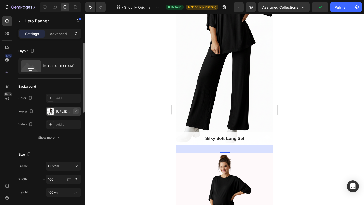
click at [75, 113] on icon "button" at bounding box center [76, 111] width 4 height 4
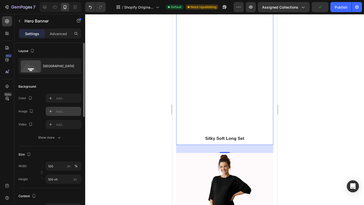
click at [62, 112] on div "Add..." at bounding box center [68, 111] width 24 height 5
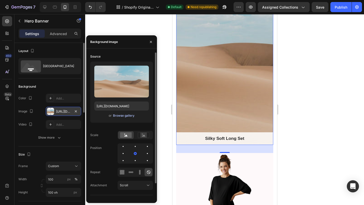
click at [119, 118] on div "Browse gallery" at bounding box center [123, 116] width 21 height 5
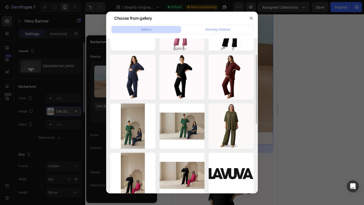
scroll to position [27, 0]
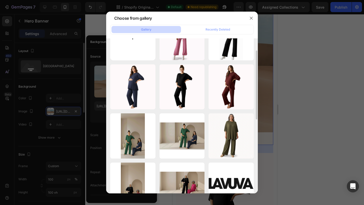
click at [136, 45] on input "file" at bounding box center [132, 37] width 45 height 45
type input "C:\fakepath\8.png"
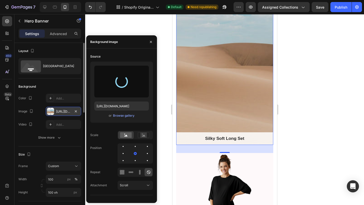
type input "[URL][DOMAIN_NAME]"
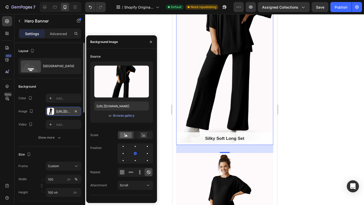
click at [192, 110] on div "Overlay" at bounding box center [224, 49] width 97 height 191
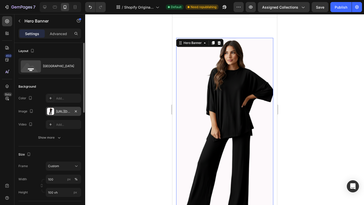
scroll to position [0, 0]
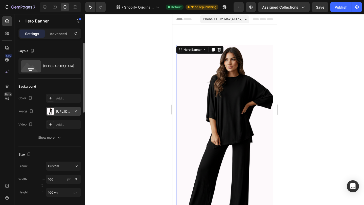
click at [139, 116] on div at bounding box center [224, 109] width 279 height 191
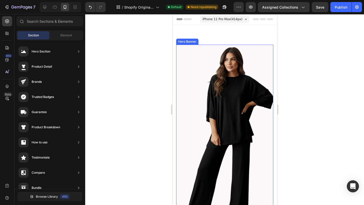
click at [206, 148] on div "Overlay" at bounding box center [224, 140] width 97 height 191
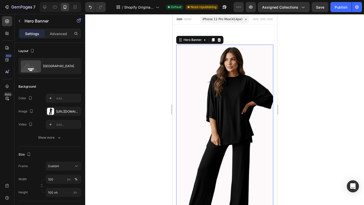
click at [206, 148] on div "Overlay" at bounding box center [224, 140] width 97 height 191
click at [65, 170] on button "Custom" at bounding box center [63, 166] width 35 height 9
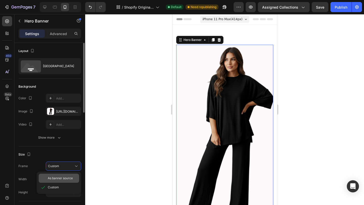
click at [66, 180] on span "As banner source" at bounding box center [60, 178] width 25 height 5
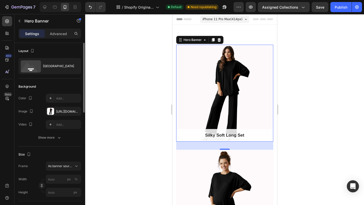
click at [146, 156] on div at bounding box center [224, 109] width 279 height 191
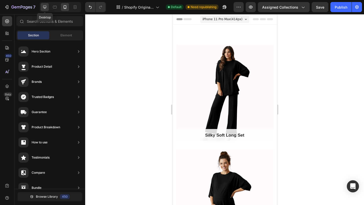
click at [47, 8] on div at bounding box center [45, 7] width 8 height 8
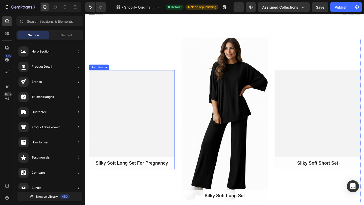
scroll to position [6, 0]
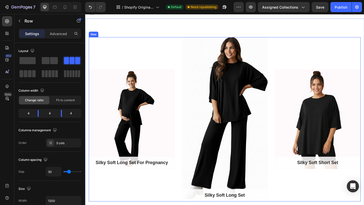
click at [153, 198] on div "Silky Soft Long Set For Pregnancy Text block Row Hero Banner" at bounding box center [136, 128] width 94 height 179
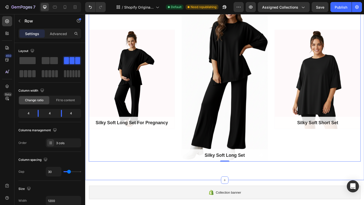
scroll to position [0, 0]
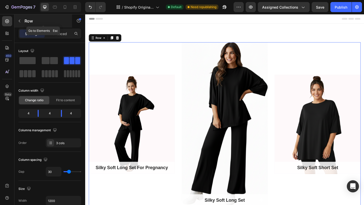
click at [18, 21] on icon "button" at bounding box center [19, 21] width 4 height 4
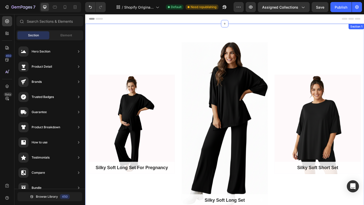
click at [189, 35] on div "Silky Soft Long Set For Pregnancy Text block Row Hero Banner Silky Soft Long Se…" at bounding box center [236, 134] width 303 height 219
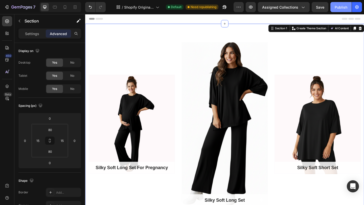
click at [337, 8] on div "Publish" at bounding box center [341, 7] width 13 height 5
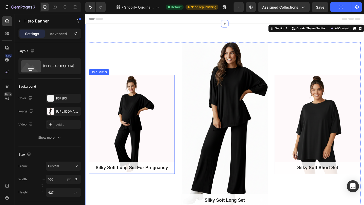
click at [153, 121] on div "Overlay" at bounding box center [136, 134] width 94 height 108
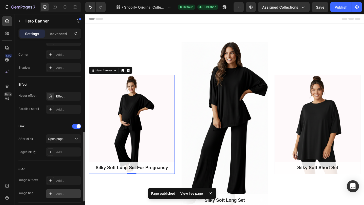
scroll to position [232, 0]
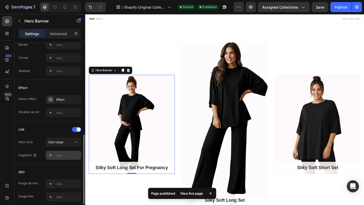
click at [62, 153] on div "Add..." at bounding box center [63, 155] width 35 height 9
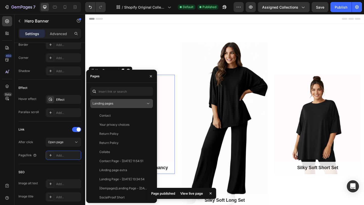
click at [115, 102] on div "Landing pages" at bounding box center [119, 103] width 53 height 5
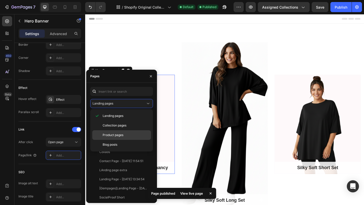
click at [115, 139] on div "Product pages" at bounding box center [121, 135] width 59 height 10
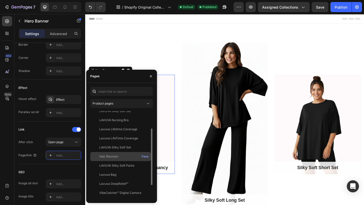
scroll to position [25, 0]
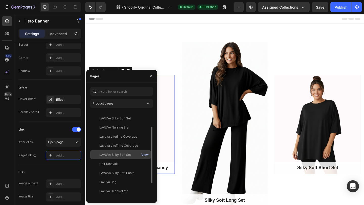
click at [147, 155] on div "View" at bounding box center [144, 155] width 7 height 5
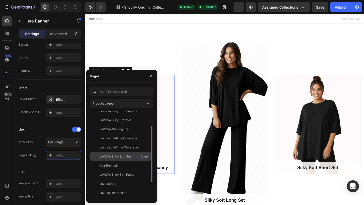
scroll to position [22, 0]
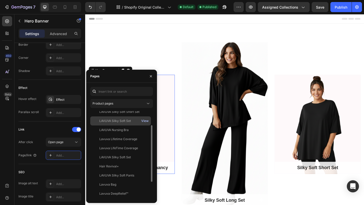
click at [144, 121] on div "View" at bounding box center [144, 121] width 7 height 5
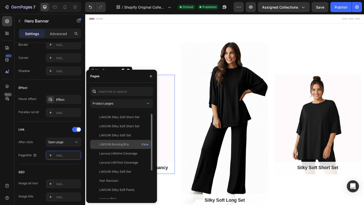
scroll to position [0, 0]
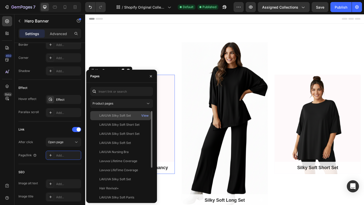
click at [130, 117] on div "LAVUVA Silky Soft Set" at bounding box center [115, 116] width 32 height 5
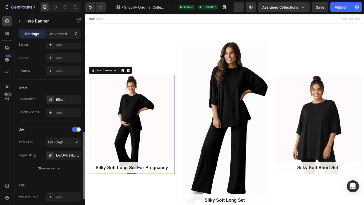
click at [55, 130] on div "Link" at bounding box center [49, 130] width 63 height 8
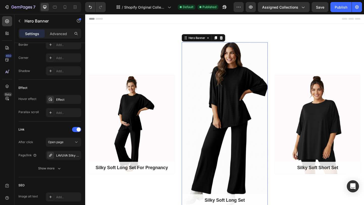
click at [223, 148] on div "Overlay" at bounding box center [237, 134] width 94 height 179
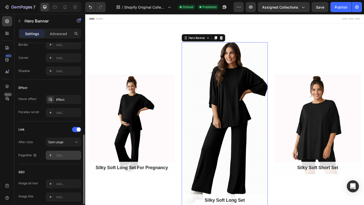
click at [67, 154] on div "Add..." at bounding box center [68, 155] width 24 height 5
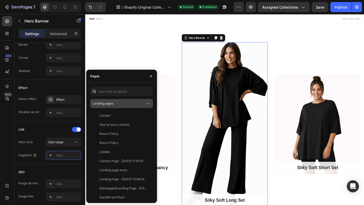
click at [122, 105] on div "Landing pages" at bounding box center [119, 103] width 53 height 5
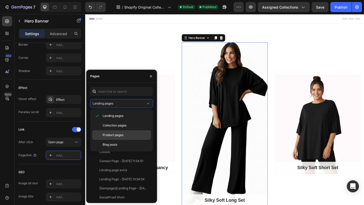
click at [122, 135] on span "Product pages" at bounding box center [113, 135] width 21 height 5
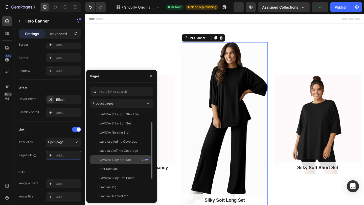
scroll to position [20, 0]
click at [144, 161] on div "View" at bounding box center [144, 159] width 7 height 5
click at [146, 159] on div "View" at bounding box center [144, 159] width 7 height 5
click at [130, 160] on div "LAVUVA Silky Soft Set" at bounding box center [115, 159] width 32 height 5
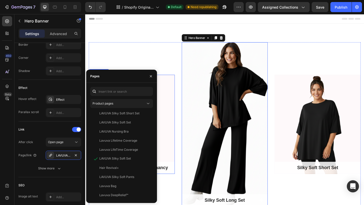
click at [180, 137] on div "Overlay" at bounding box center [136, 134] width 94 height 108
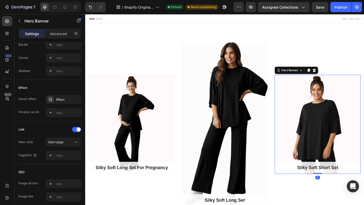
click at [316, 140] on div "Overlay" at bounding box center [338, 134] width 94 height 108
click at [63, 155] on div "Add..." at bounding box center [68, 155] width 24 height 5
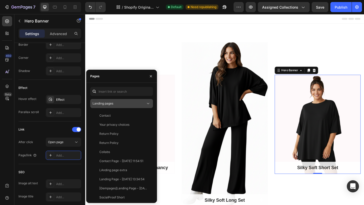
click at [120, 103] on div "Landing pages" at bounding box center [119, 103] width 53 height 5
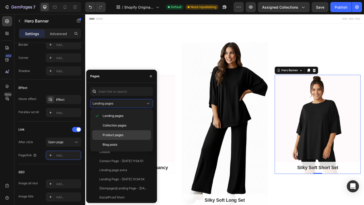
click at [122, 134] on span "Product pages" at bounding box center [113, 135] width 21 height 5
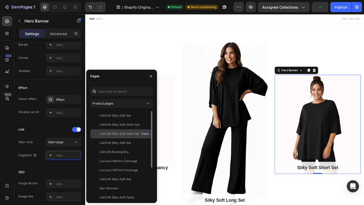
click at [142, 133] on div "View" at bounding box center [144, 134] width 7 height 5
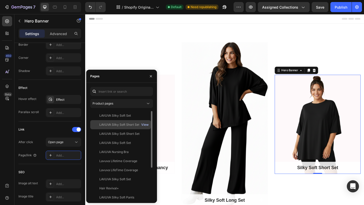
click at [143, 125] on div "View" at bounding box center [144, 125] width 7 height 5
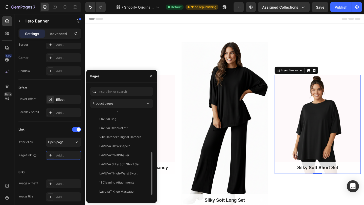
scroll to position [88, 0]
click at [145, 164] on div "View" at bounding box center [144, 164] width 7 height 5
click at [146, 165] on div "View" at bounding box center [144, 164] width 7 height 5
click at [128, 165] on div "LAVUVA Silky Soft Short Set" at bounding box center [119, 164] width 40 height 5
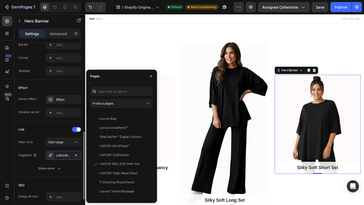
click at [43, 132] on div "Link" at bounding box center [49, 130] width 63 height 8
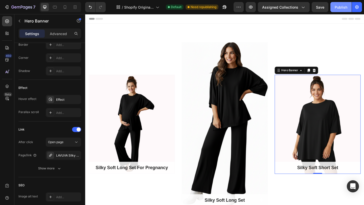
click at [338, 6] on div "Publish" at bounding box center [341, 7] width 13 height 5
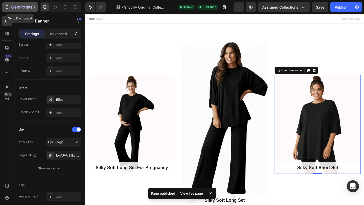
click at [15, 6] on icon "button" at bounding box center [21, 7] width 21 height 4
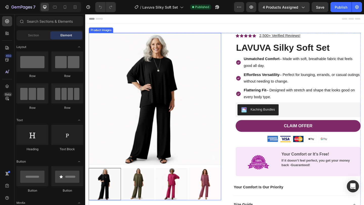
click at [186, 93] on img at bounding box center [161, 107] width 144 height 144
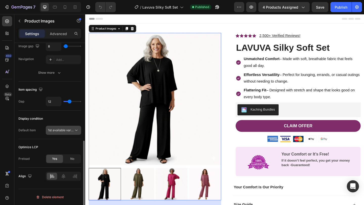
click at [59, 132] on span "1st available variant" at bounding box center [62, 130] width 28 height 4
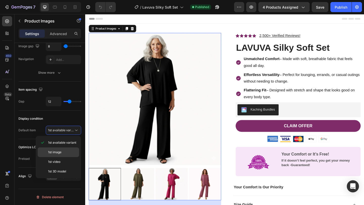
click at [60, 150] on span "1st image" at bounding box center [54, 152] width 13 height 5
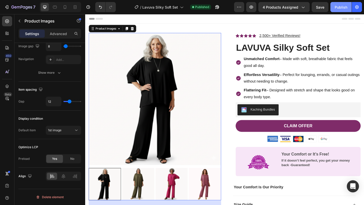
click at [339, 8] on div "Publish" at bounding box center [341, 7] width 13 height 5
click at [19, 4] on div "7" at bounding box center [23, 7] width 24 height 6
